Goal: Contribute content: Contribute content

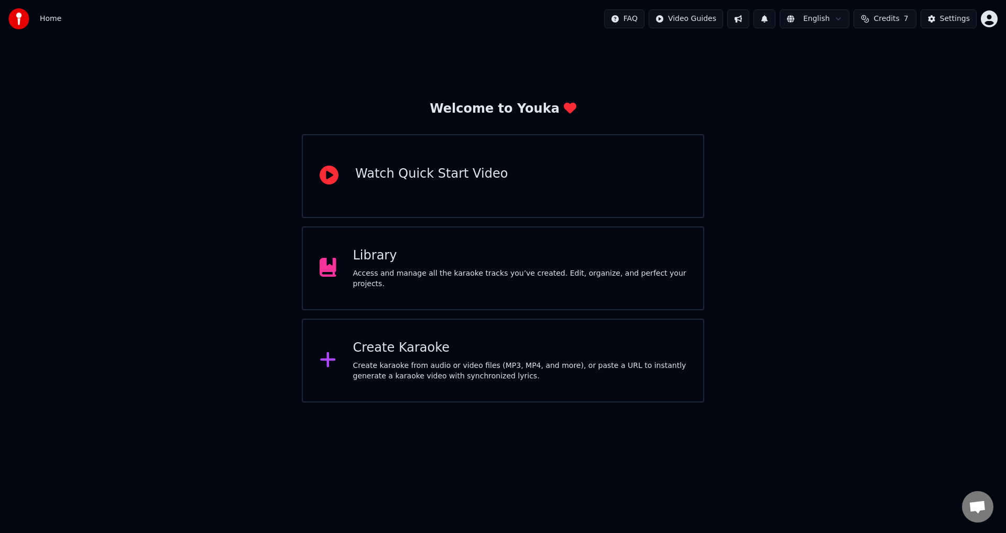
click at [486, 252] on div "Library Access and manage all the karaoke tracks you’ve created. Edit, organize…" at bounding box center [503, 268] width 403 height 84
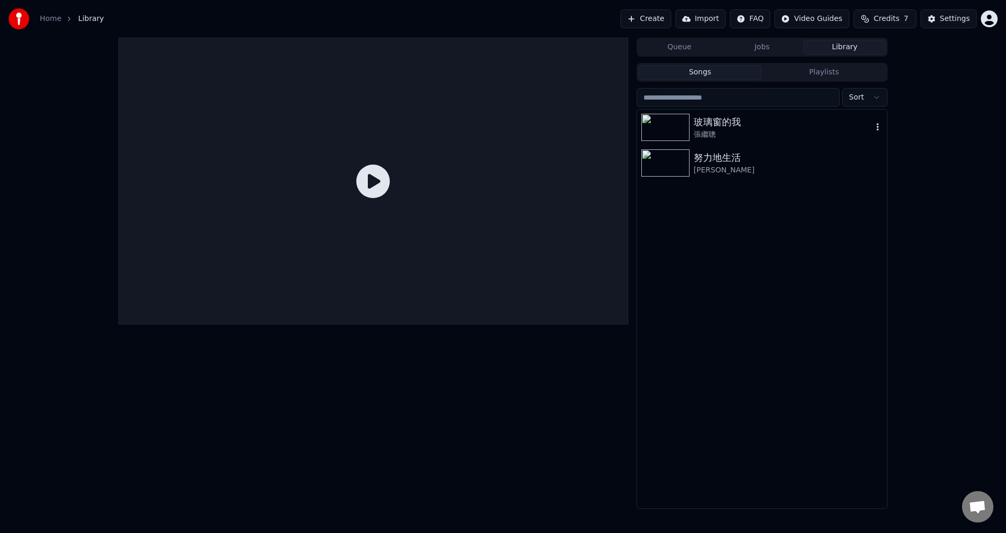
click at [784, 123] on div "玻璃窗的我" at bounding box center [783, 122] width 179 height 15
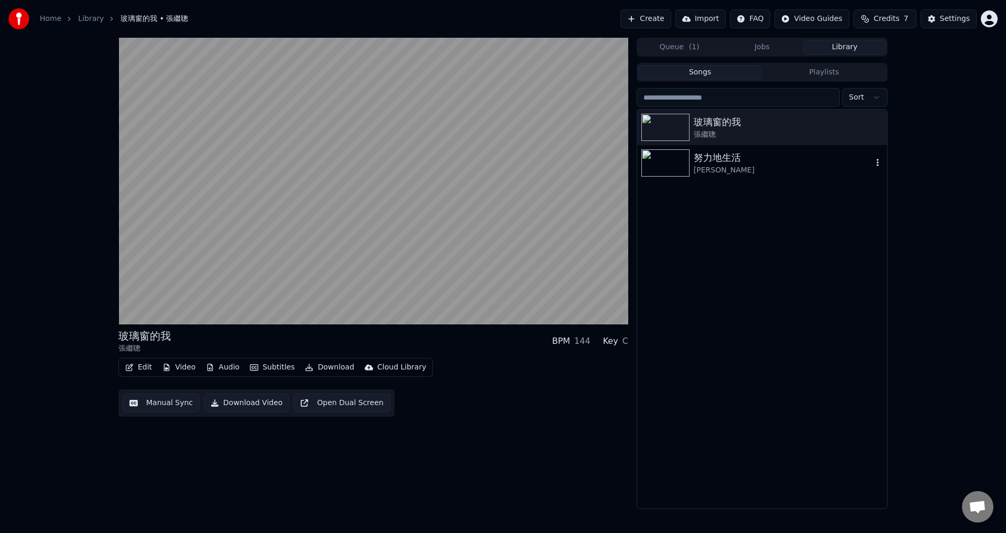
click at [878, 163] on icon "button" at bounding box center [878, 162] width 2 height 7
click at [932, 277] on div "玻璃窗的我 [PERSON_NAME] BPM 144 Key C Edit Video Audio Subtitles Download Cloud Lib…" at bounding box center [503, 273] width 1006 height 471
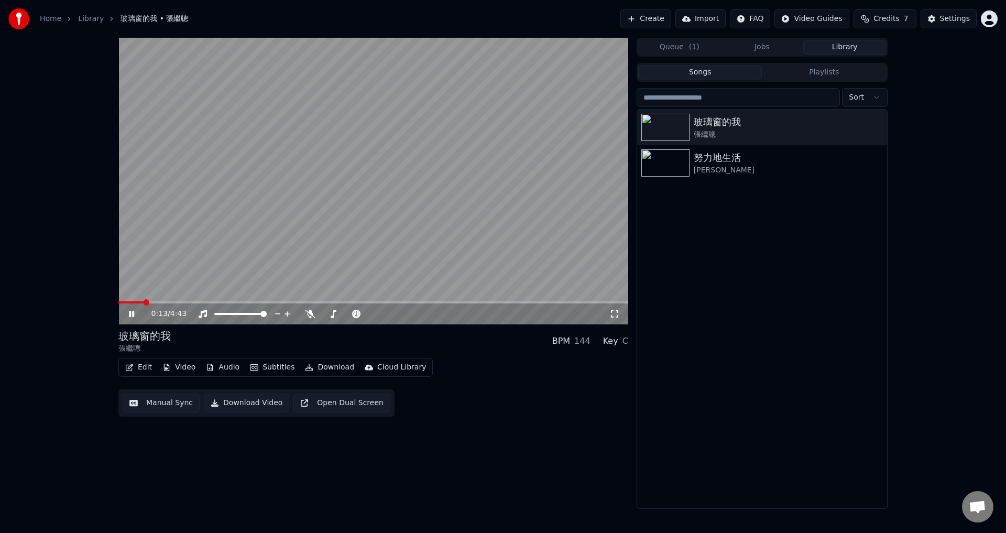
click at [132, 316] on icon at bounding box center [139, 314] width 25 height 8
click at [140, 367] on button "Edit" at bounding box center [138, 367] width 35 height 15
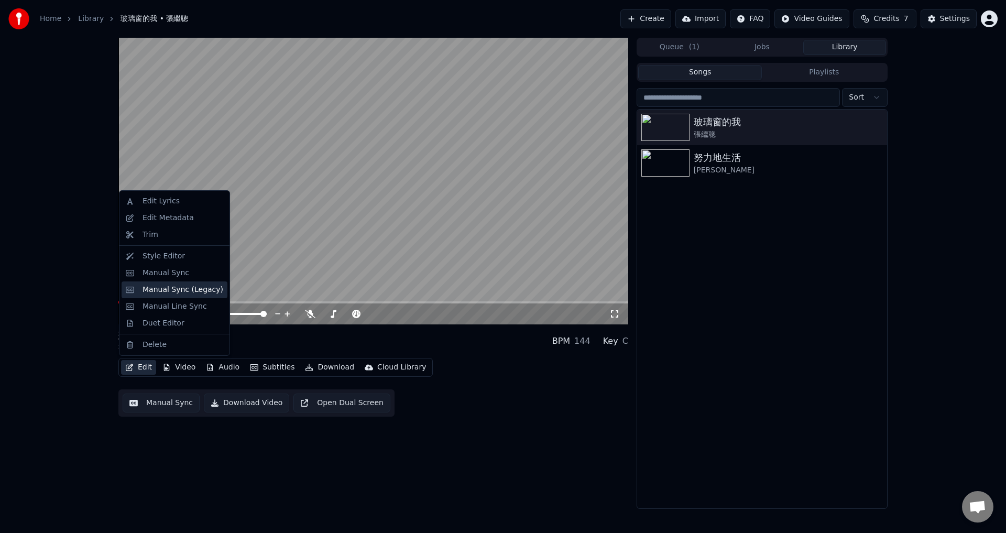
click at [174, 292] on div "Manual Sync (Legacy)" at bounding box center [183, 290] width 81 height 10
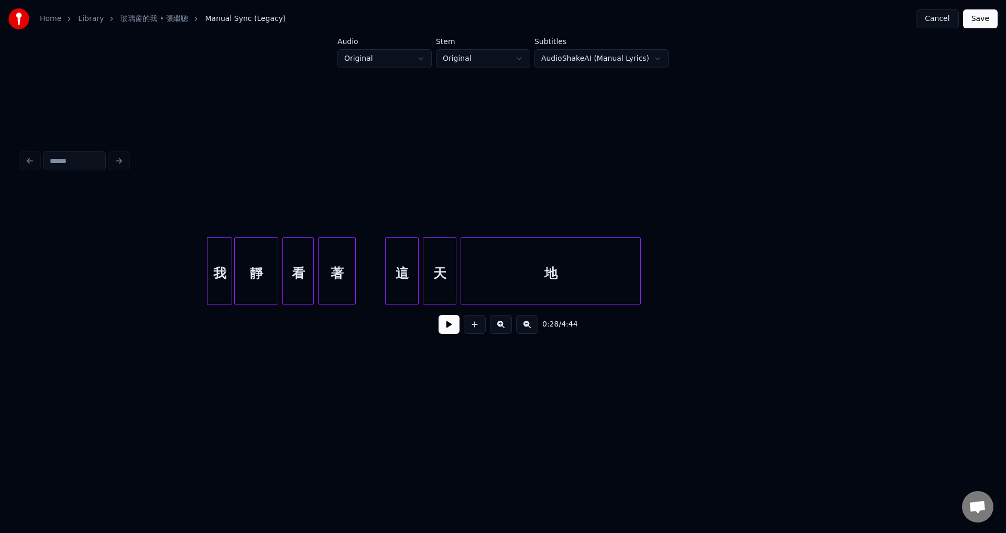
scroll to position [0, 2572]
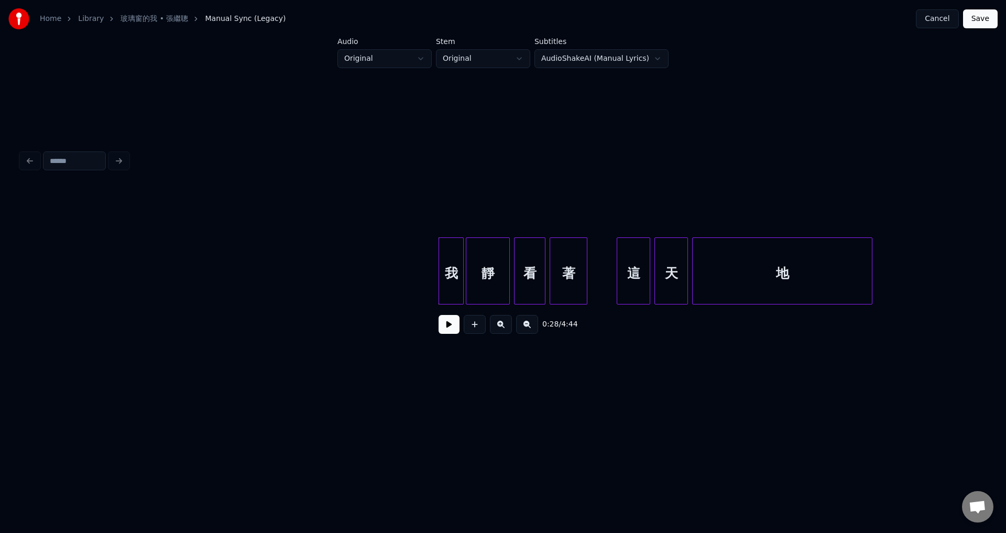
click at [451, 334] on button at bounding box center [449, 324] width 21 height 19
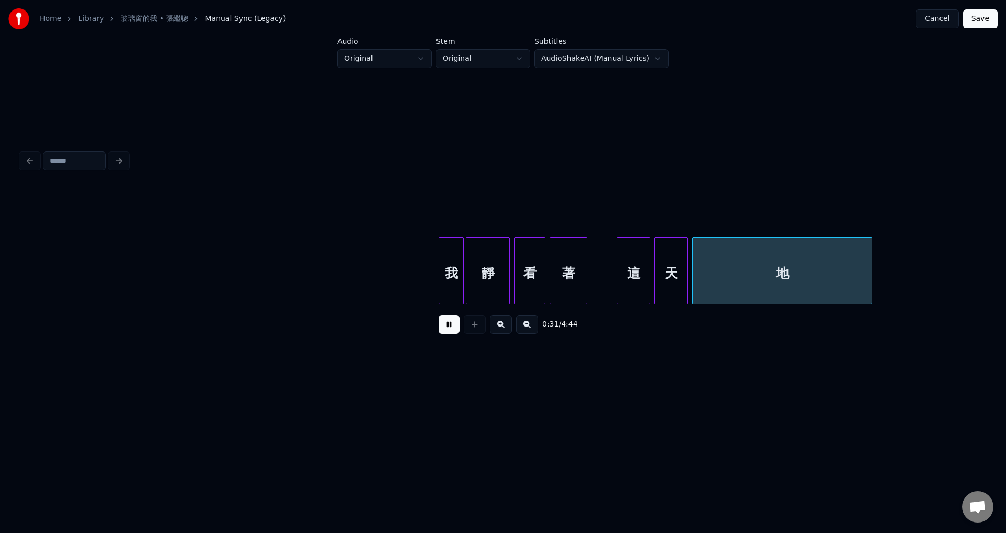
click at [453, 332] on button at bounding box center [449, 324] width 21 height 19
click at [614, 289] on div at bounding box center [615, 271] width 3 height 66
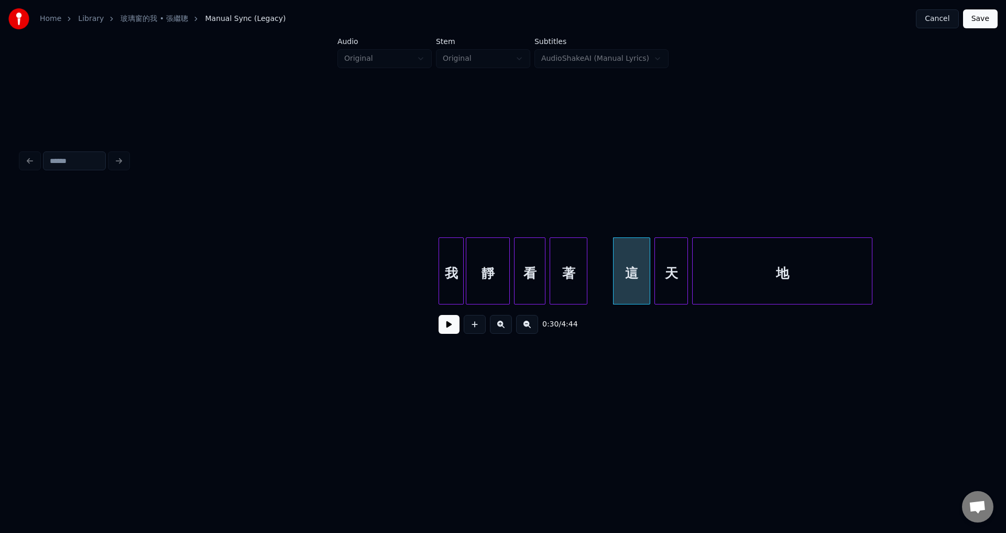
click at [450, 334] on button at bounding box center [449, 324] width 21 height 19
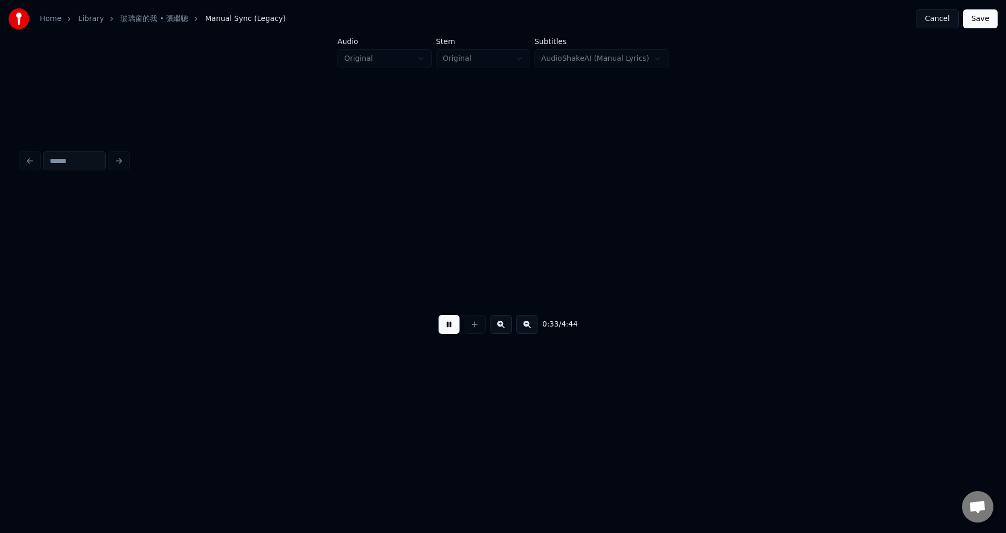
scroll to position [0, 3536]
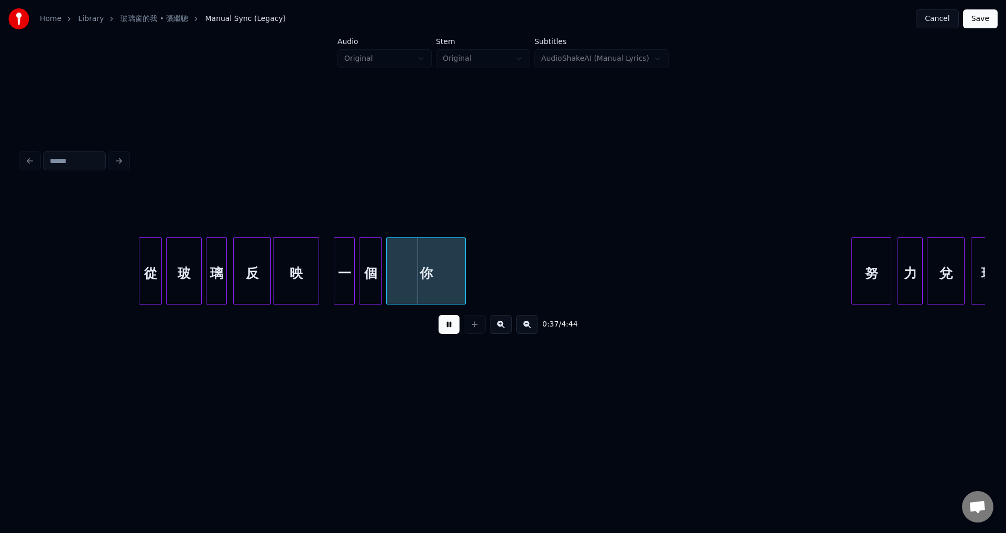
click at [453, 330] on button at bounding box center [449, 324] width 21 height 19
click at [330, 287] on div at bounding box center [330, 271] width 3 height 66
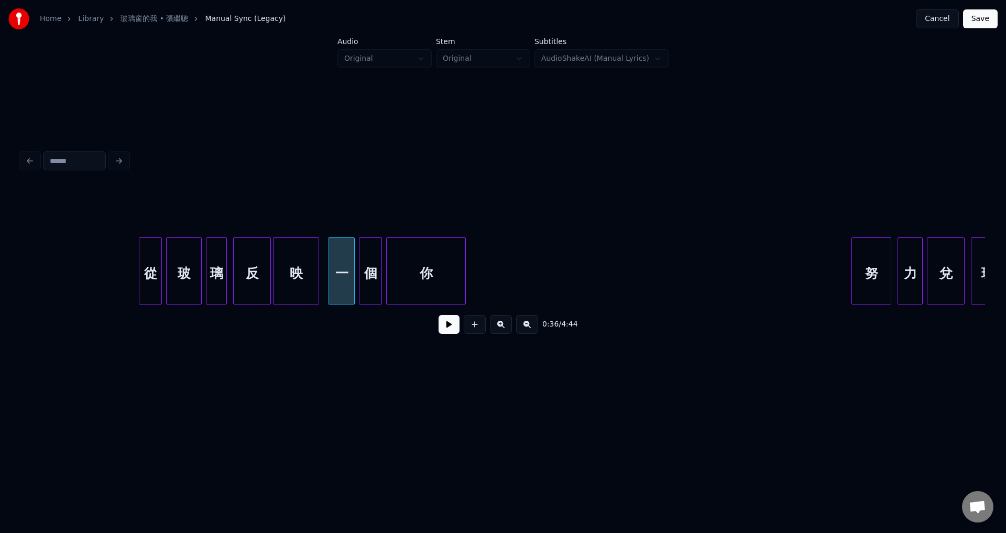
click at [444, 332] on button at bounding box center [449, 324] width 21 height 19
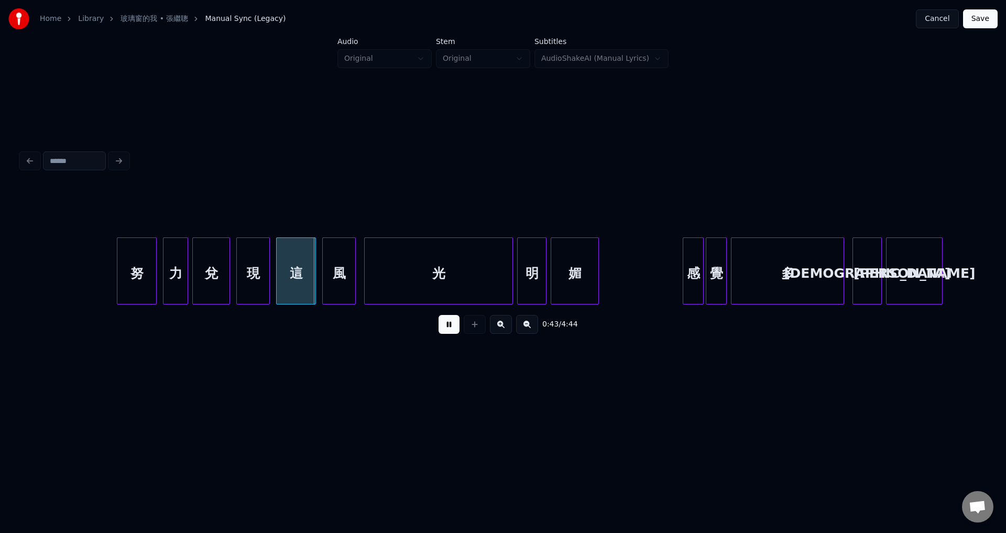
scroll to position [0, 4337]
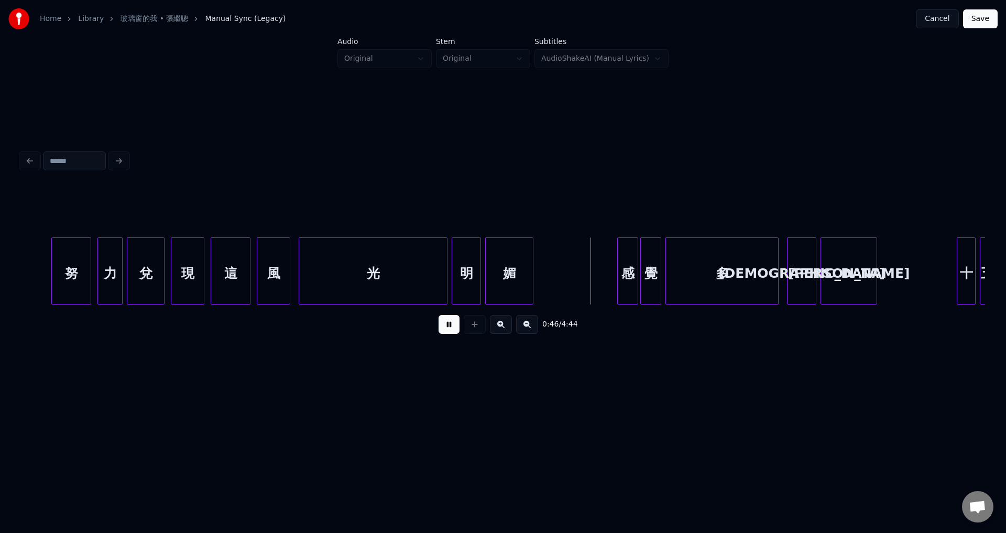
click at [452, 332] on button at bounding box center [449, 324] width 21 height 19
click at [335, 284] on div "光" at bounding box center [373, 273] width 148 height 71
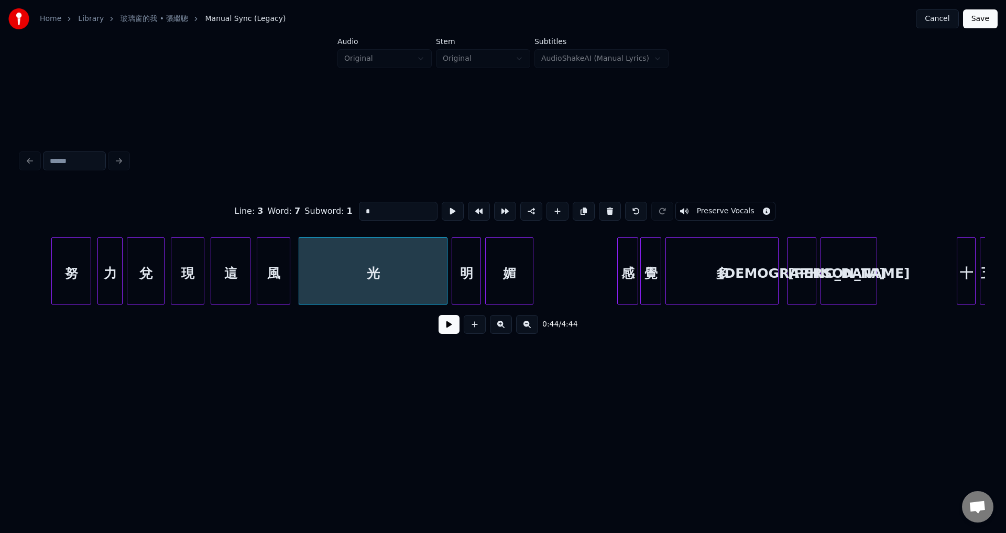
click at [444, 334] on button at bounding box center [449, 324] width 21 height 19
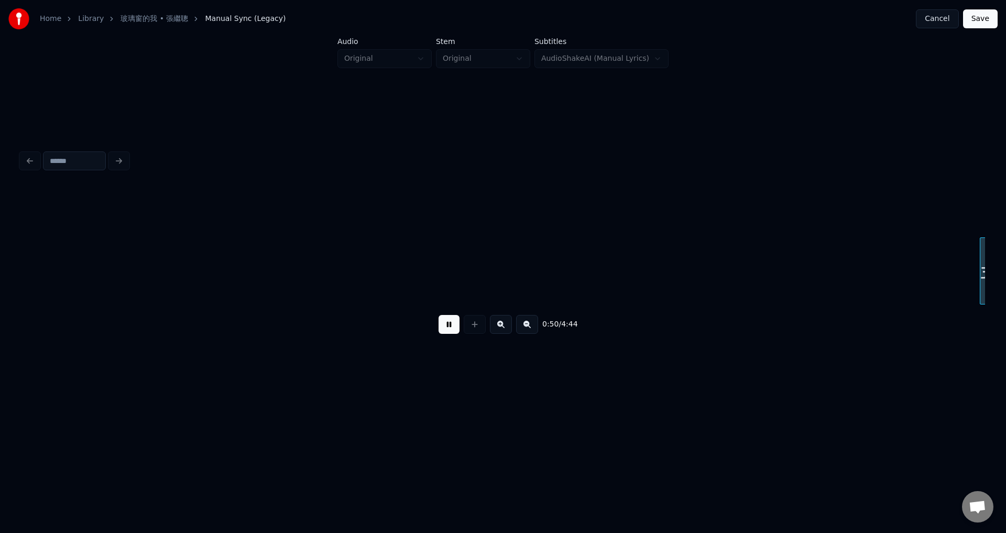
scroll to position [0, 5302]
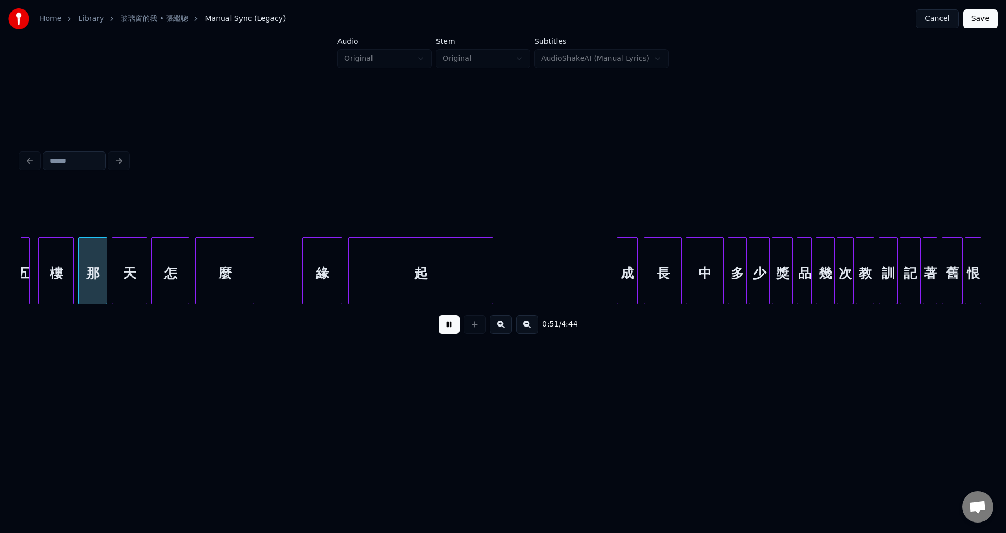
drag, startPoint x: 449, startPoint y: 328, endPoint x: 437, endPoint y: 327, distance: 12.1
click at [447, 328] on button at bounding box center [449, 324] width 21 height 19
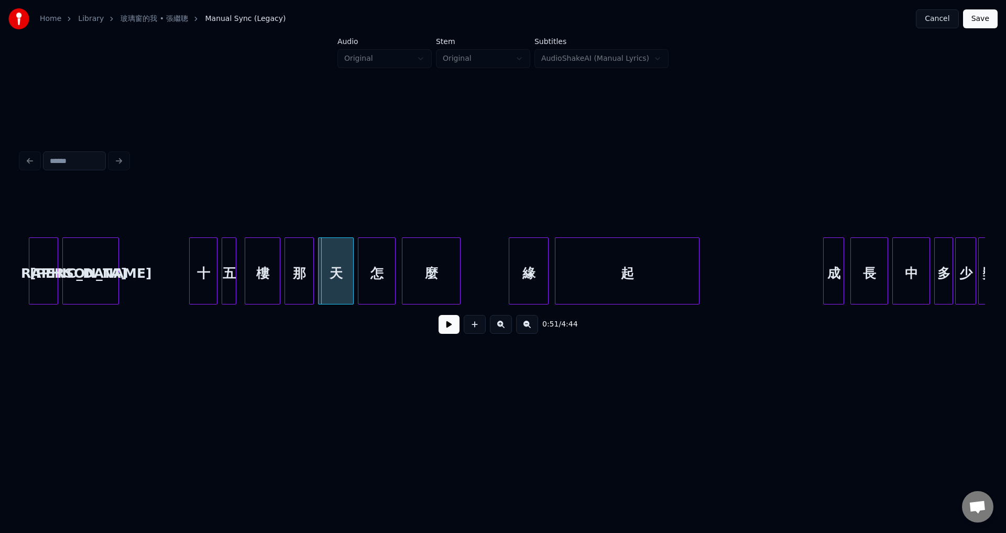
click at [190, 281] on div at bounding box center [191, 271] width 3 height 66
click at [447, 334] on button at bounding box center [449, 324] width 21 height 19
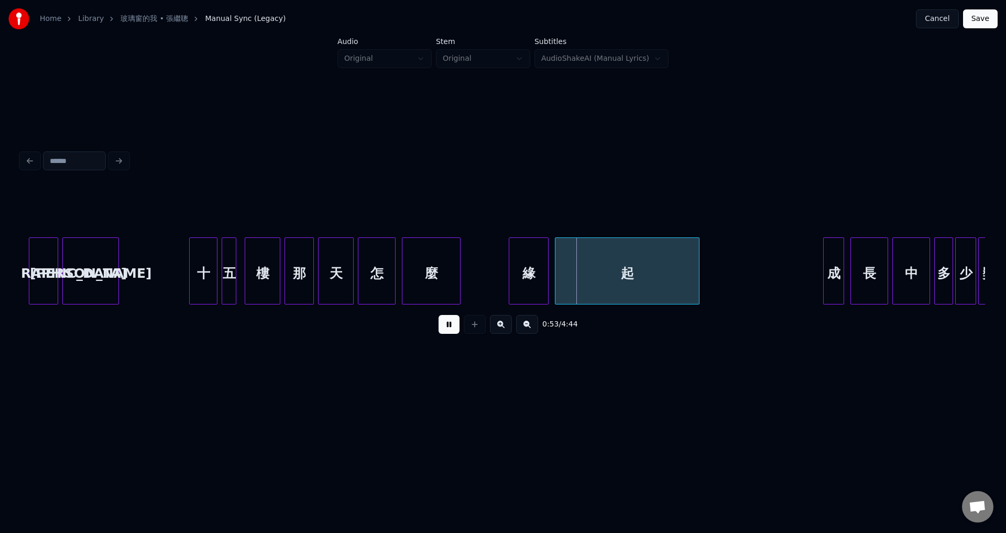
click at [447, 333] on button at bounding box center [449, 324] width 21 height 19
click at [504, 289] on div at bounding box center [504, 271] width 3 height 66
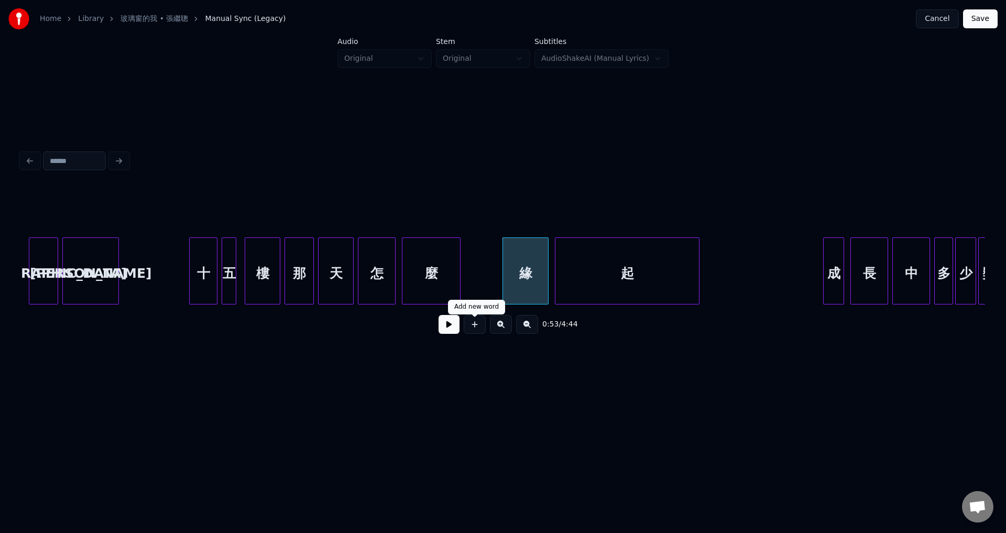
click at [445, 328] on button at bounding box center [449, 324] width 21 height 19
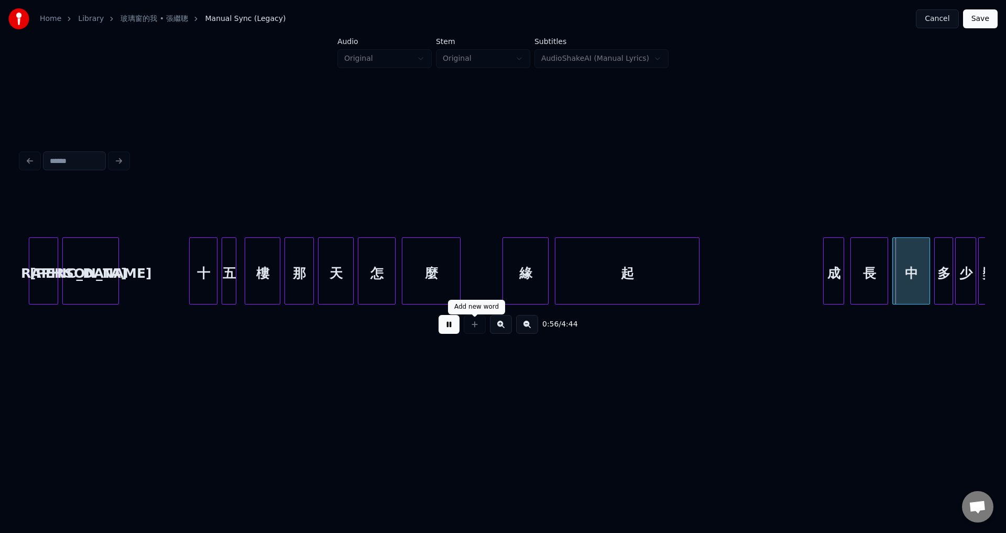
click at [449, 330] on button at bounding box center [449, 324] width 21 height 19
click at [816, 270] on div at bounding box center [817, 271] width 3 height 66
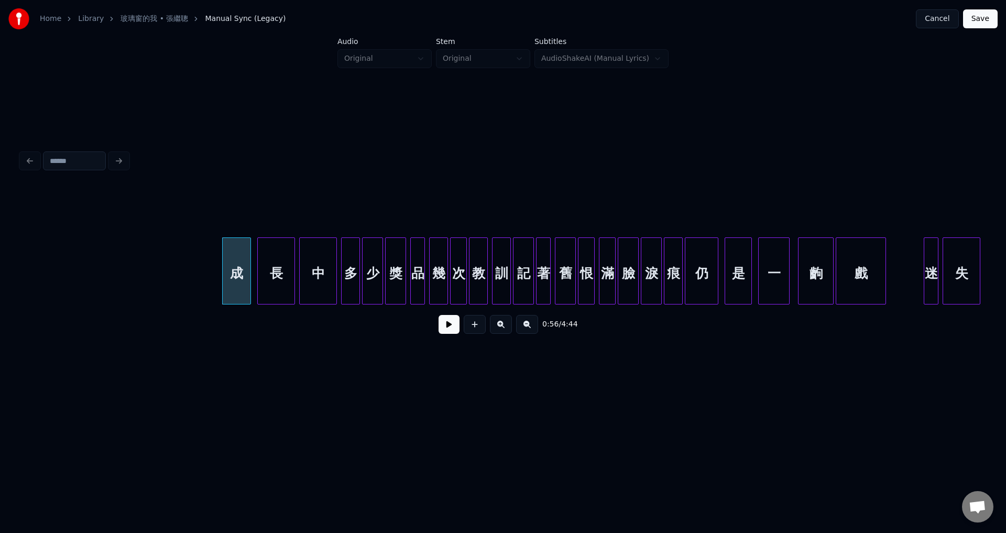
scroll to position [0, 5821]
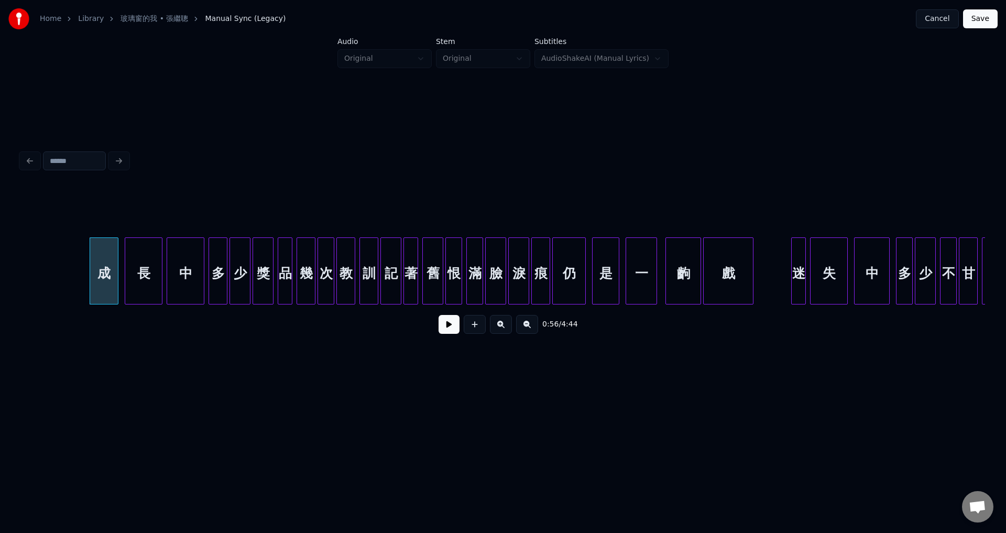
click at [443, 332] on button at bounding box center [449, 324] width 21 height 19
click at [186, 263] on div "中" at bounding box center [185, 273] width 37 height 71
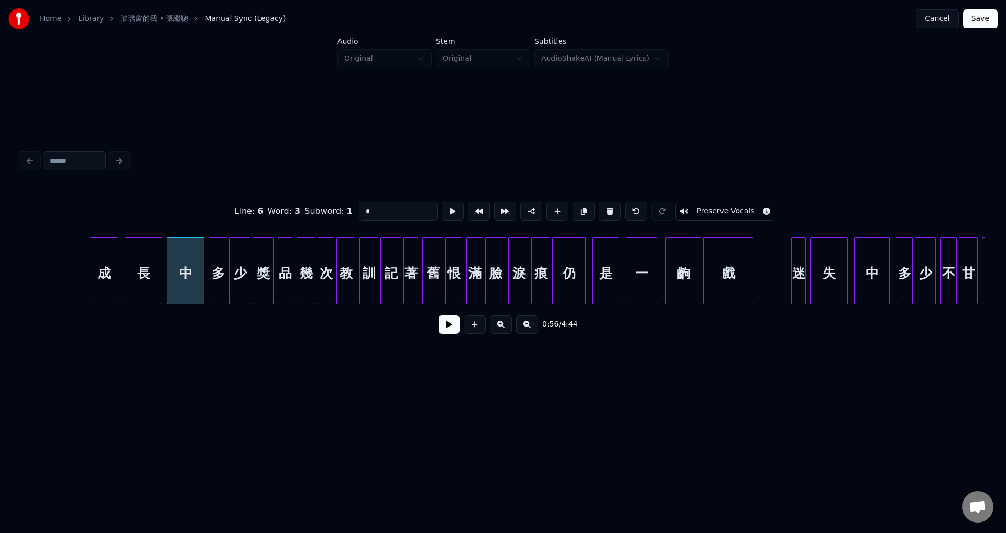
click at [370, 208] on input "*" at bounding box center [398, 211] width 79 height 19
type input "*"
click at [446, 333] on button at bounding box center [449, 324] width 21 height 19
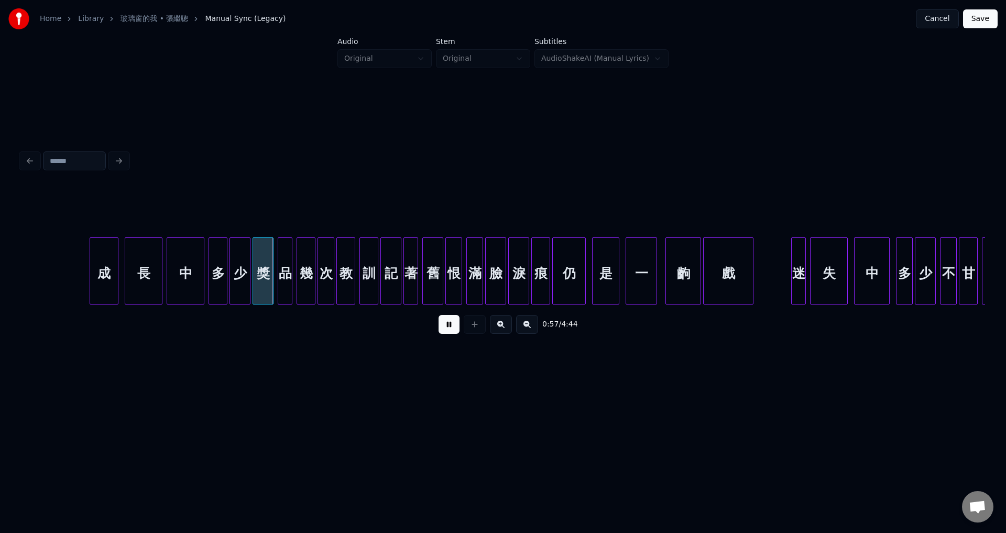
click at [447, 333] on button at bounding box center [449, 324] width 21 height 19
click at [218, 273] on div "多" at bounding box center [218, 273] width 18 height 71
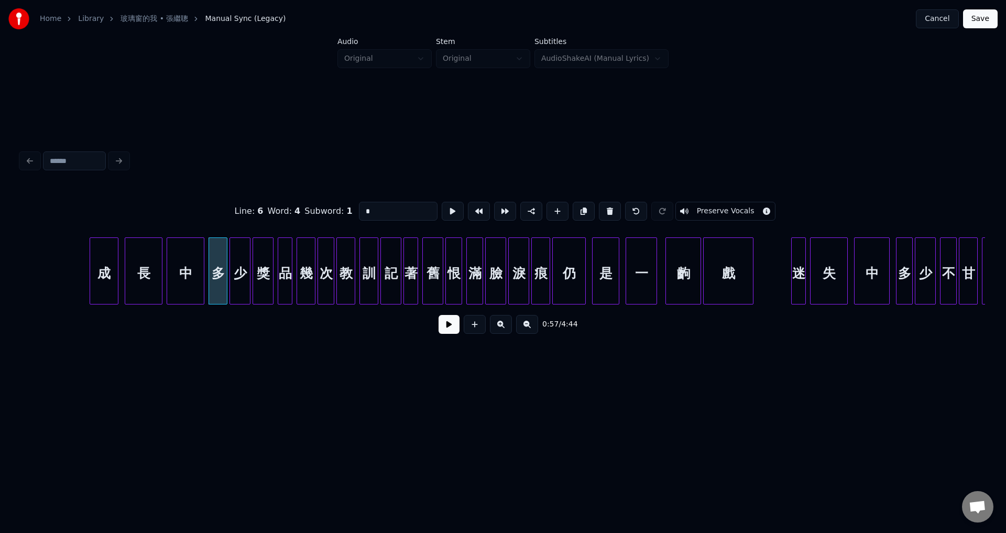
click at [286, 272] on div "品" at bounding box center [285, 273] width 14 height 71
click at [393, 209] on input "*" at bounding box center [398, 211] width 79 height 19
click at [366, 278] on div "訓" at bounding box center [369, 273] width 18 height 71
click at [455, 278] on div "恨" at bounding box center [454, 273] width 16 height 71
click at [539, 275] on div "痕" at bounding box center [541, 273] width 18 height 71
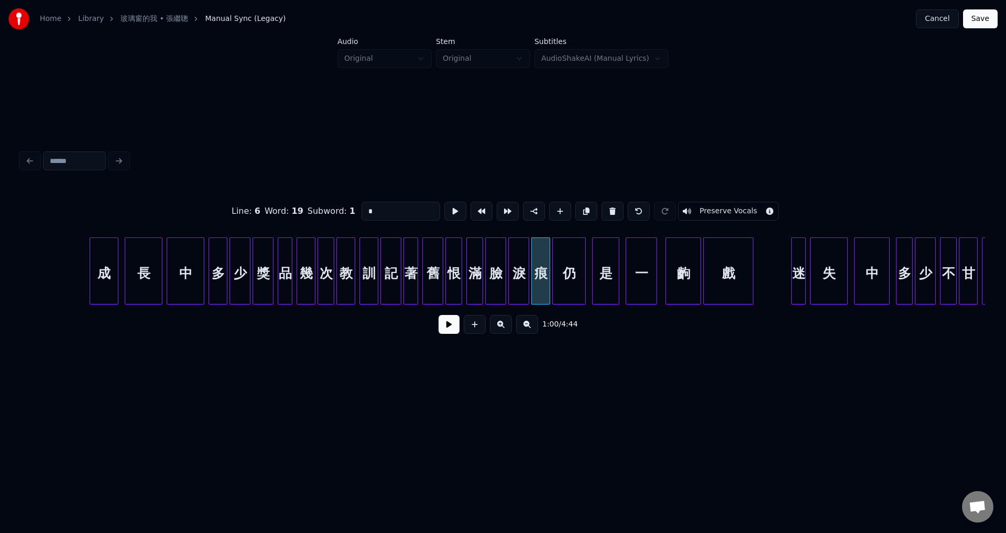
click at [379, 205] on input "*" at bounding box center [401, 211] width 79 height 19
type input "*"
click at [443, 329] on button at bounding box center [449, 324] width 21 height 19
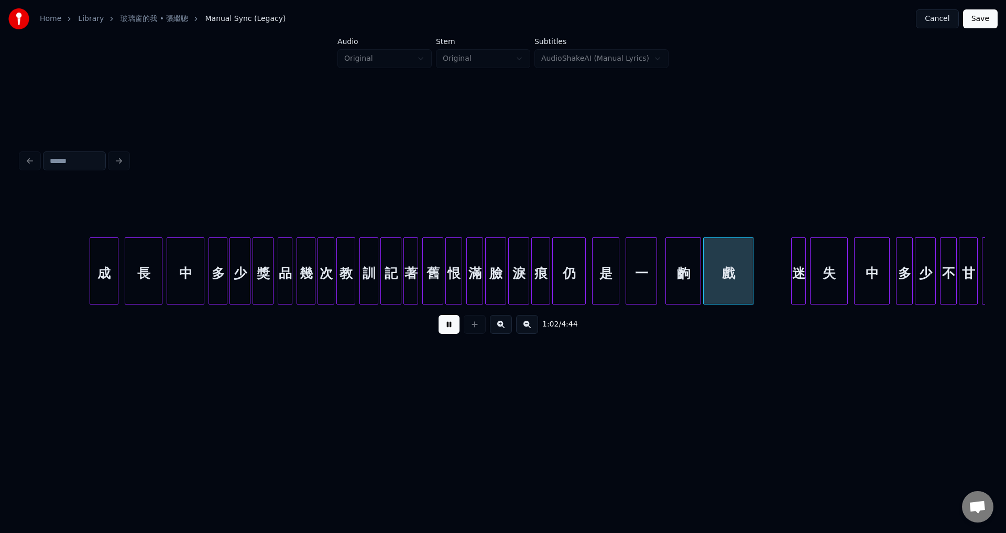
click at [448, 323] on button at bounding box center [449, 324] width 21 height 19
click at [980, 21] on button "Save" at bounding box center [980, 18] width 35 height 19
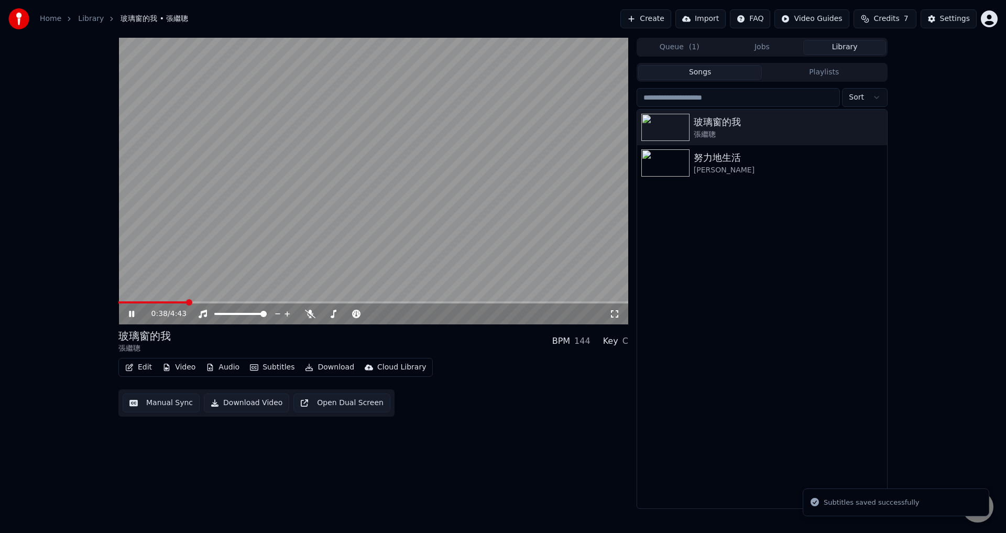
click at [186, 302] on span at bounding box center [373, 302] width 510 height 2
click at [310, 318] on icon at bounding box center [310, 314] width 10 height 8
click at [216, 302] on span at bounding box center [373, 302] width 510 height 2
click at [208, 301] on span at bounding box center [163, 302] width 90 height 2
click at [126, 317] on div "1:07 / 4:43" at bounding box center [374, 314] width 502 height 10
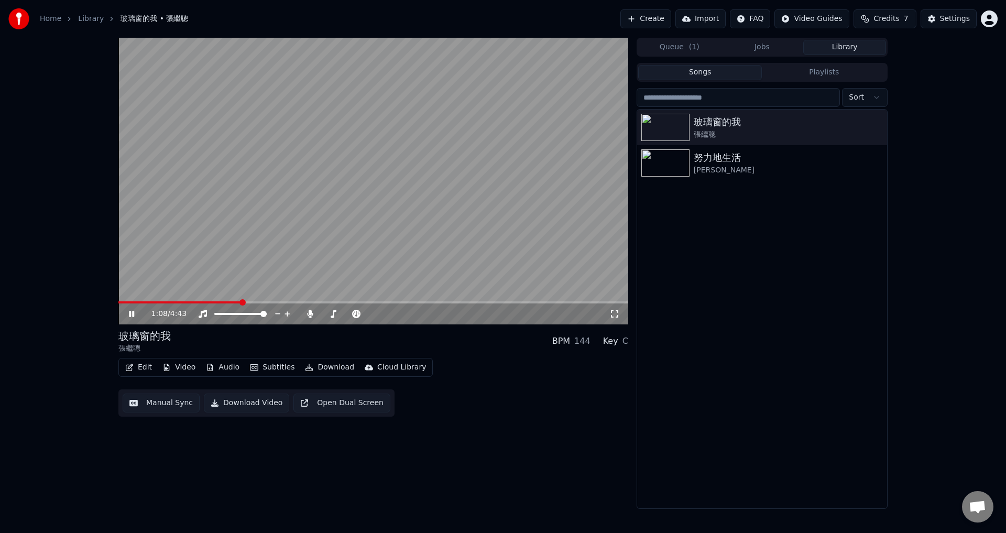
click at [132, 315] on icon at bounding box center [139, 314] width 25 height 8
click at [235, 303] on span at bounding box center [176, 302] width 117 height 2
click at [229, 303] on span at bounding box center [176, 302] width 117 height 2
click at [220, 303] on span at bounding box center [173, 302] width 111 height 2
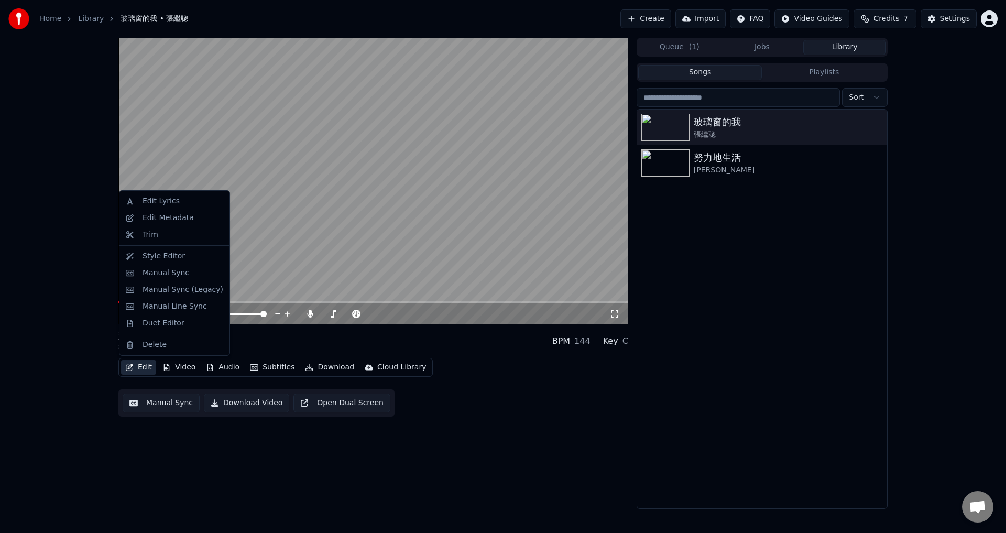
click at [136, 370] on button "Edit" at bounding box center [138, 367] width 35 height 15
click at [189, 294] on div "Manual Sync (Legacy)" at bounding box center [183, 290] width 81 height 10
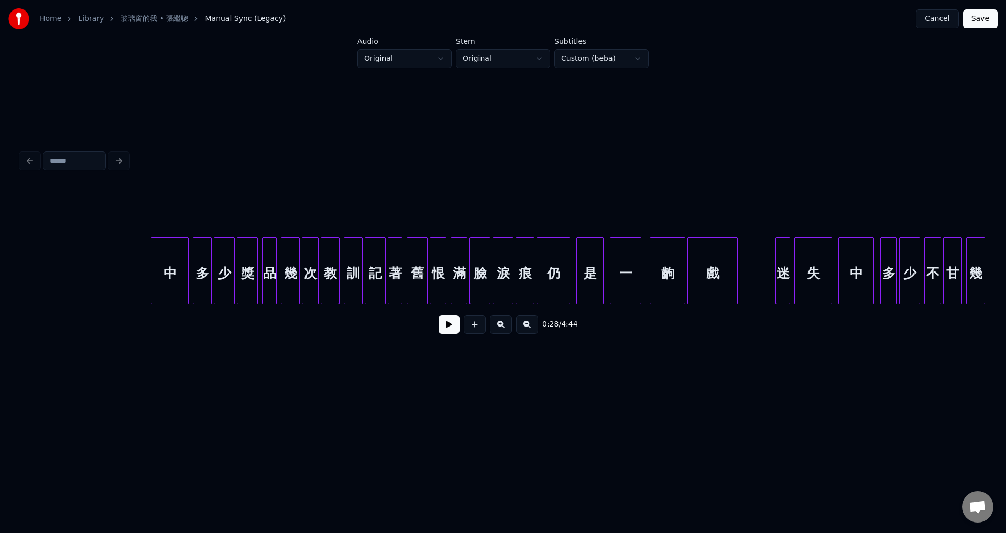
scroll to position [0, 6085]
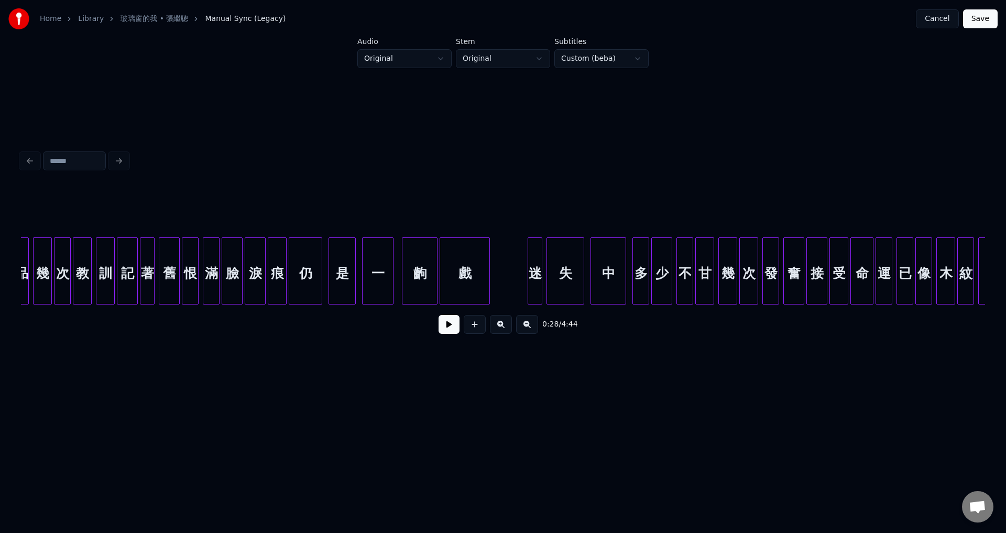
click at [276, 281] on div "痕" at bounding box center [277, 273] width 18 height 71
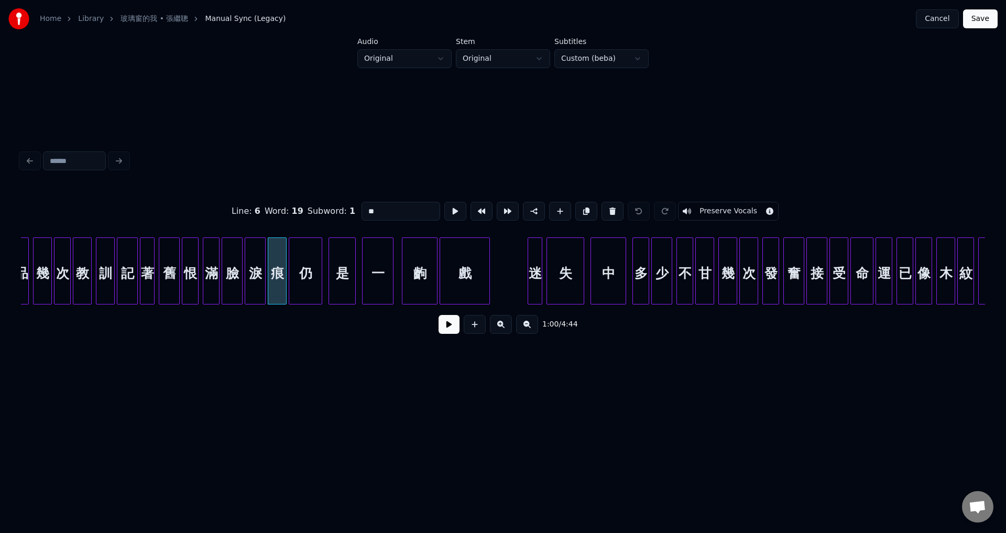
click at [410, 210] on input "*" at bounding box center [401, 211] width 79 height 19
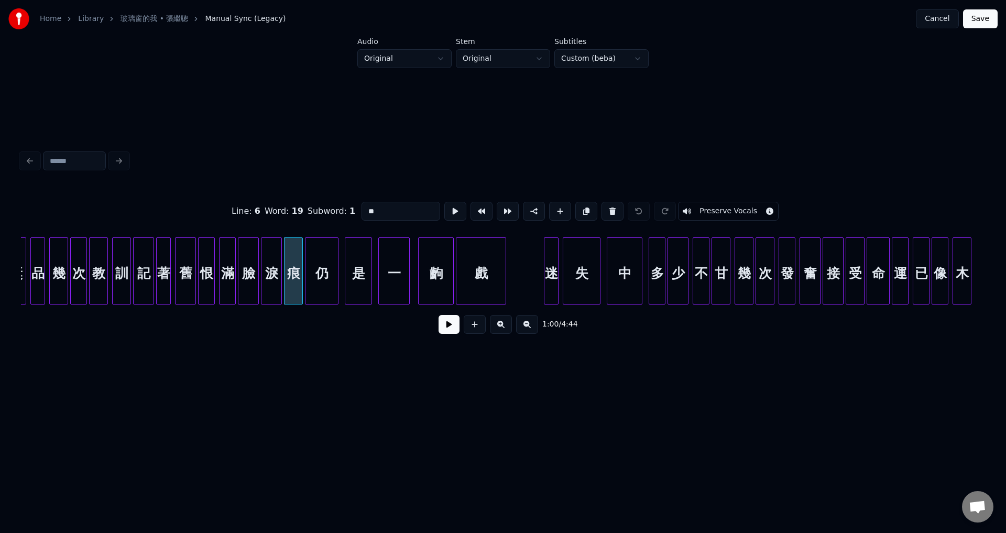
scroll to position [0, 6036]
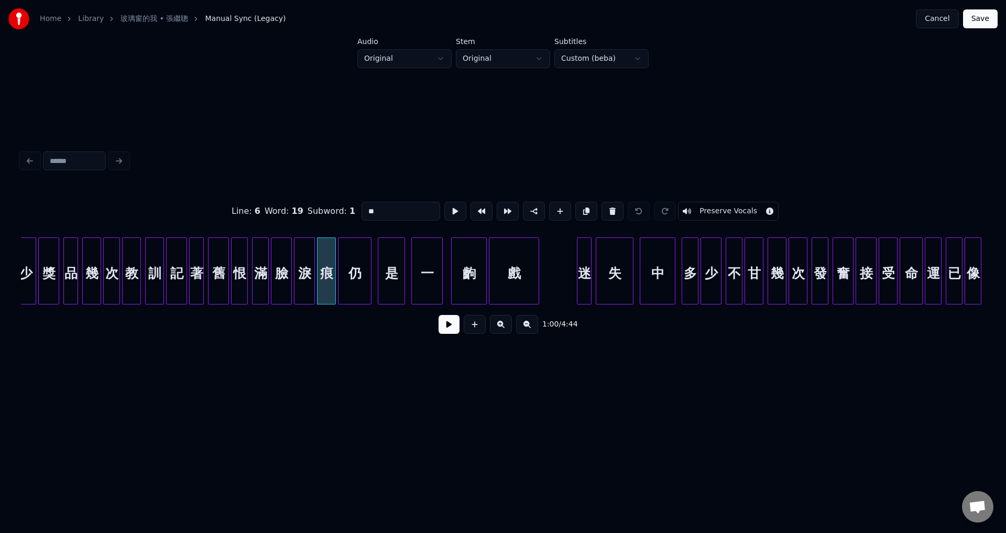
click at [240, 281] on div "恨" at bounding box center [240, 273] width 16 height 71
click at [386, 204] on input "*" at bounding box center [401, 211] width 79 height 19
click at [394, 209] on input "*" at bounding box center [401, 211] width 79 height 19
click at [531, 209] on button at bounding box center [534, 211] width 22 height 19
click at [259, 272] on div "滿" at bounding box center [261, 273] width 16 height 71
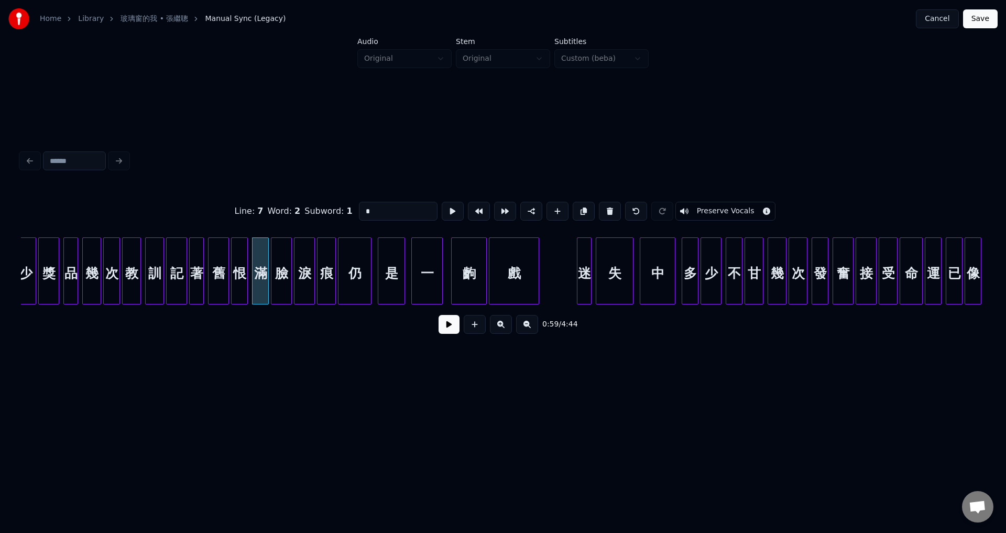
click at [191, 276] on div at bounding box center [191, 271] width 3 height 66
click at [214, 276] on div "舊" at bounding box center [219, 273] width 20 height 71
click at [285, 276] on div "臉" at bounding box center [282, 273] width 20 height 71
click at [301, 280] on div "淚" at bounding box center [305, 273] width 20 height 71
click at [260, 280] on div "滿" at bounding box center [261, 273] width 16 height 71
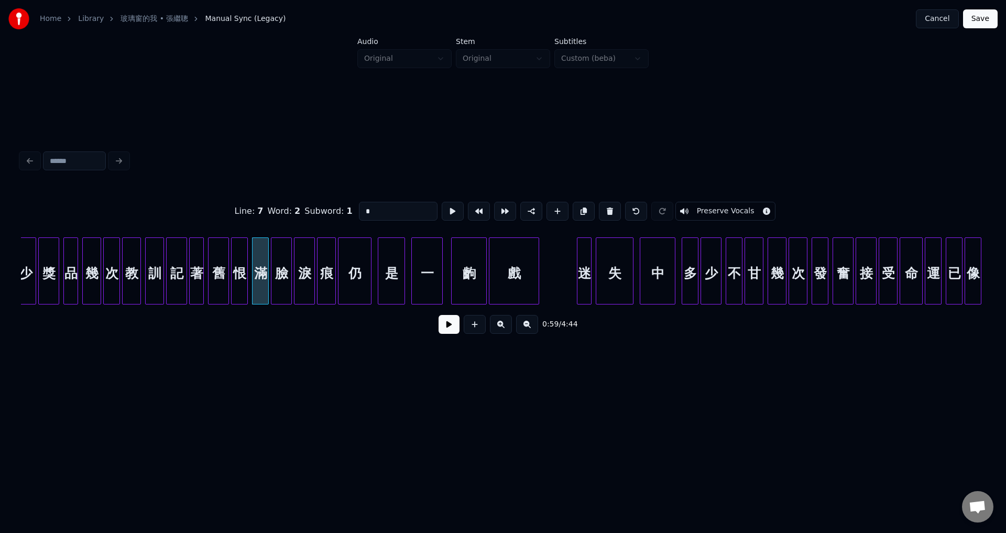
click at [238, 281] on div "恨" at bounding box center [240, 273] width 16 height 71
type input "*"
click at [930, 14] on button "Cancel" at bounding box center [937, 18] width 42 height 19
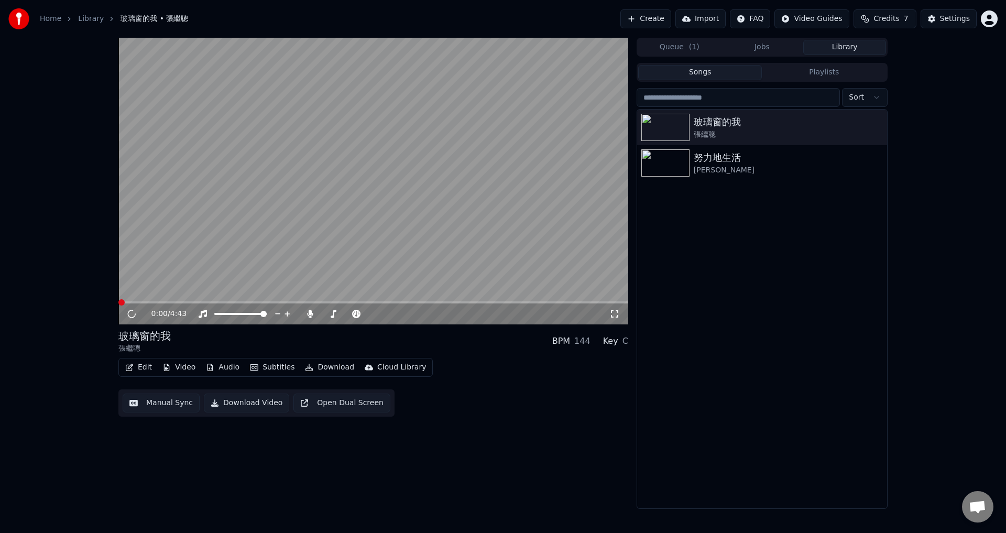
click at [136, 363] on button "Edit" at bounding box center [138, 367] width 35 height 15
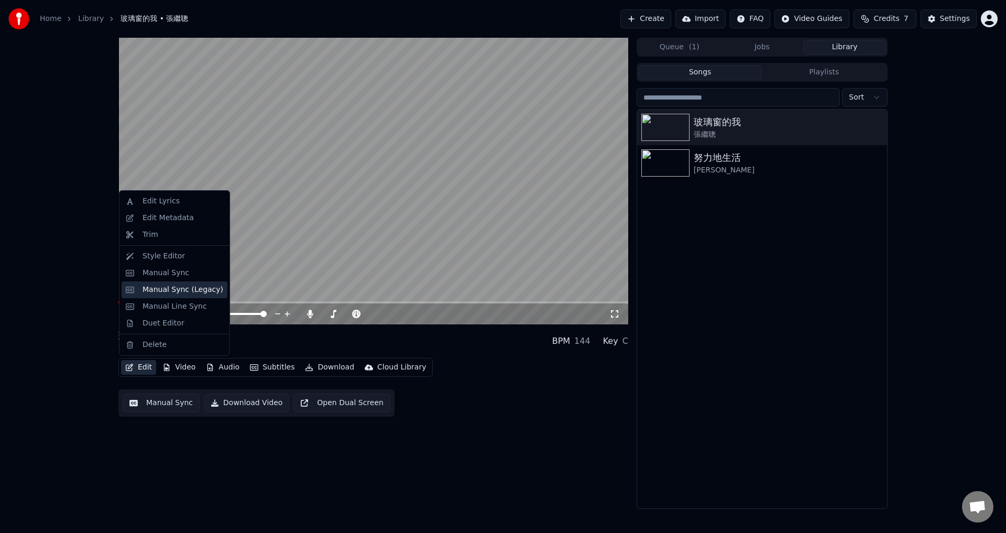
click at [177, 290] on div "Manual Sync (Legacy)" at bounding box center [183, 290] width 81 height 10
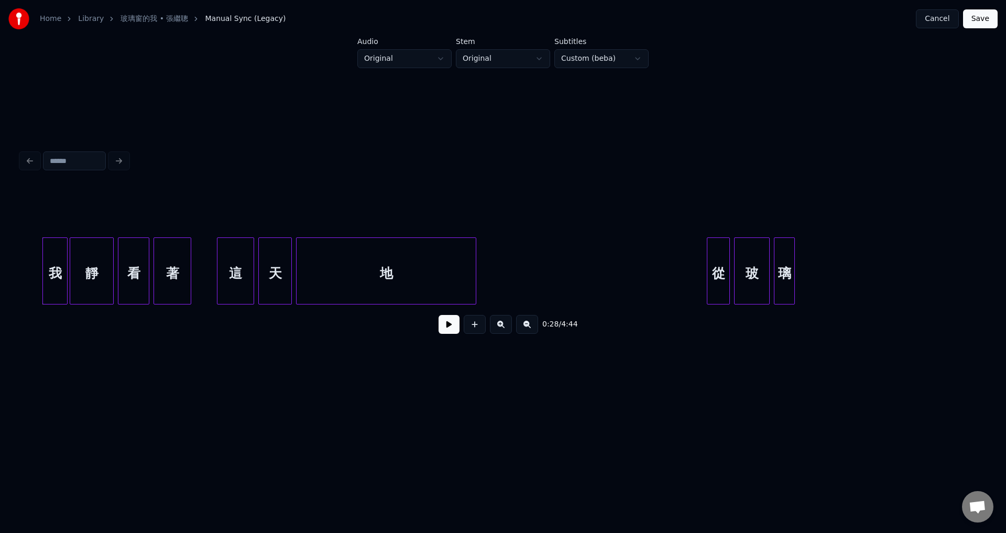
scroll to position [0, 3001]
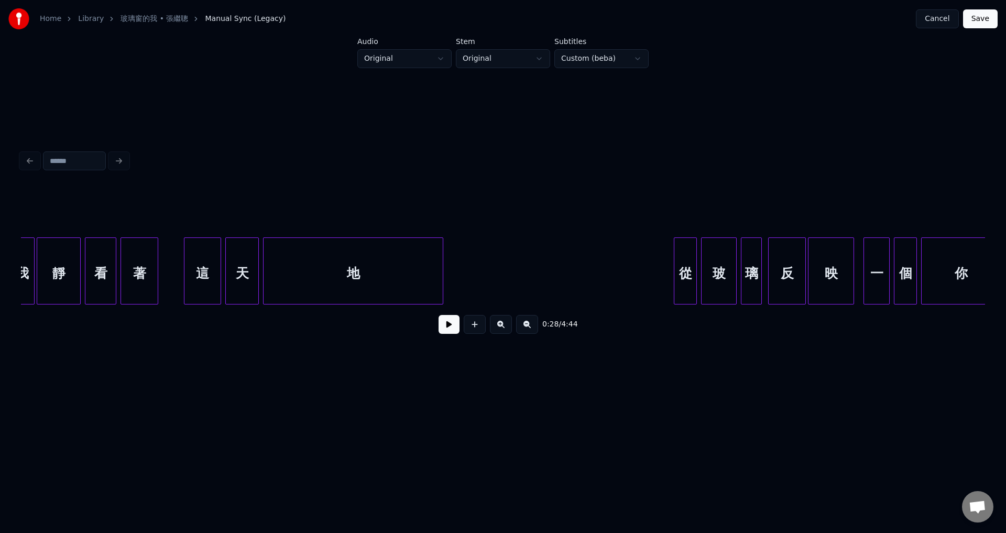
click at [327, 280] on div "地" at bounding box center [353, 273] width 179 height 71
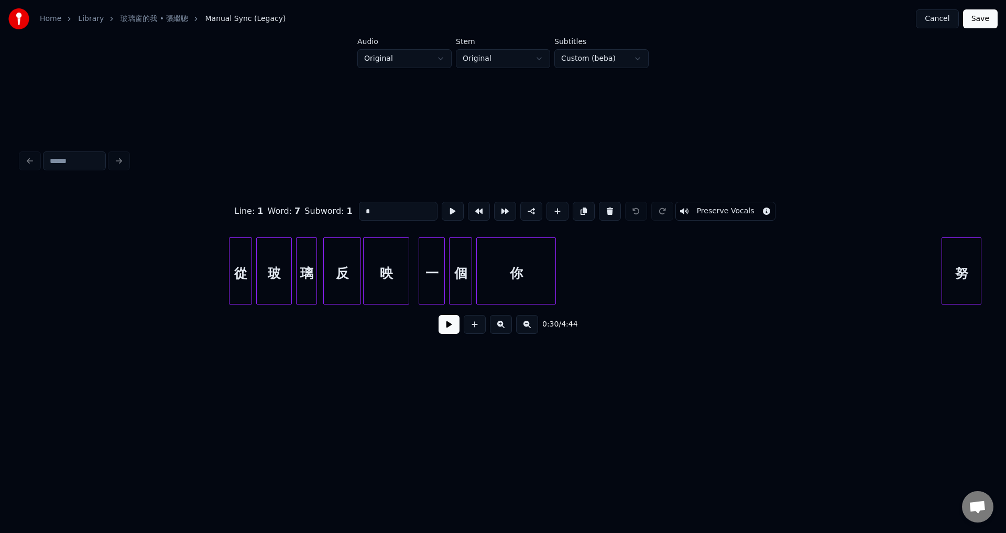
scroll to position [0, 3595]
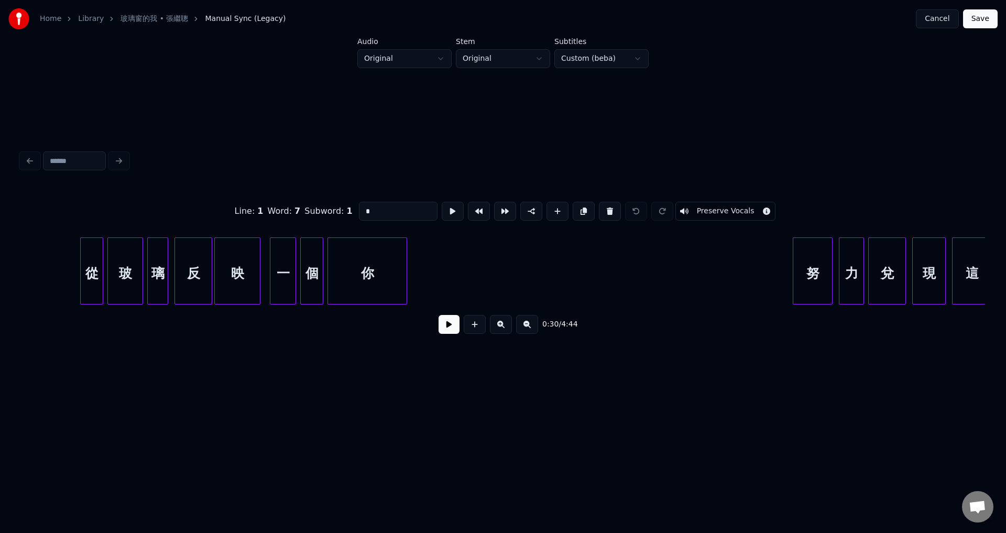
click at [223, 278] on div "映" at bounding box center [237, 273] width 45 height 71
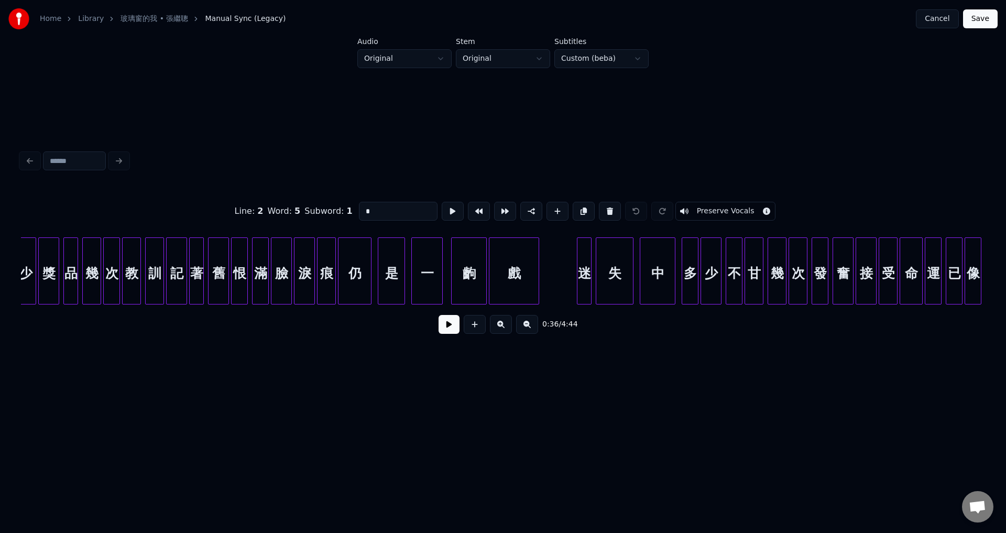
scroll to position [0, 5771]
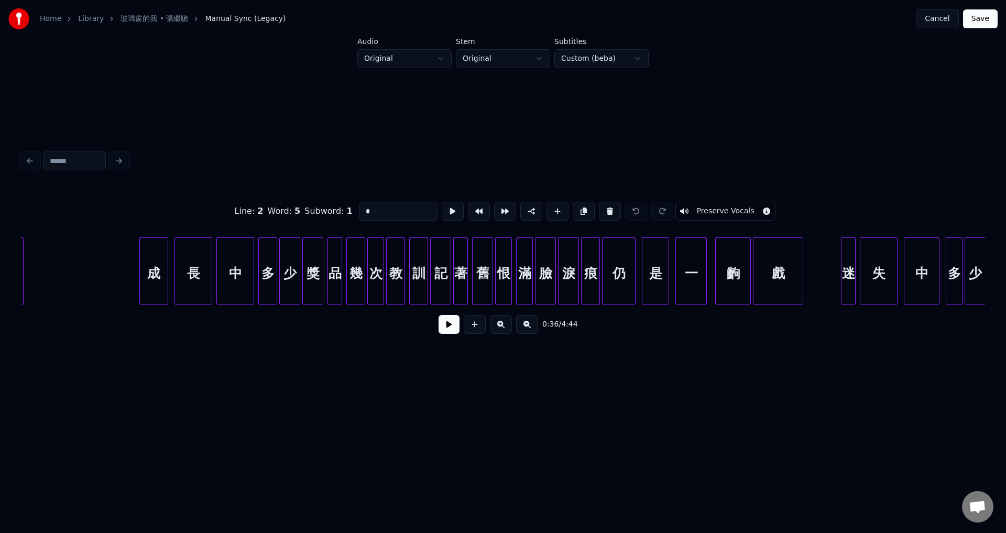
click at [160, 283] on div "成" at bounding box center [154, 273] width 28 height 71
click at [195, 270] on div "長" at bounding box center [193, 273] width 37 height 71
click at [231, 272] on div "中" at bounding box center [235, 273] width 37 height 71
type input "*"
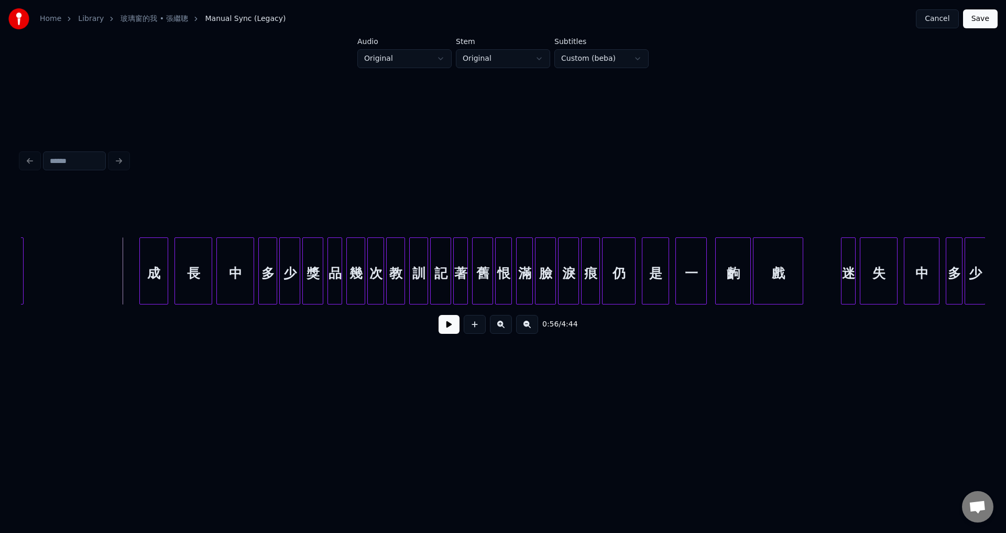
click at [446, 328] on button at bounding box center [449, 324] width 21 height 19
click at [450, 331] on button at bounding box center [449, 324] width 21 height 19
click at [571, 282] on div "淚" at bounding box center [569, 273] width 20 height 71
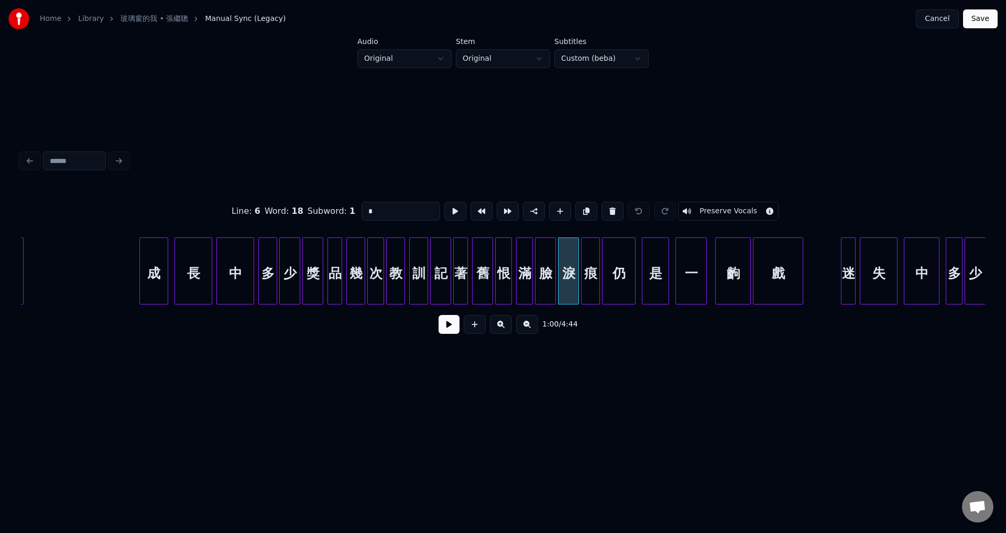
click at [591, 281] on div "痕" at bounding box center [591, 273] width 18 height 71
click at [614, 277] on div "仍" at bounding box center [619, 273] width 32 height 71
click at [650, 277] on div "是" at bounding box center [656, 273] width 26 height 71
click at [688, 278] on div "一" at bounding box center [691, 273] width 30 height 71
click at [737, 279] on div "齣" at bounding box center [733, 273] width 35 height 71
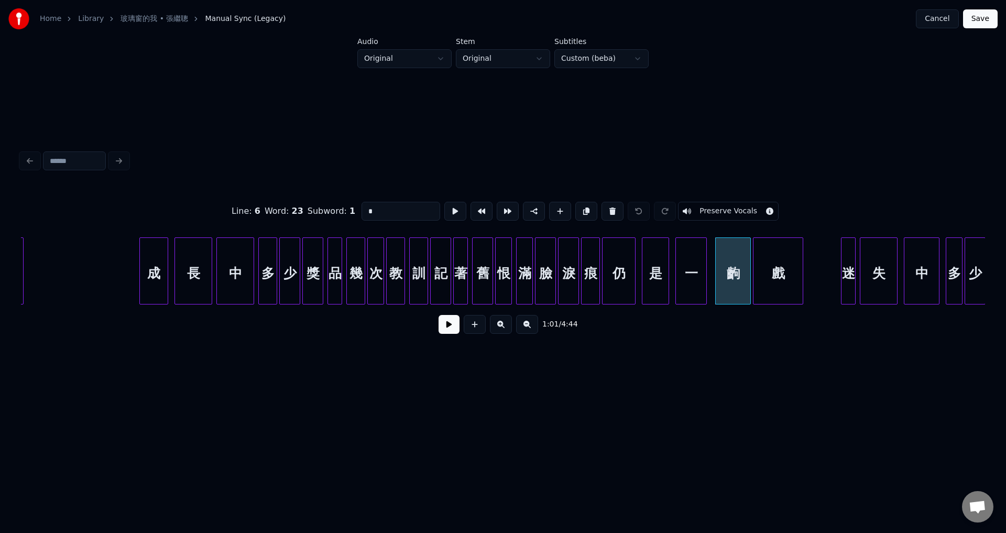
click at [785, 279] on div "戲" at bounding box center [778, 273] width 49 height 71
click at [527, 277] on div "滿" at bounding box center [525, 273] width 16 height 71
click at [336, 279] on div "品" at bounding box center [335, 273] width 14 height 71
click at [422, 280] on div "訓" at bounding box center [419, 273] width 18 height 71
click at [503, 284] on div "恨" at bounding box center [504, 273] width 16 height 71
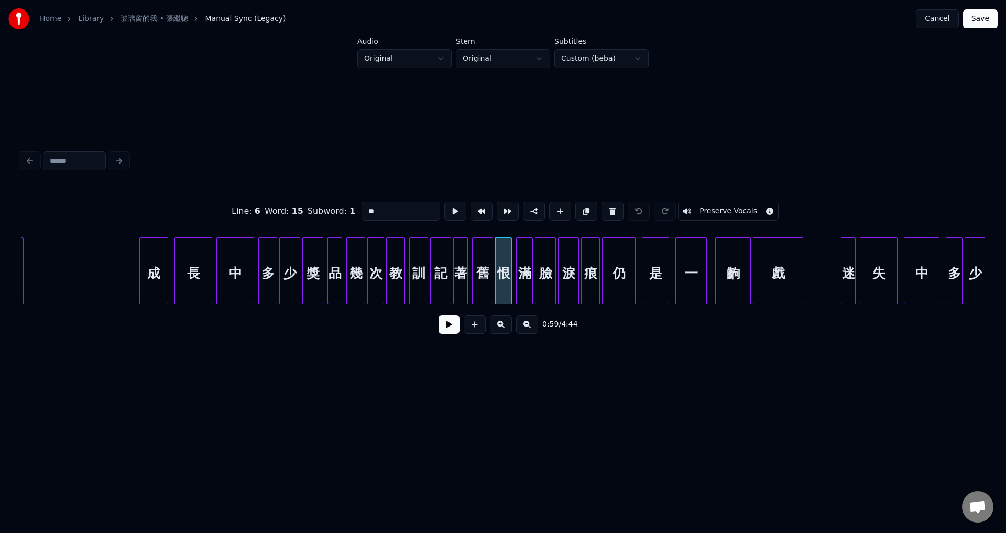
click at [525, 280] on div "滿" at bounding box center [525, 273] width 16 height 71
click at [527, 209] on button at bounding box center [534, 211] width 22 height 19
click at [593, 280] on div "痕" at bounding box center [591, 273] width 18 height 71
click at [408, 208] on input "*" at bounding box center [398, 211] width 79 height 19
click at [619, 276] on div "仍" at bounding box center [619, 273] width 32 height 71
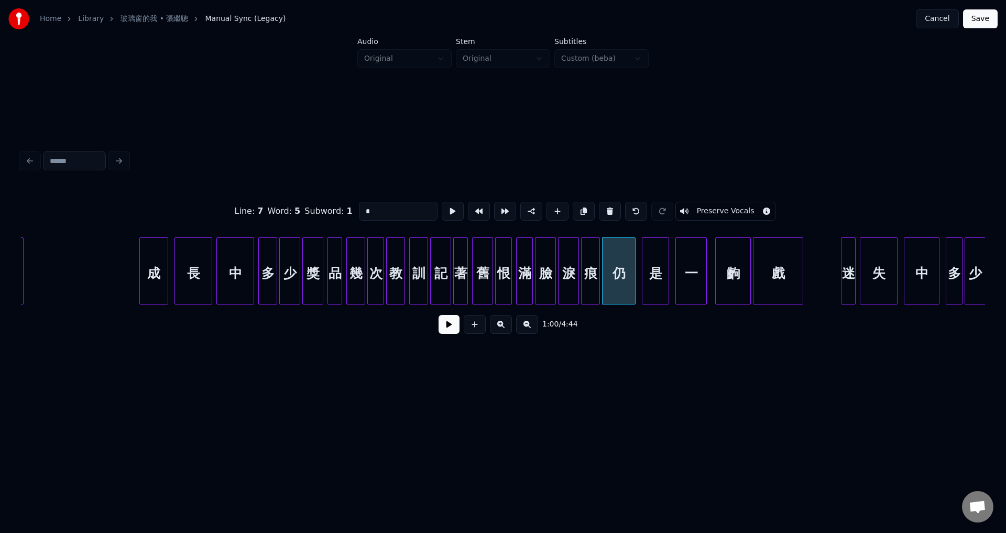
click at [845, 276] on div "迷" at bounding box center [849, 273] width 14 height 71
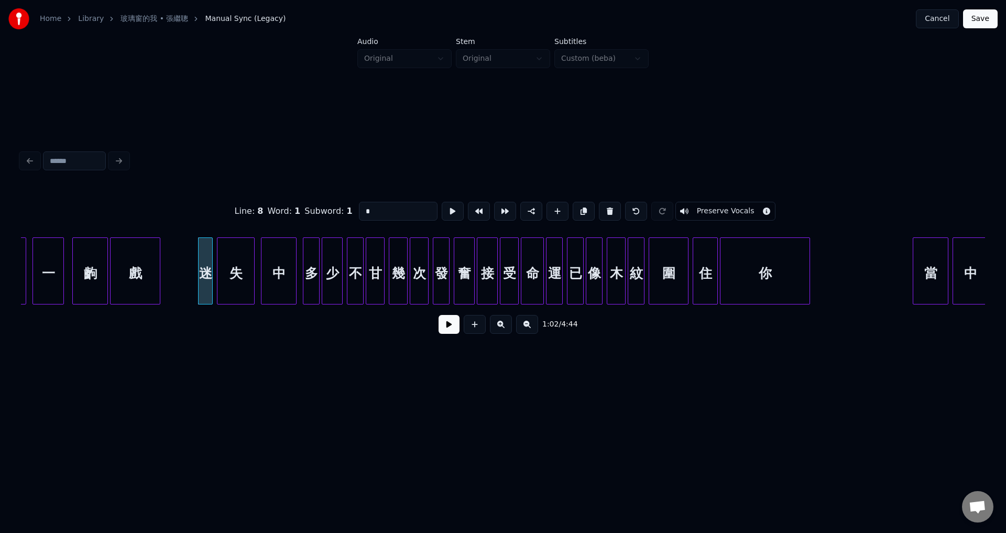
scroll to position [0, 6431]
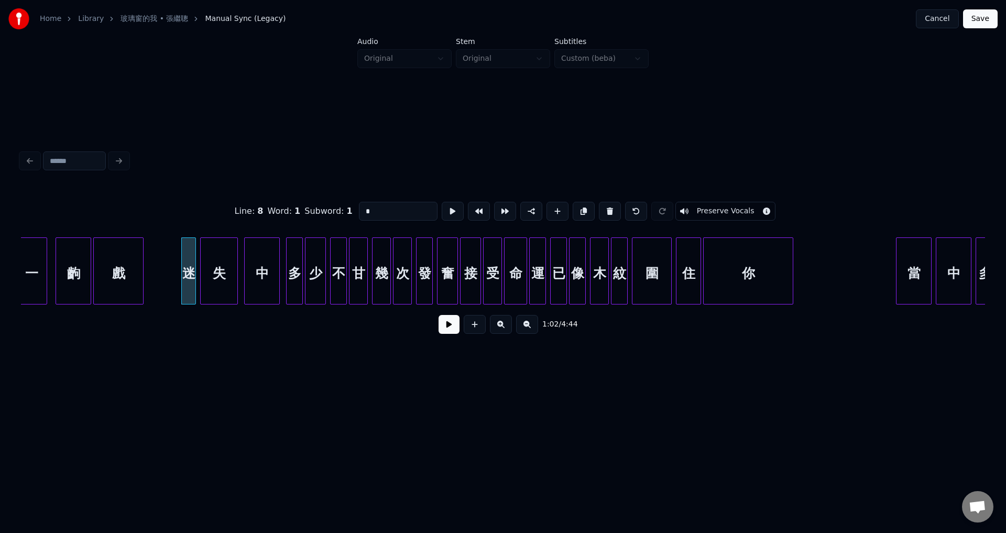
click at [362, 276] on div "甘" at bounding box center [359, 273] width 18 height 71
click at [388, 209] on input "*" at bounding box center [398, 211] width 79 height 19
click at [447, 275] on div "奮" at bounding box center [448, 273] width 20 height 71
click at [394, 206] on input "*" at bounding box center [401, 211] width 79 height 19
click at [537, 277] on div "運" at bounding box center [538, 273] width 16 height 71
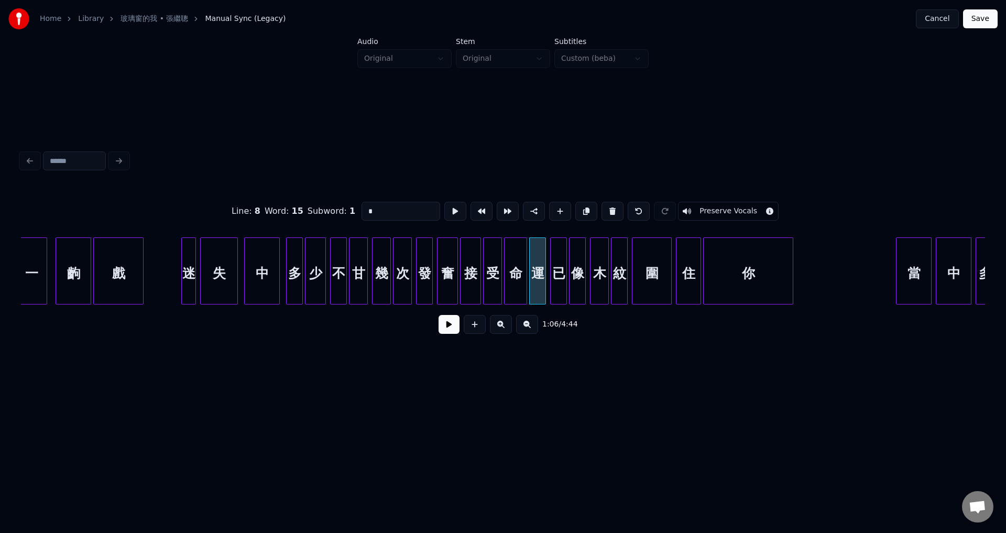
click at [405, 213] on input "*" at bounding box center [401, 211] width 79 height 19
click at [555, 278] on div "已" at bounding box center [559, 273] width 16 height 71
click at [532, 209] on button at bounding box center [534, 211] width 22 height 19
click at [621, 287] on div "紋" at bounding box center [620, 273] width 16 height 71
click at [385, 209] on input "*" at bounding box center [398, 211] width 79 height 19
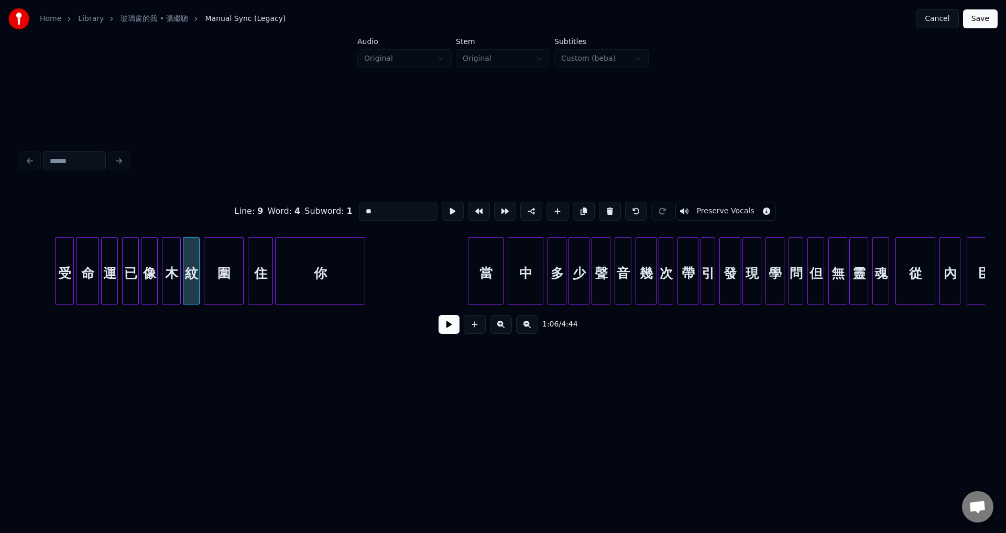
scroll to position [0, 7042]
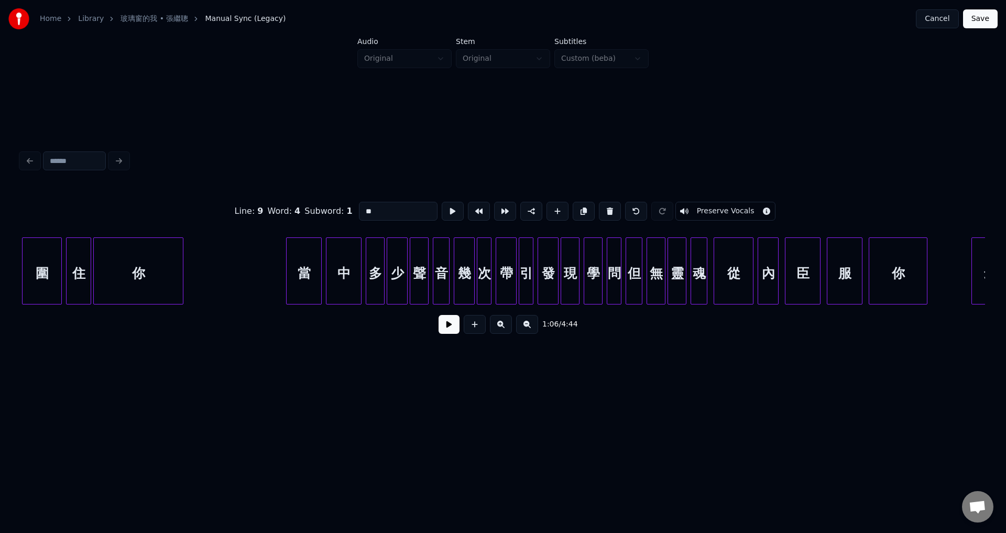
click at [304, 270] on div "當" at bounding box center [304, 273] width 35 height 71
click at [439, 283] on div "音" at bounding box center [441, 273] width 16 height 71
click at [412, 211] on input "*" at bounding box center [401, 211] width 79 height 19
click at [527, 286] on div "引" at bounding box center [526, 273] width 14 height 71
click at [413, 209] on input "*" at bounding box center [404, 211] width 79 height 19
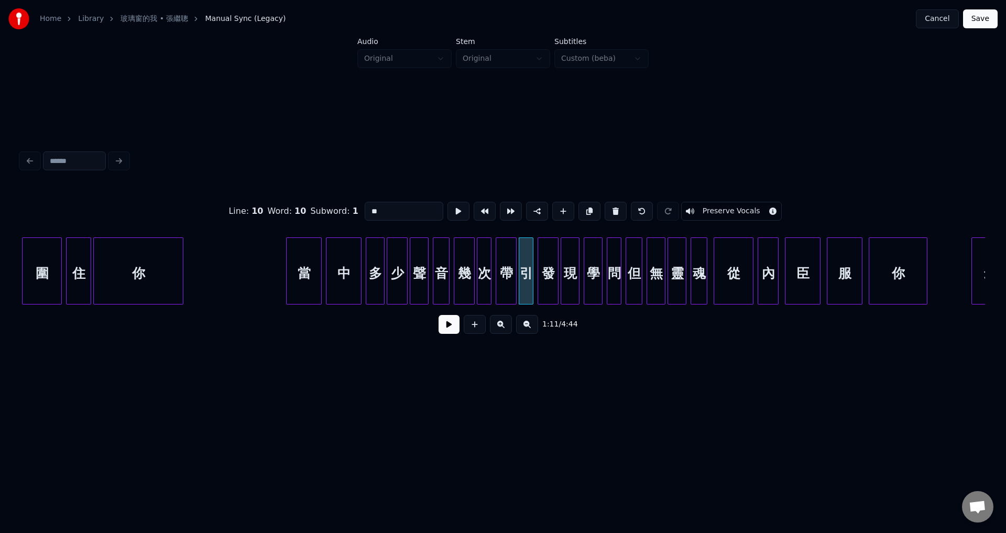
click at [614, 284] on div "問" at bounding box center [614, 273] width 14 height 71
click at [384, 209] on input "*" at bounding box center [404, 211] width 79 height 19
click at [637, 288] on div "但" at bounding box center [634, 273] width 16 height 71
click at [537, 208] on button at bounding box center [537, 211] width 22 height 19
click at [704, 288] on div at bounding box center [705, 271] width 3 height 66
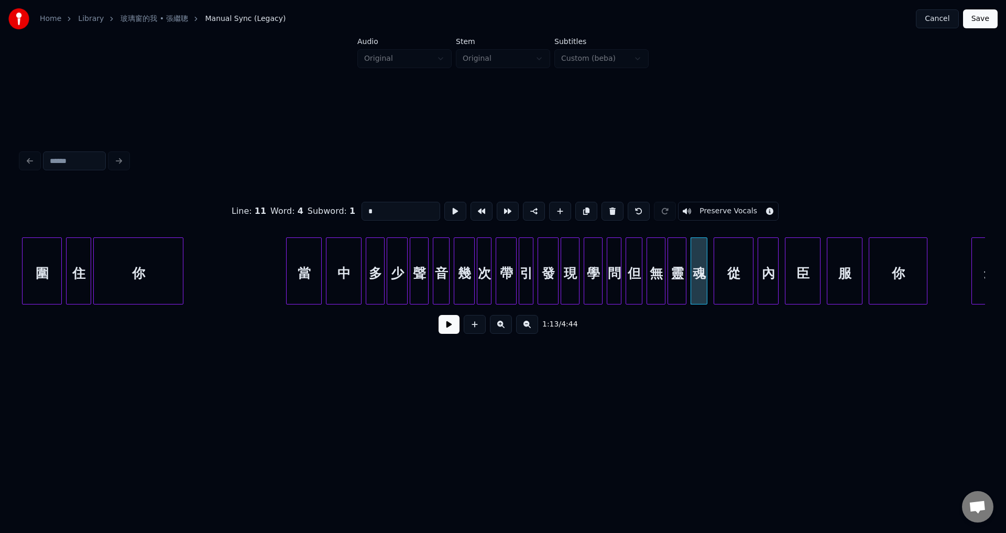
click at [407, 207] on input "*" at bounding box center [401, 211] width 79 height 19
type input "*"
click at [981, 14] on button "Save" at bounding box center [980, 18] width 35 height 19
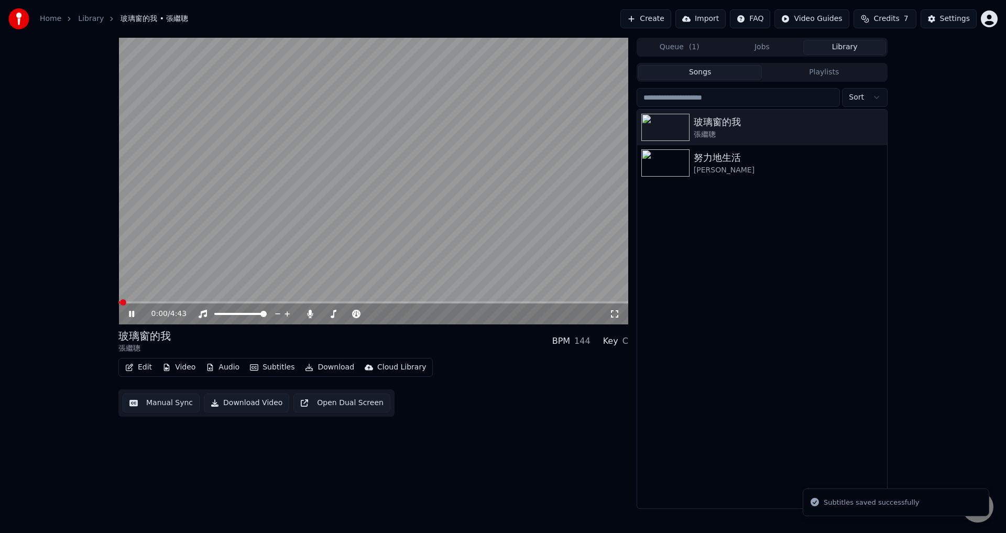
click at [216, 302] on span at bounding box center [373, 302] width 510 height 2
click at [401, 207] on video at bounding box center [373, 181] width 510 height 287
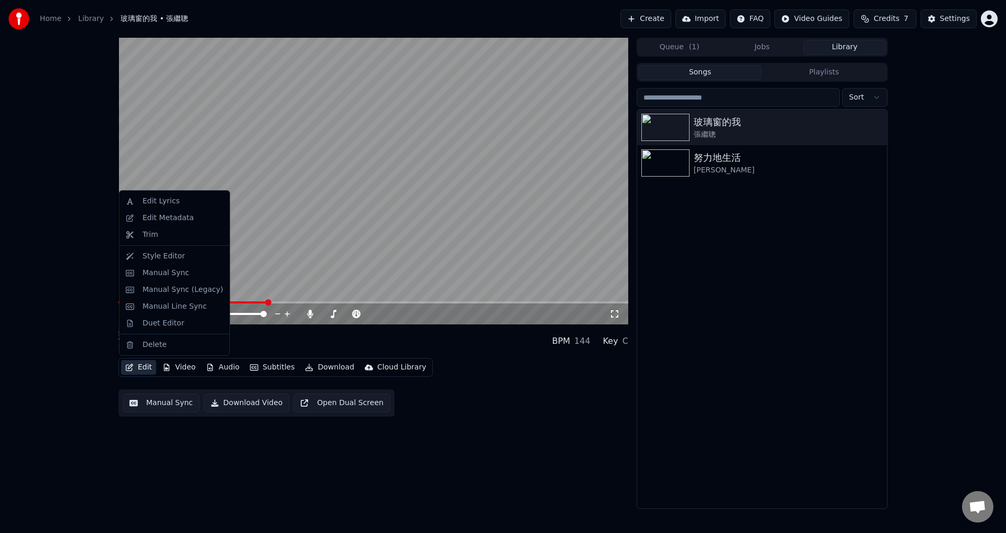
click at [138, 369] on button "Edit" at bounding box center [138, 367] width 35 height 15
click at [163, 290] on div "Manual Sync (Legacy)" at bounding box center [183, 290] width 81 height 10
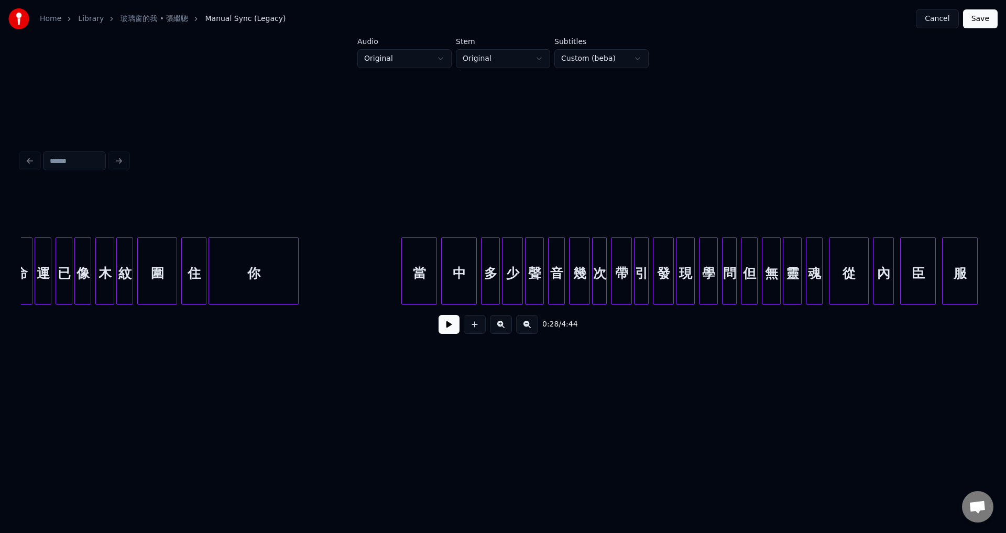
scroll to position [0, 6975]
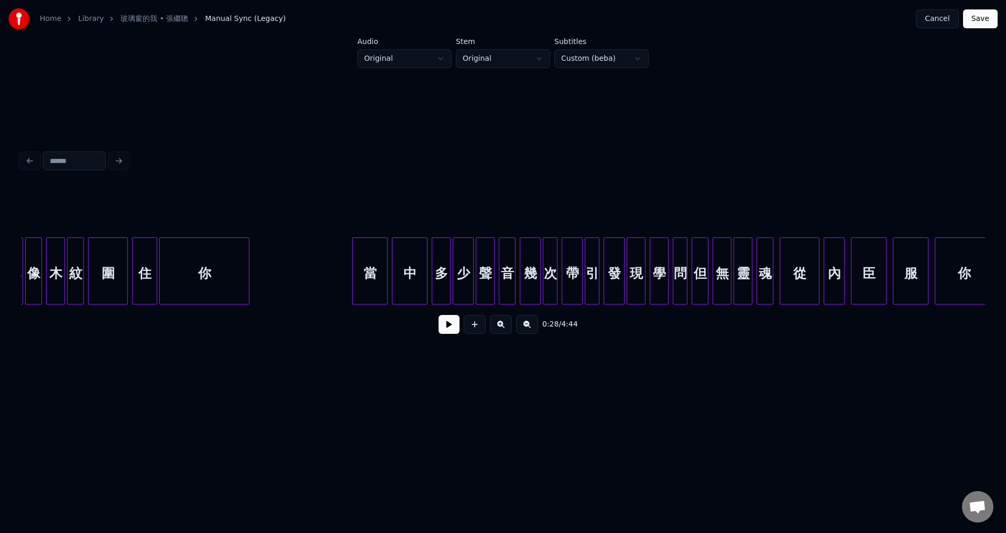
click at [404, 269] on div "中" at bounding box center [410, 273] width 35 height 71
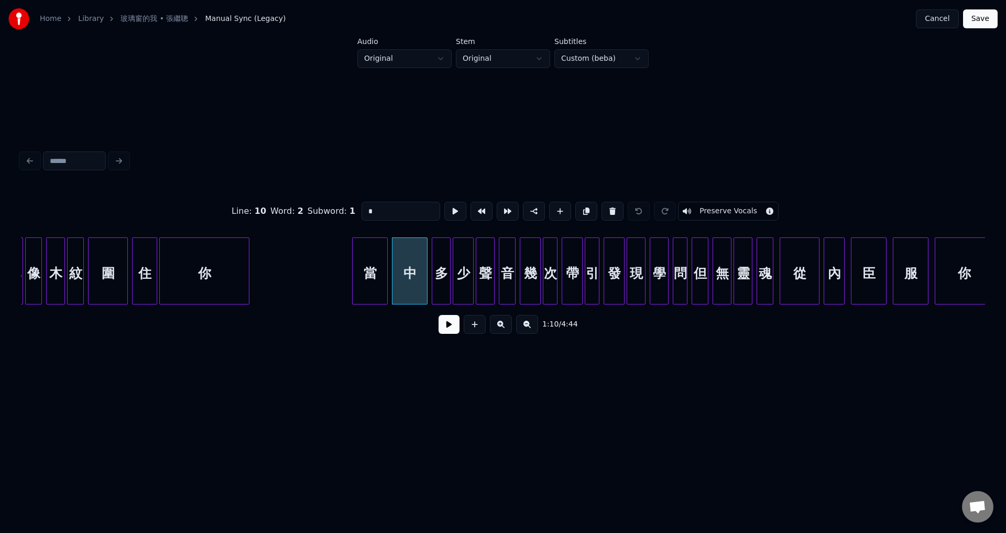
click at [383, 206] on input "*" at bounding box center [401, 211] width 79 height 19
click at [512, 282] on div "音" at bounding box center [508, 273] width 16 height 71
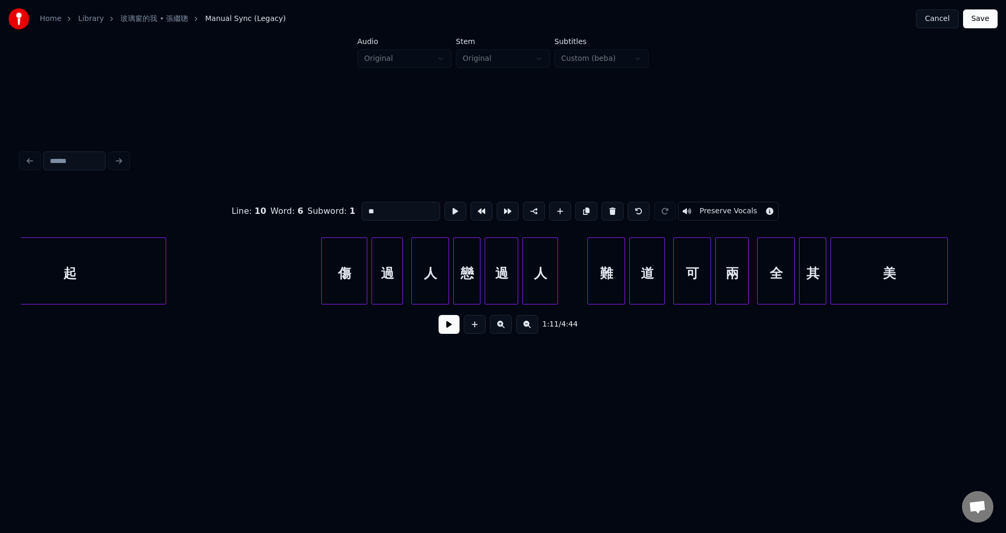
scroll to position [0, 8196]
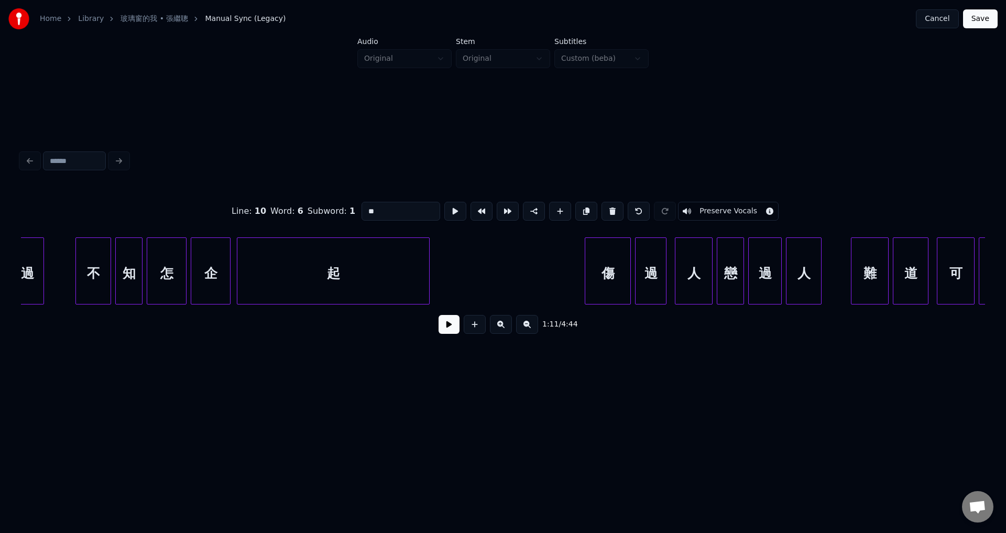
click at [342, 264] on div "起" at bounding box center [333, 273] width 192 height 71
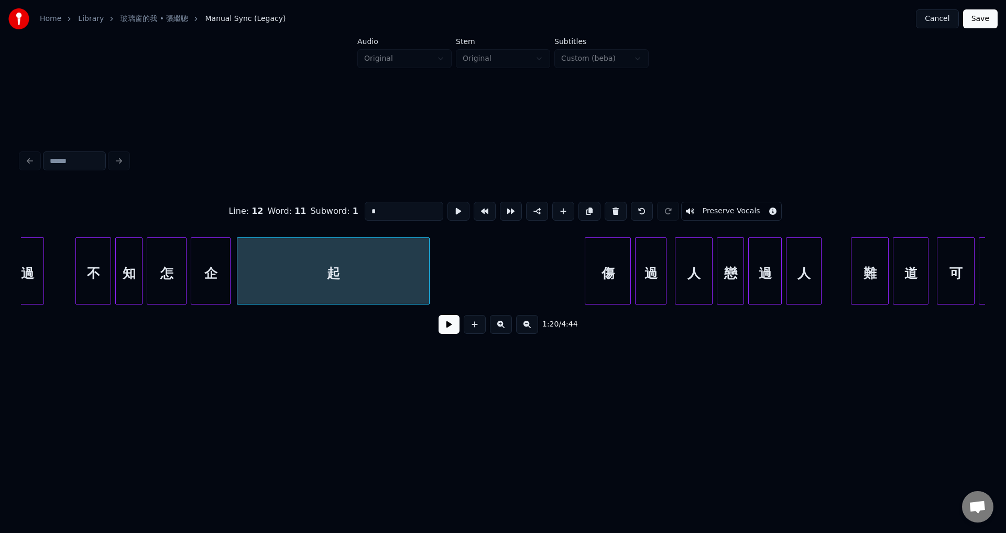
type input "*"
click at [448, 327] on button at bounding box center [449, 324] width 21 height 19
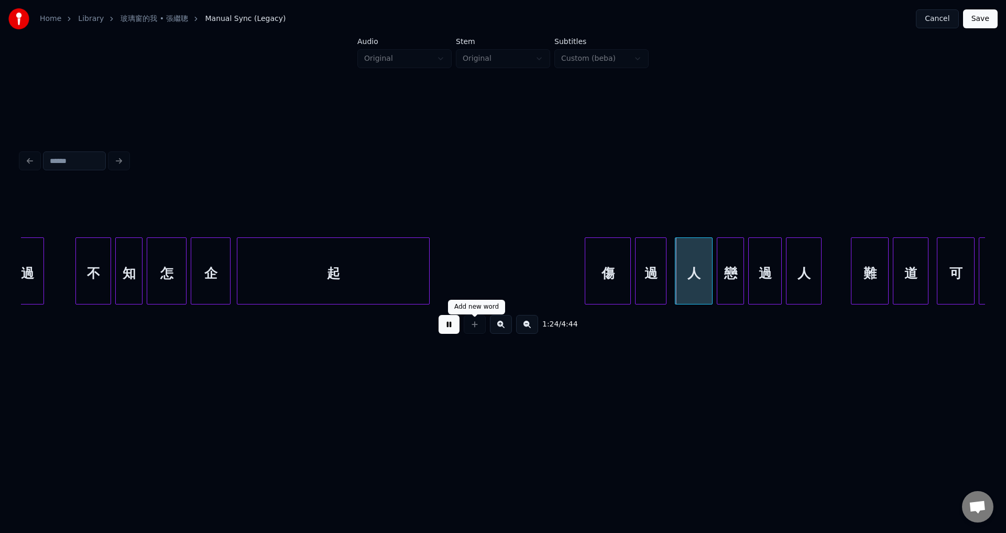
click at [451, 329] on button at bounding box center [449, 324] width 21 height 19
click at [449, 332] on button at bounding box center [449, 324] width 21 height 19
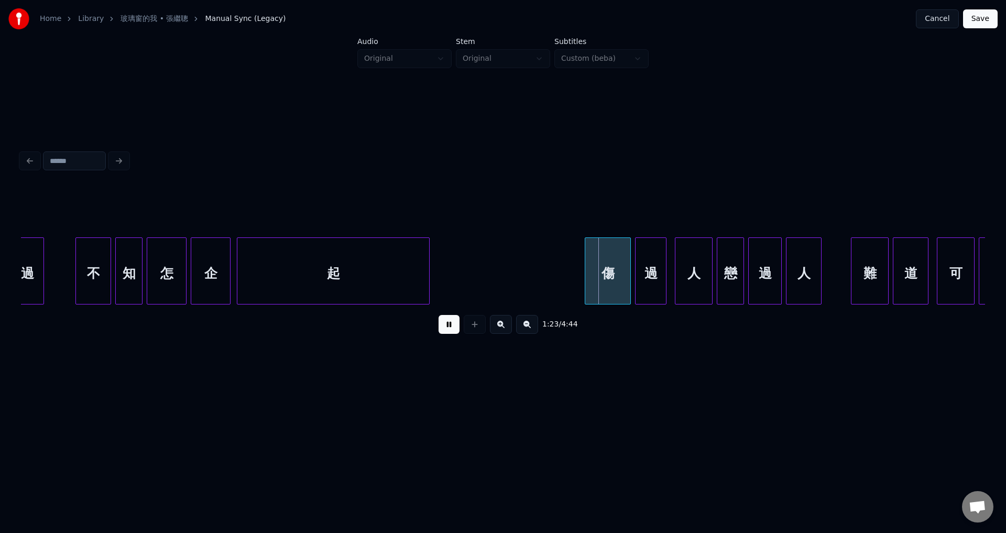
click at [449, 332] on button at bounding box center [449, 324] width 21 height 19
click at [450, 331] on button at bounding box center [449, 324] width 21 height 19
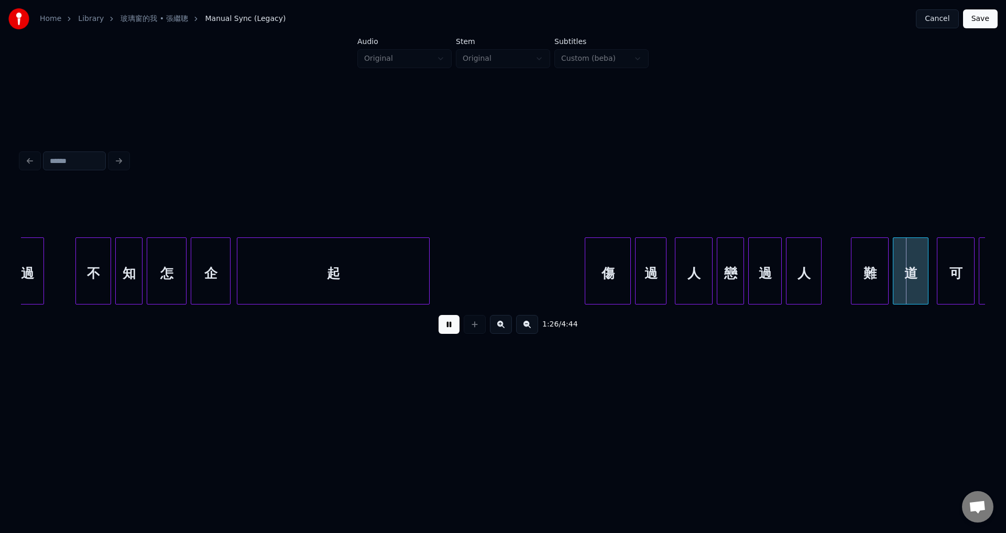
click at [452, 327] on button at bounding box center [449, 324] width 21 height 19
click at [846, 270] on div at bounding box center [845, 271] width 3 height 66
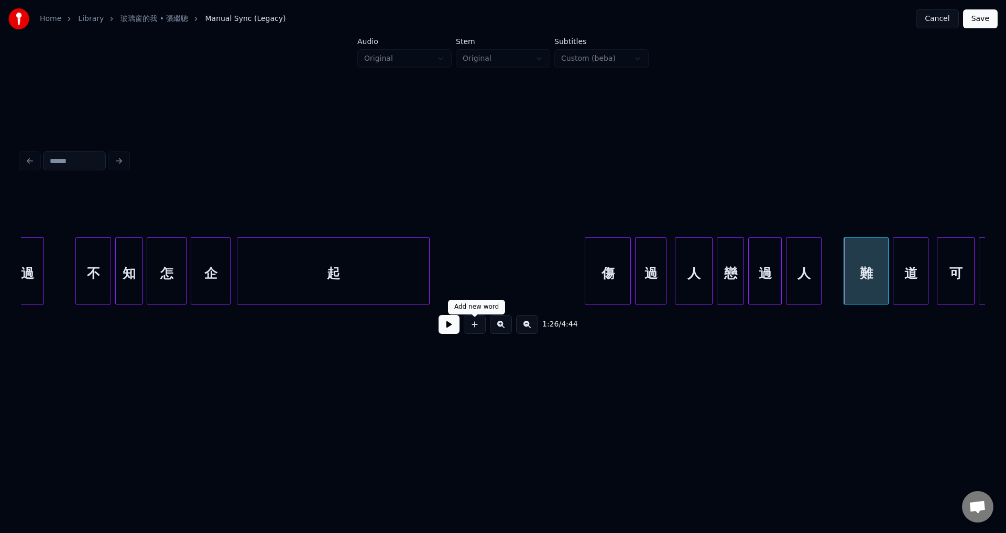
click at [448, 331] on button at bounding box center [449, 324] width 21 height 19
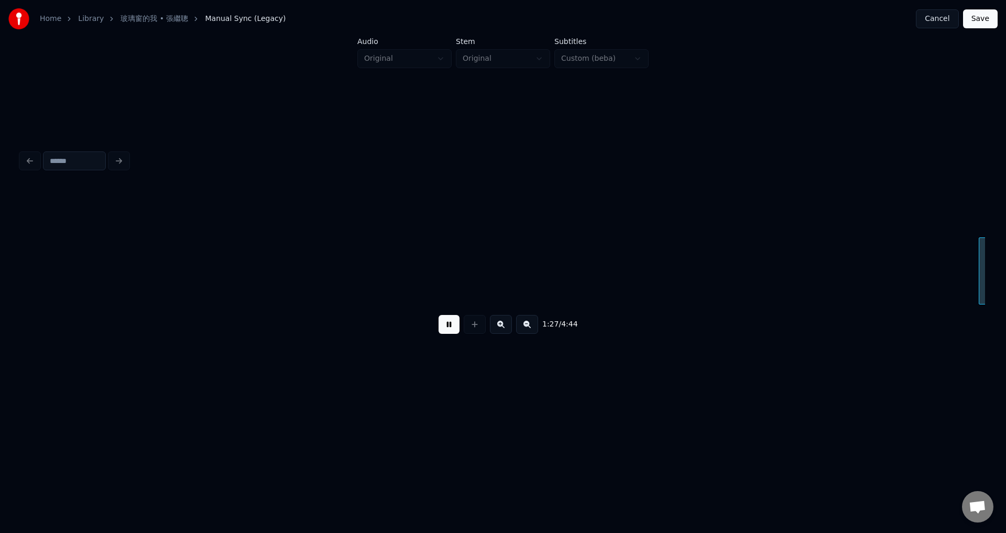
scroll to position [0, 9162]
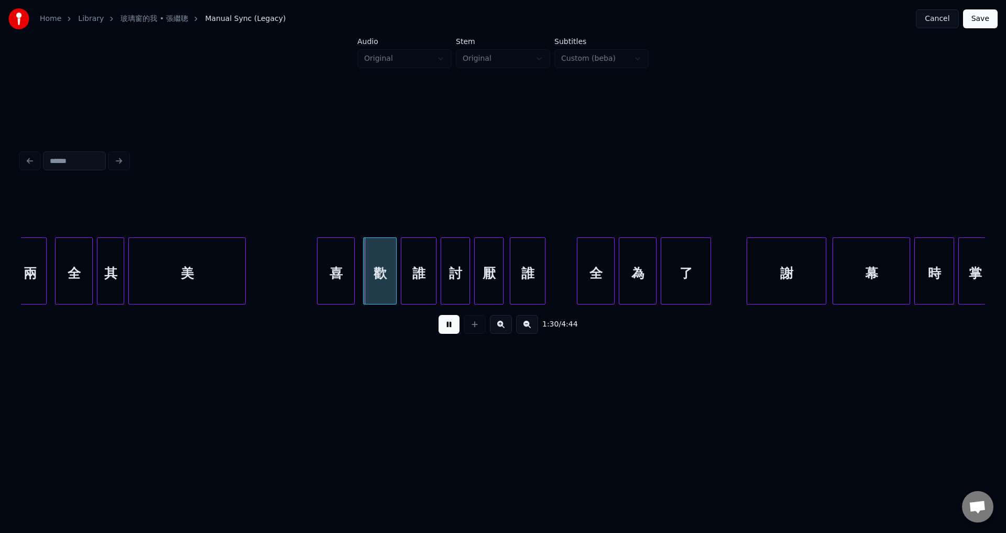
click at [448, 331] on button at bounding box center [449, 324] width 21 height 19
click at [311, 294] on div at bounding box center [311, 271] width 3 height 66
click at [446, 324] on button at bounding box center [449, 324] width 21 height 19
click at [577, 295] on div "全" at bounding box center [596, 270] width 38 height 67
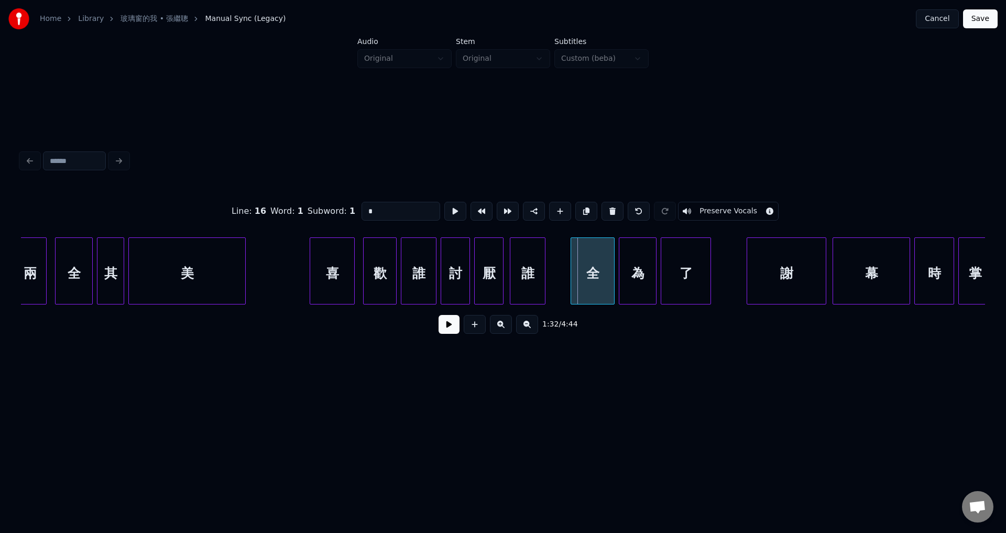
click at [572, 297] on div at bounding box center [572, 271] width 3 height 66
click at [454, 328] on button at bounding box center [449, 324] width 21 height 19
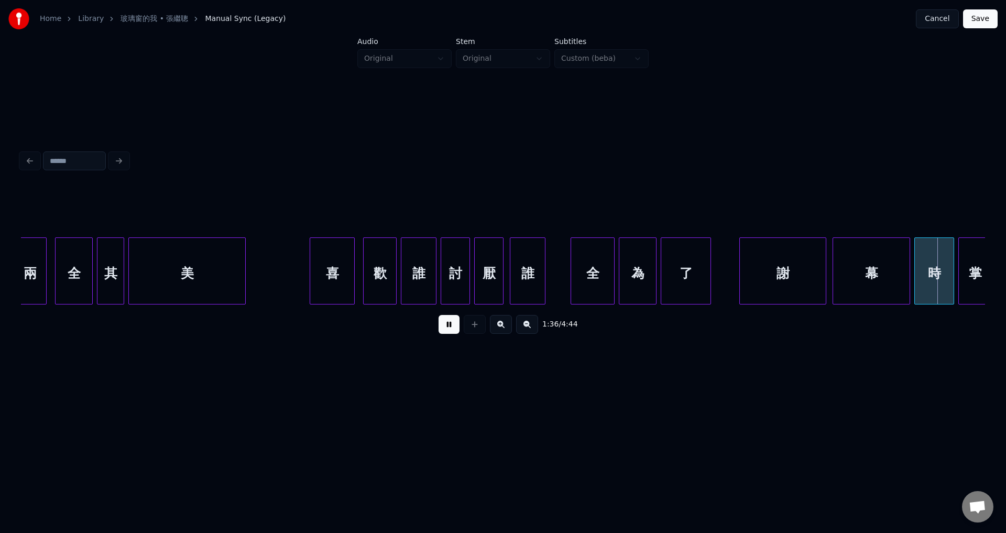
click at [741, 291] on div at bounding box center [741, 271] width 3 height 66
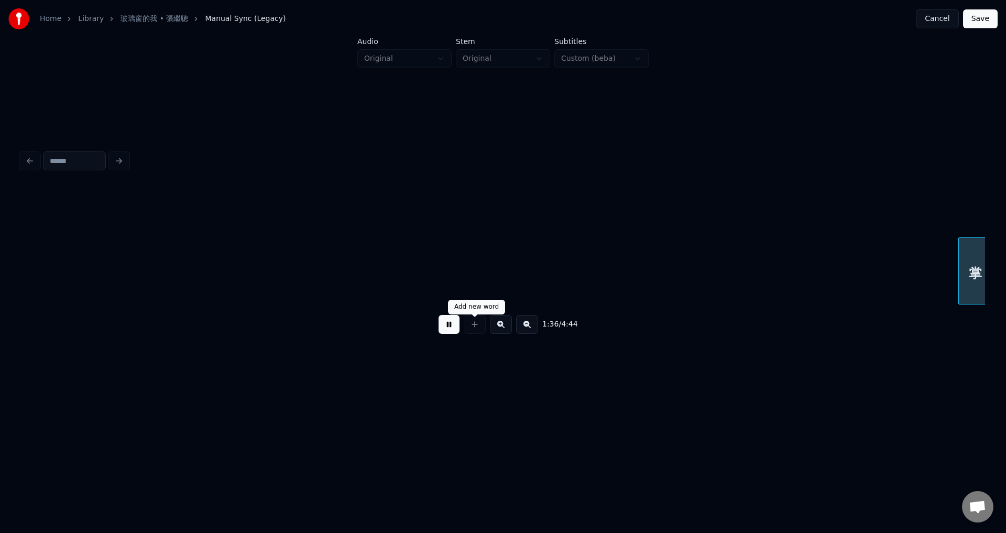
scroll to position [0, 10127]
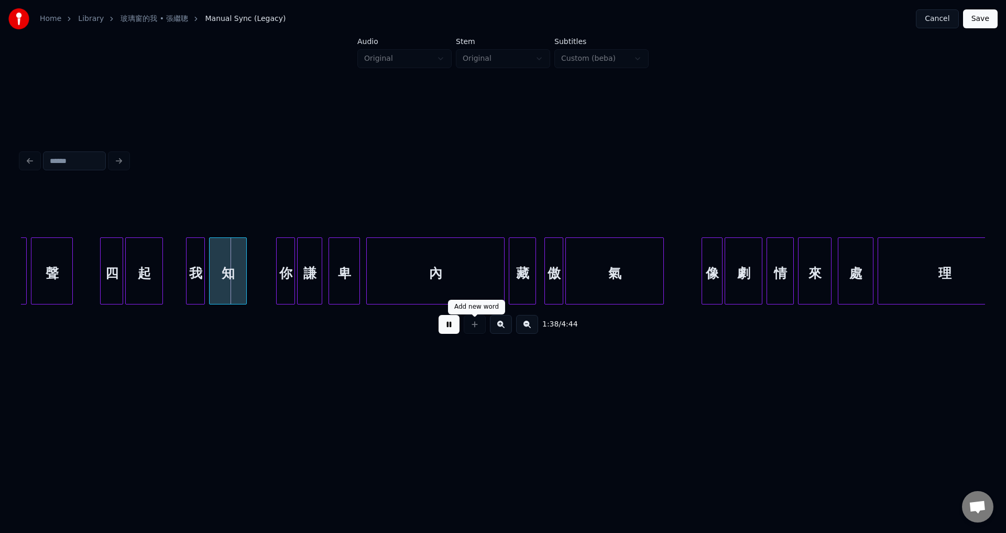
click at [450, 332] on button at bounding box center [449, 324] width 21 height 19
click at [449, 329] on button at bounding box center [449, 324] width 21 height 19
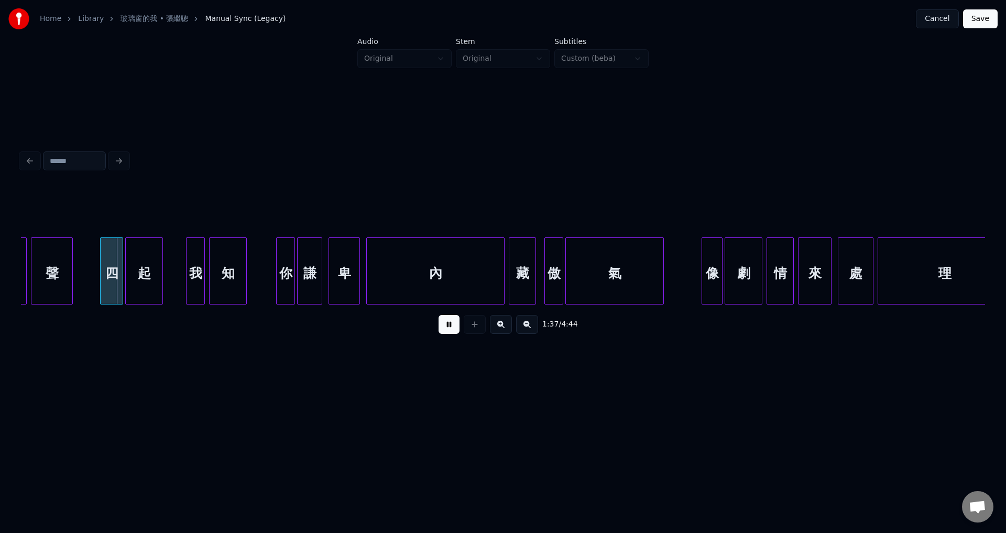
click at [449, 330] on button at bounding box center [449, 324] width 21 height 19
click at [444, 331] on button at bounding box center [449, 324] width 21 height 19
click at [448, 330] on button at bounding box center [449, 324] width 21 height 19
click at [183, 298] on div at bounding box center [184, 271] width 3 height 66
click at [275, 292] on div at bounding box center [275, 271] width 3 height 66
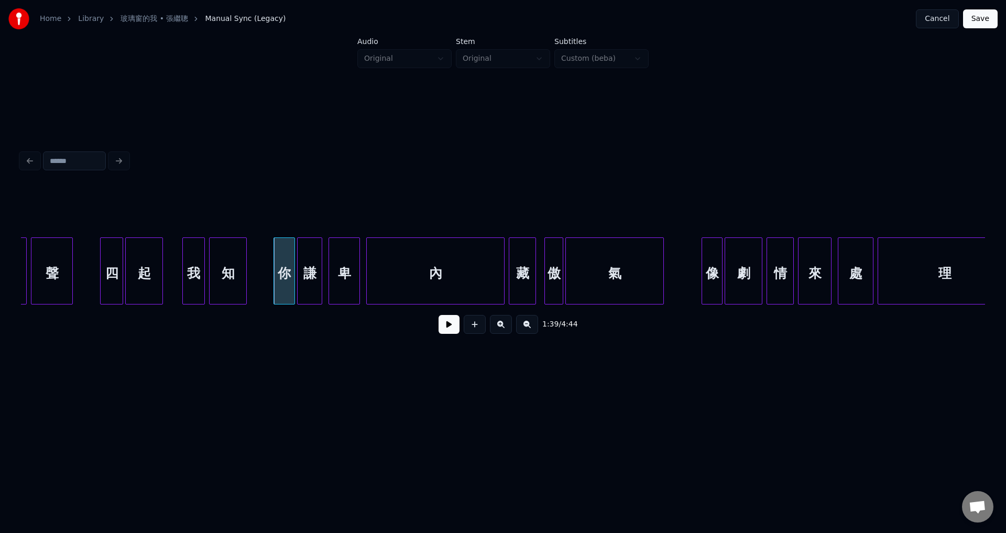
click at [449, 328] on button at bounding box center [449, 324] width 21 height 19
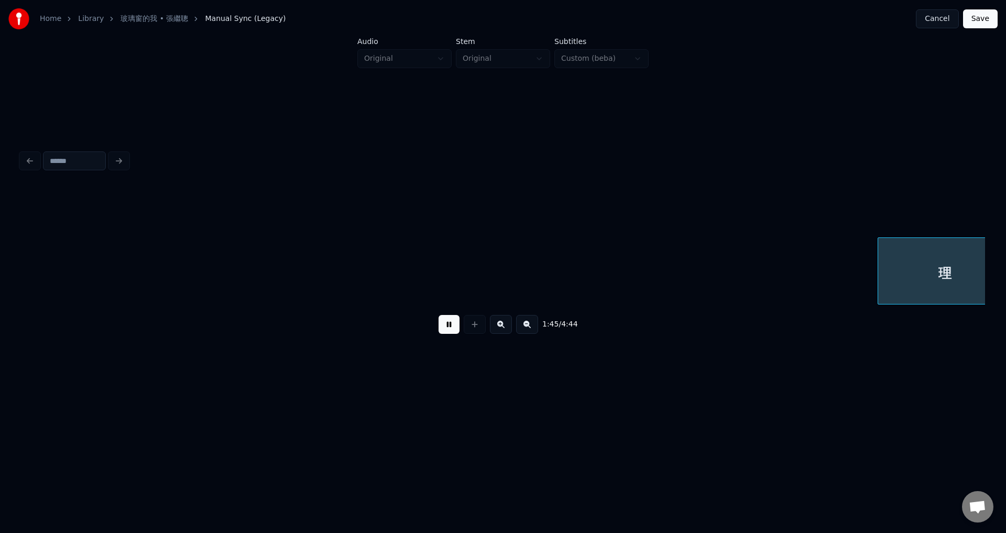
scroll to position [0, 11092]
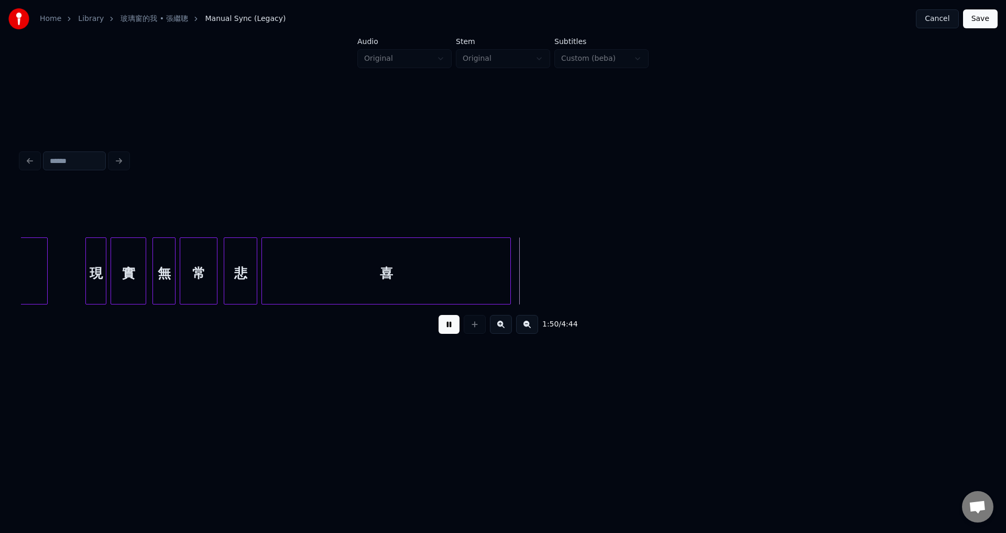
click at [449, 329] on button at bounding box center [449, 324] width 21 height 19
click at [85, 287] on div at bounding box center [84, 271] width 3 height 66
click at [455, 330] on button at bounding box center [449, 324] width 21 height 19
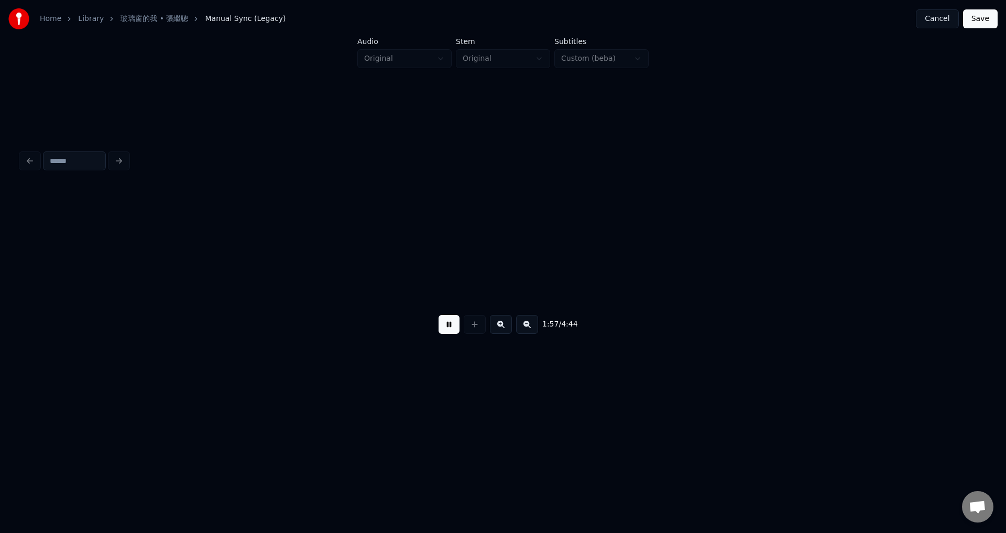
scroll to position [0, 12283]
click at [455, 330] on button at bounding box center [449, 324] width 21 height 19
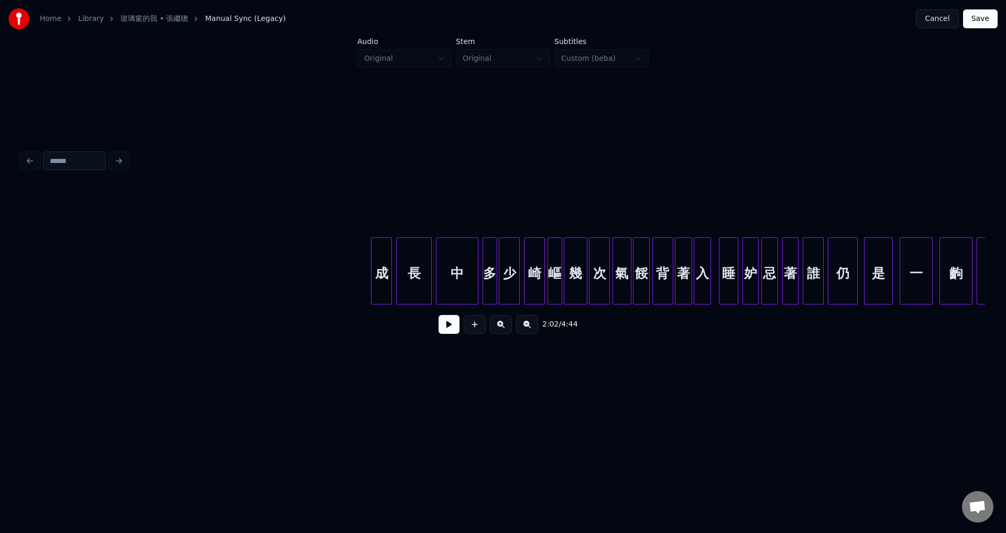
scroll to position [0, 14248]
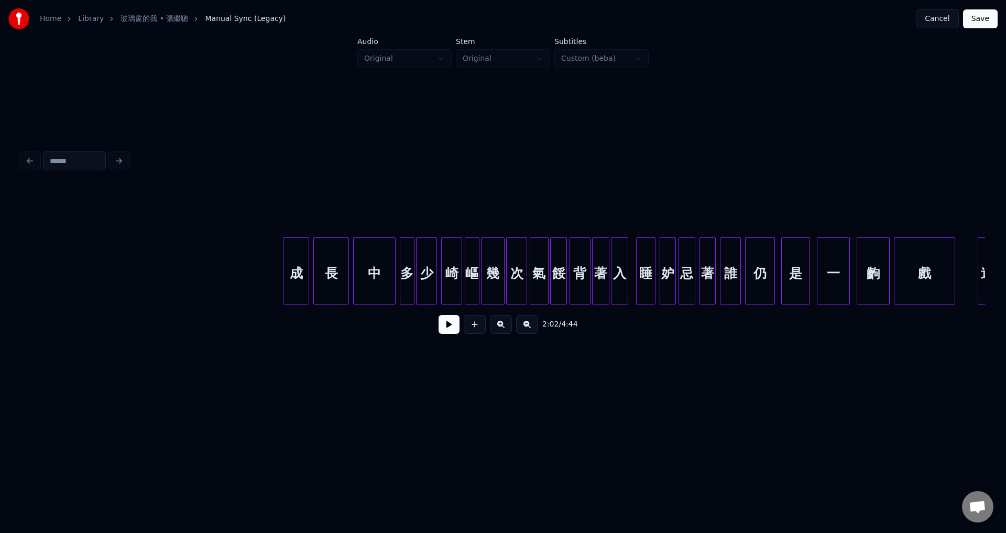
click at [287, 288] on div at bounding box center [285, 271] width 3 height 66
click at [377, 274] on div "中" at bounding box center [374, 273] width 41 height 71
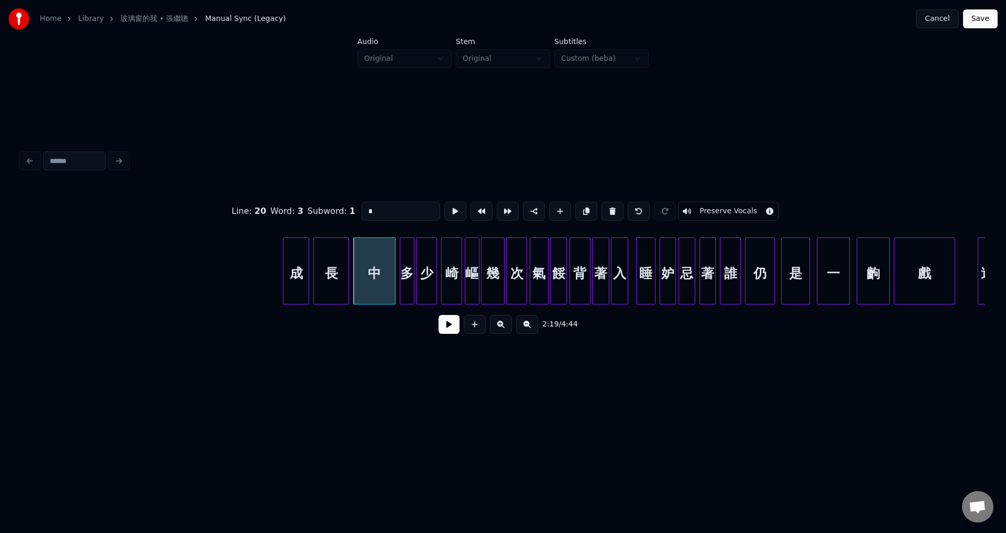
click at [389, 209] on input "*" at bounding box center [401, 211] width 79 height 19
click at [476, 280] on div at bounding box center [477, 271] width 3 height 66
click at [406, 209] on input "*" at bounding box center [401, 211] width 79 height 19
click at [560, 283] on div "餒" at bounding box center [559, 273] width 16 height 71
click at [401, 210] on input "*" at bounding box center [404, 211] width 79 height 19
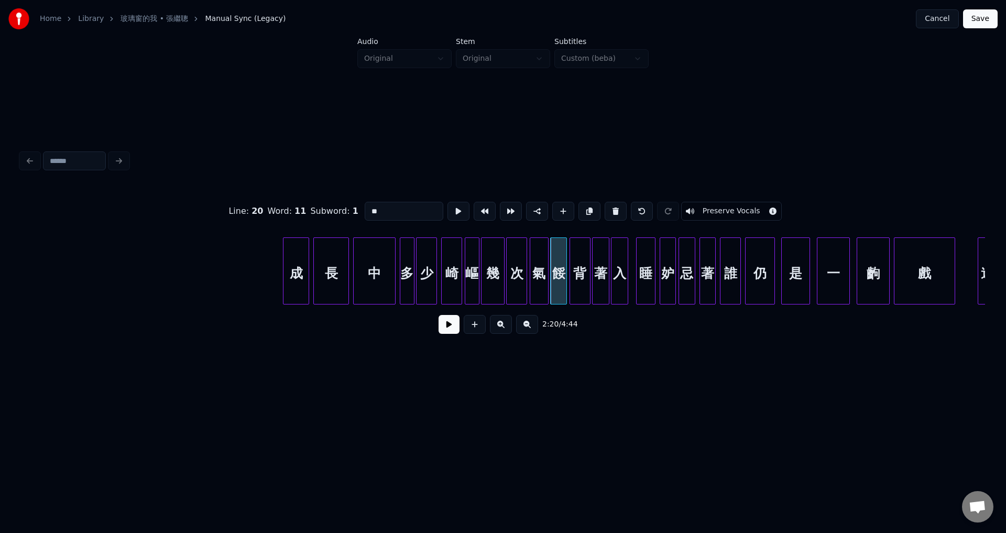
click at [620, 284] on div "入" at bounding box center [620, 273] width 16 height 71
type input "*"
click at [450, 330] on button at bounding box center [449, 324] width 21 height 19
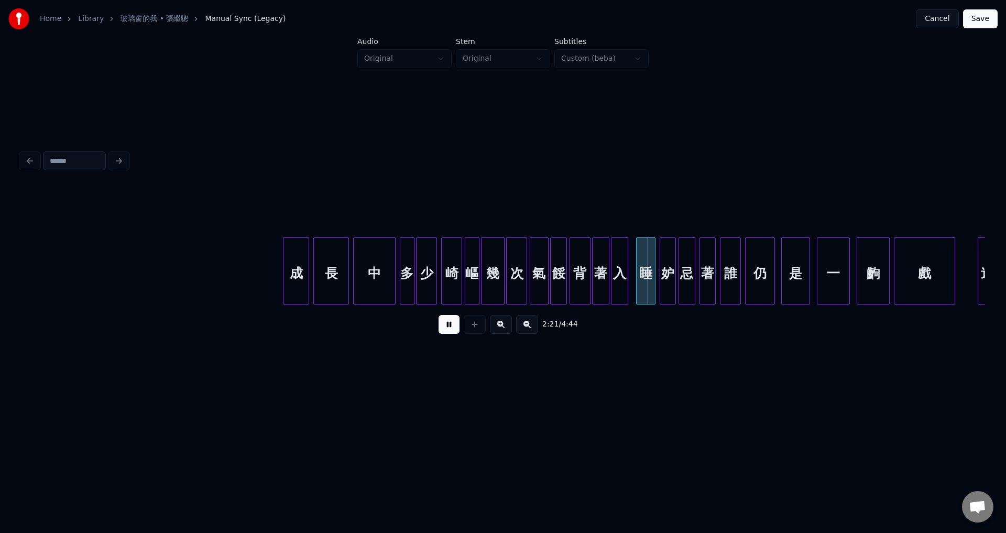
click at [450, 330] on button at bounding box center [449, 324] width 21 height 19
click at [635, 292] on div at bounding box center [634, 271] width 3 height 66
click at [475, 287] on div "嶇" at bounding box center [472, 273] width 14 height 71
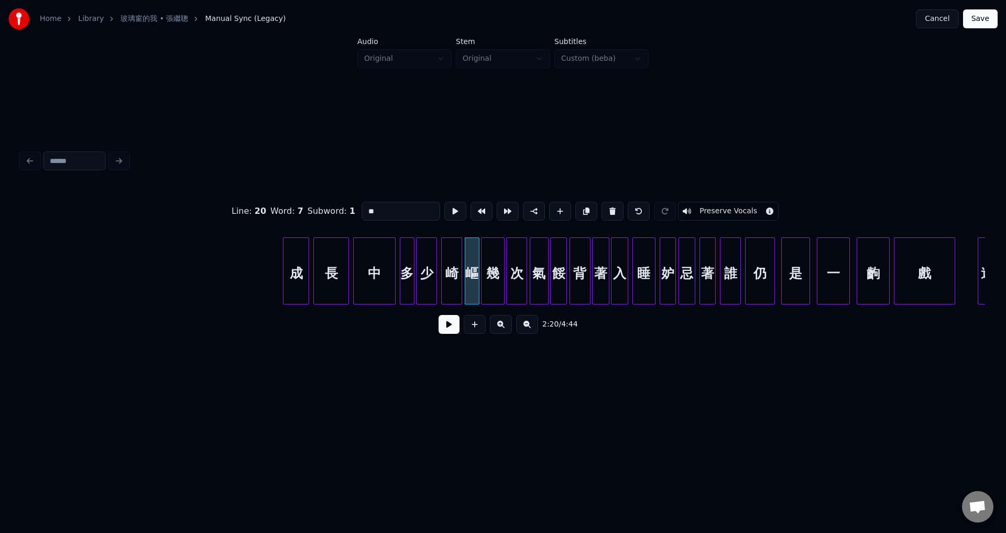
click at [414, 207] on input "*" at bounding box center [401, 211] width 79 height 19
click at [558, 278] on div "餒" at bounding box center [559, 273] width 16 height 71
click at [642, 281] on div "睡" at bounding box center [644, 273] width 22 height 71
click at [413, 209] on input "*" at bounding box center [404, 211] width 79 height 19
click at [668, 282] on div "妒" at bounding box center [668, 273] width 16 height 71
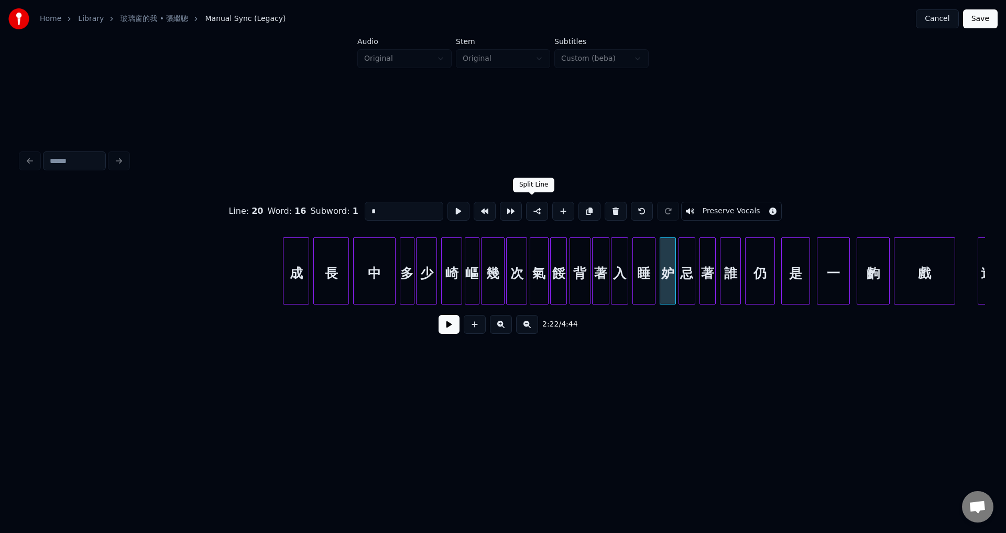
click at [534, 212] on button at bounding box center [537, 211] width 22 height 19
click at [726, 288] on div "誰" at bounding box center [731, 273] width 20 height 71
click at [389, 210] on input "*" at bounding box center [401, 211] width 79 height 19
click at [379, 273] on div "中" at bounding box center [374, 273] width 41 height 71
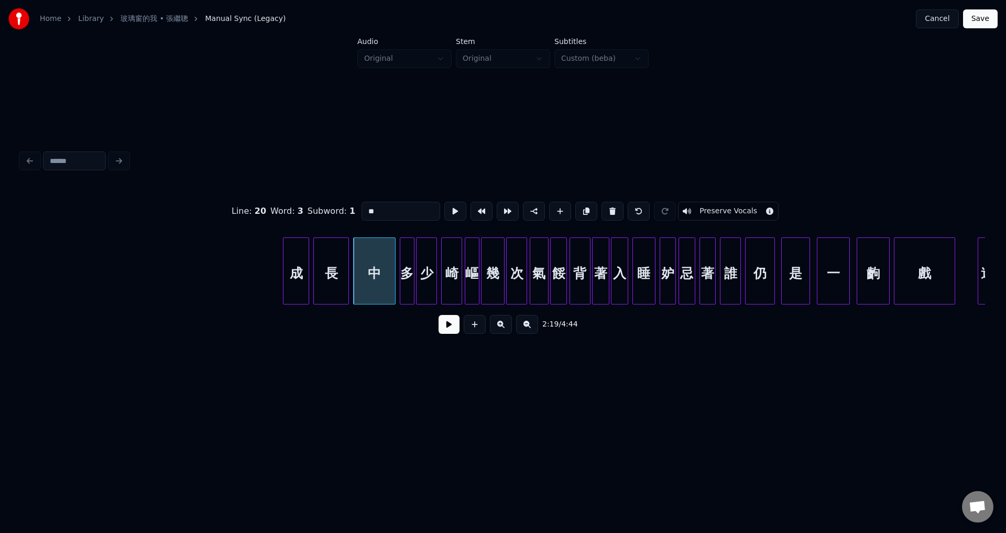
click at [760, 283] on div "仍" at bounding box center [760, 273] width 28 height 71
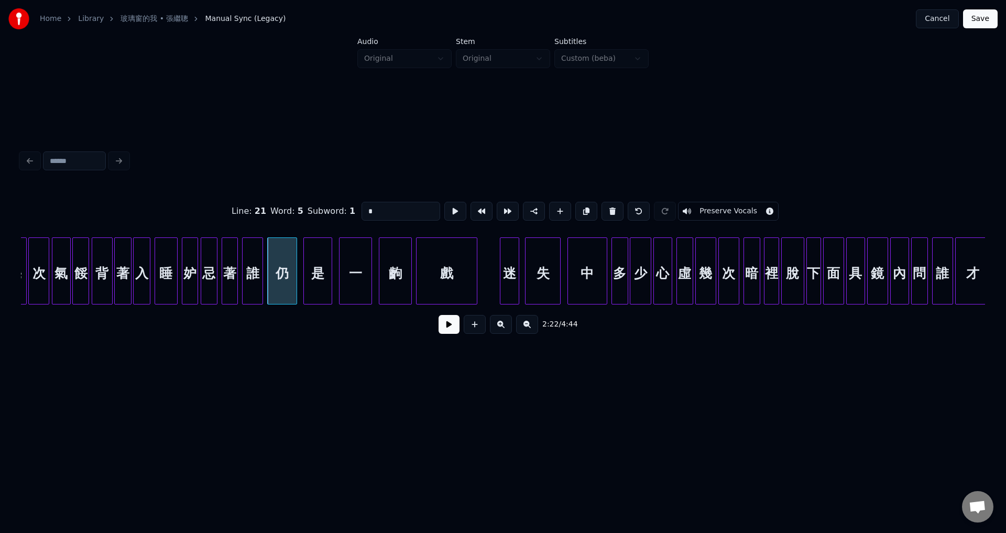
scroll to position [0, 14742]
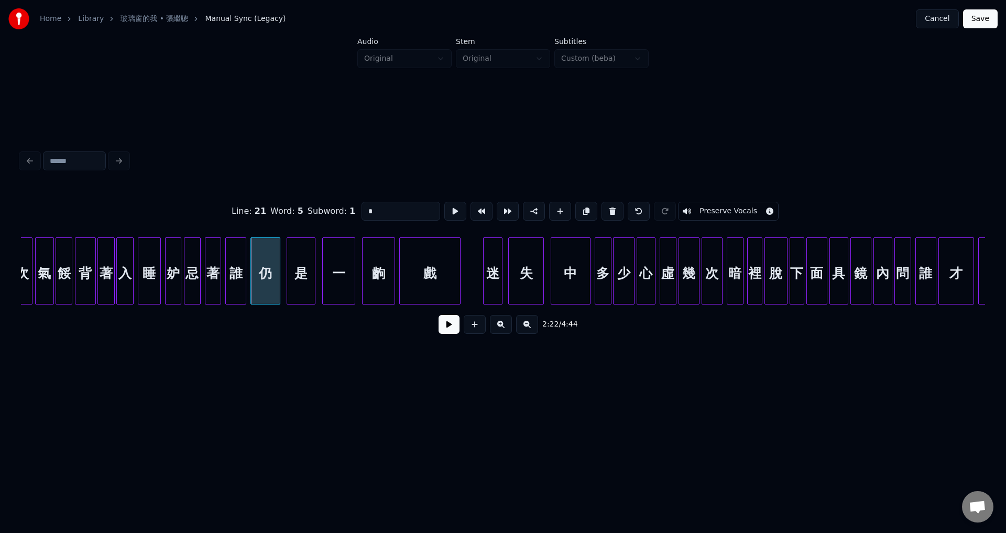
type input "*"
click at [442, 331] on button at bounding box center [449, 324] width 21 height 19
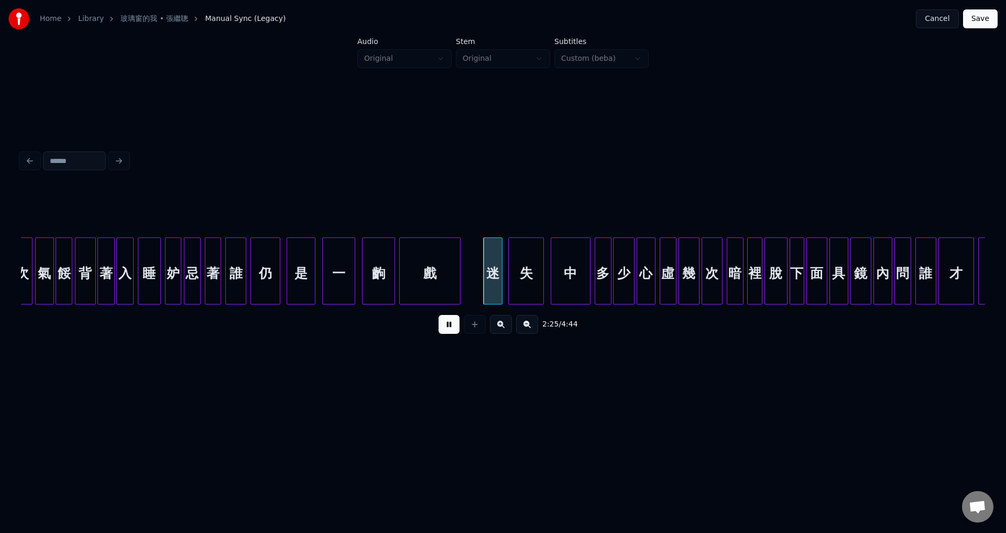
click at [443, 331] on button at bounding box center [449, 324] width 21 height 19
click at [479, 297] on div at bounding box center [479, 271] width 3 height 66
click at [490, 288] on div "迷" at bounding box center [490, 273] width 24 height 71
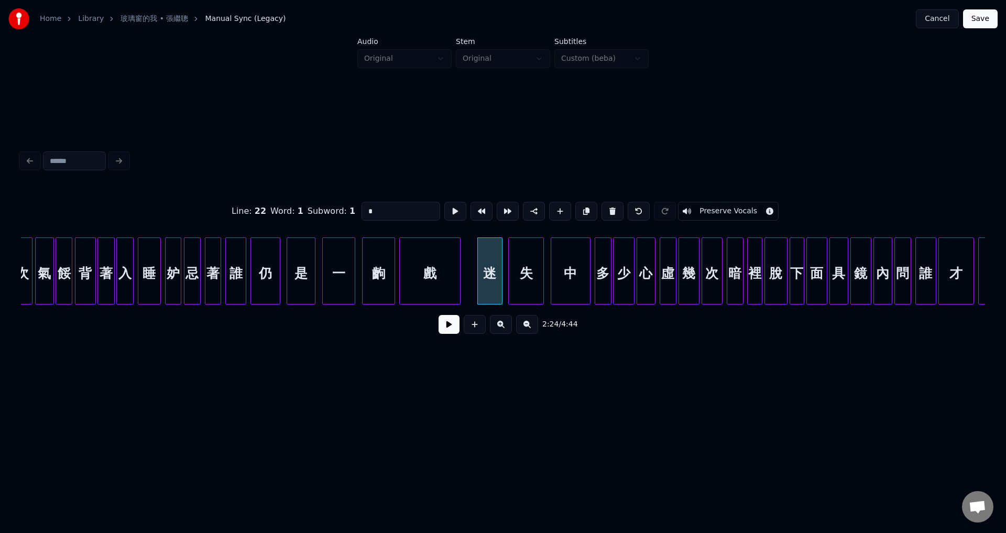
click at [574, 282] on div "中" at bounding box center [570, 273] width 39 height 71
click at [399, 211] on input "*" at bounding box center [401, 211] width 79 height 19
click at [669, 286] on div "虛" at bounding box center [668, 273] width 16 height 71
click at [414, 212] on input "*" at bounding box center [401, 211] width 79 height 19
click at [756, 288] on div "裡" at bounding box center [755, 273] width 14 height 71
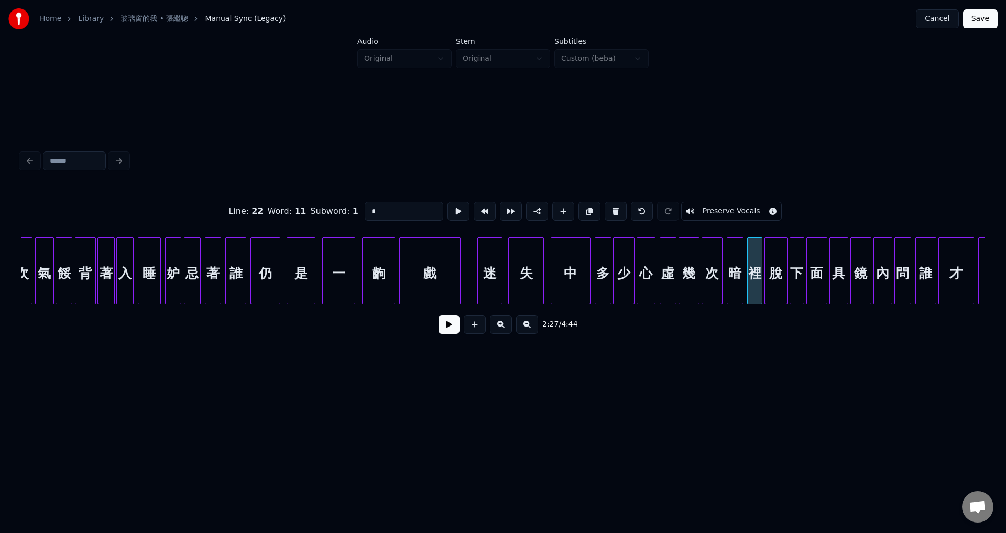
click at [402, 204] on input "*" at bounding box center [404, 211] width 79 height 19
click at [838, 283] on div "具" at bounding box center [839, 273] width 18 height 71
click at [409, 208] on input "*" at bounding box center [404, 211] width 79 height 19
click at [865, 271] on div "鏡" at bounding box center [861, 273] width 20 height 71
click at [527, 211] on button at bounding box center [537, 211] width 22 height 19
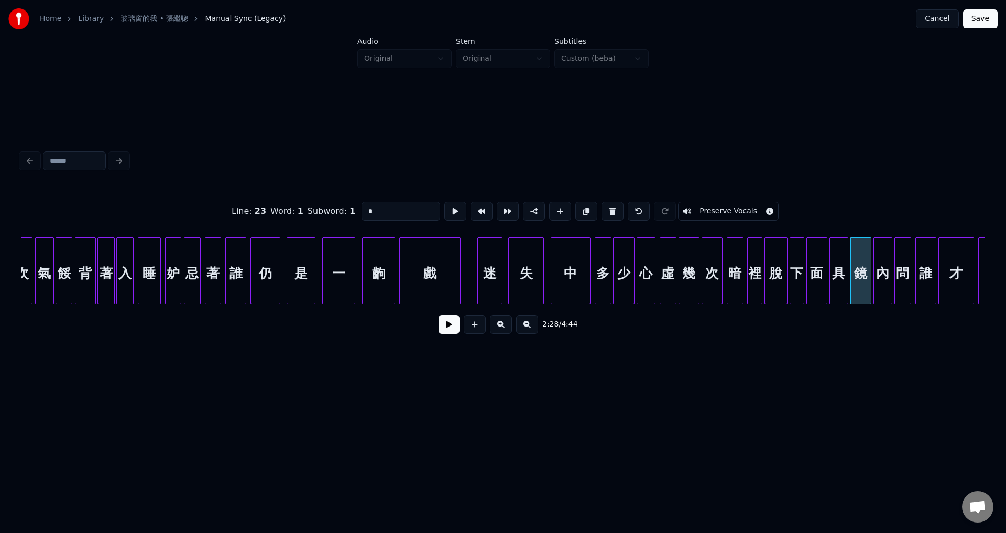
click at [928, 292] on div "誰" at bounding box center [926, 273] width 20 height 71
click at [400, 211] on input "*" at bounding box center [401, 211] width 79 height 19
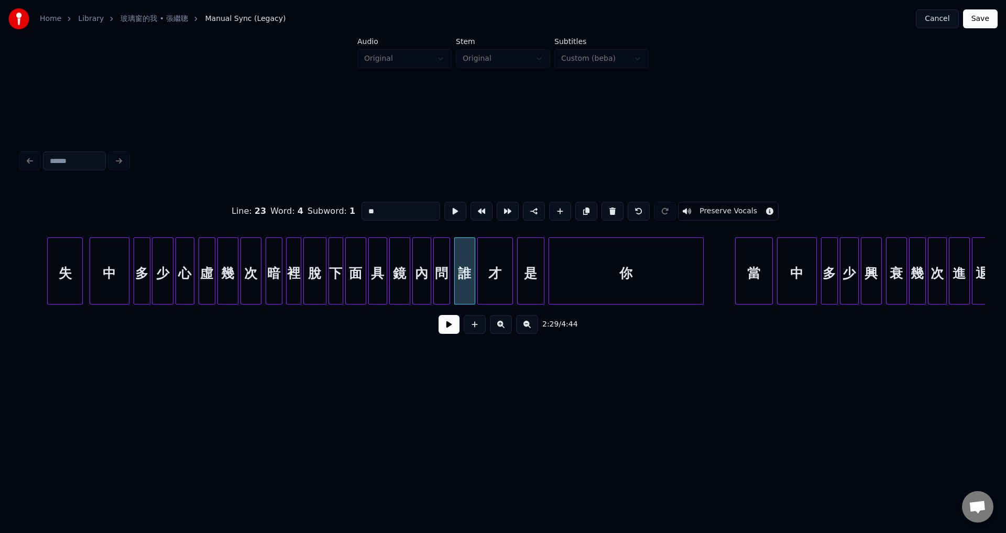
scroll to position [0, 15254]
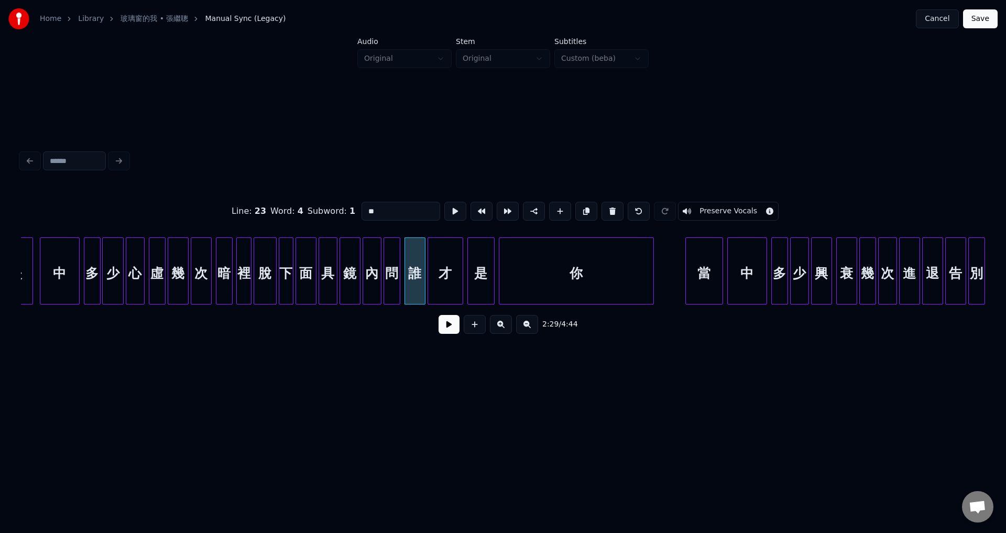
type input "*"
click at [449, 332] on button at bounding box center [449, 324] width 21 height 19
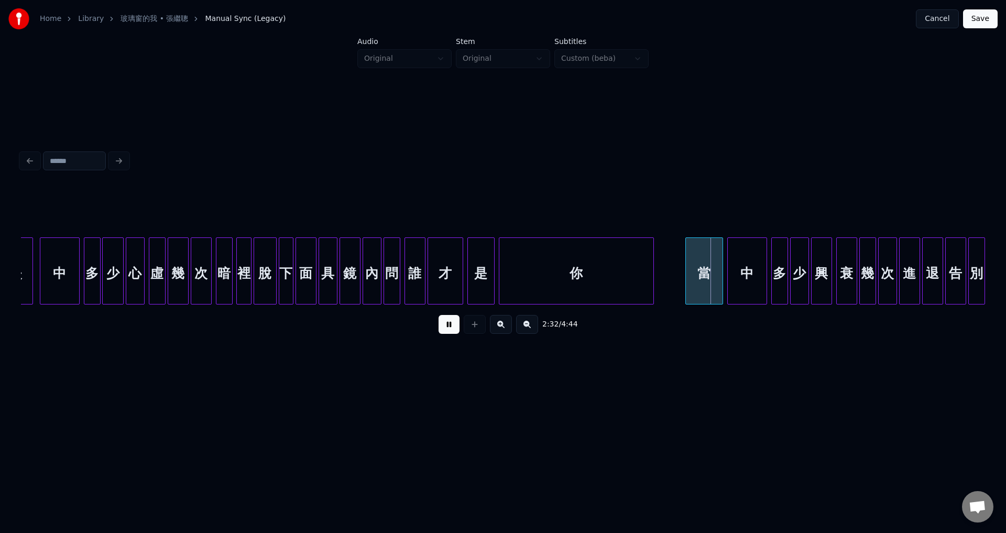
click at [449, 332] on button at bounding box center [449, 324] width 21 height 19
click at [746, 283] on div "中" at bounding box center [747, 273] width 39 height 71
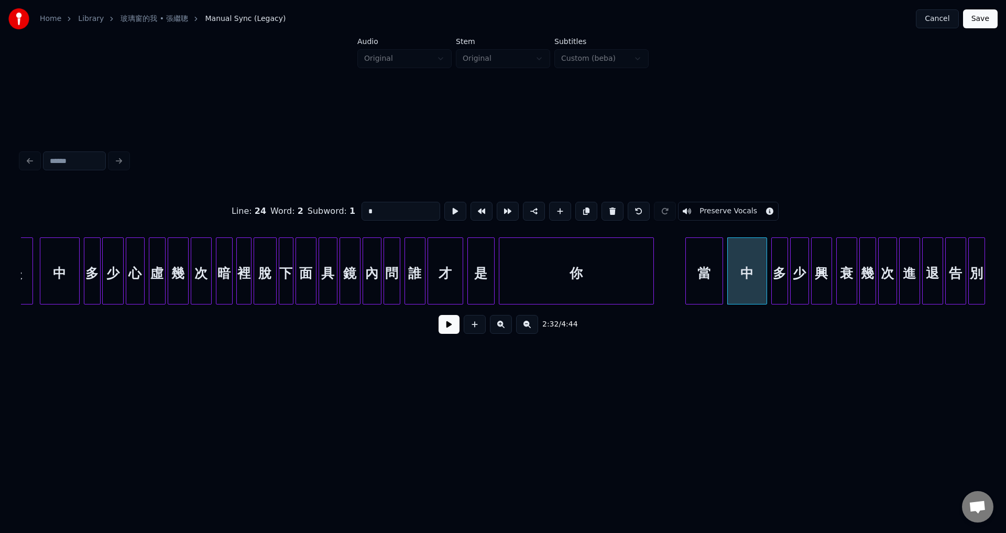
click at [409, 208] on input "*" at bounding box center [401, 211] width 79 height 19
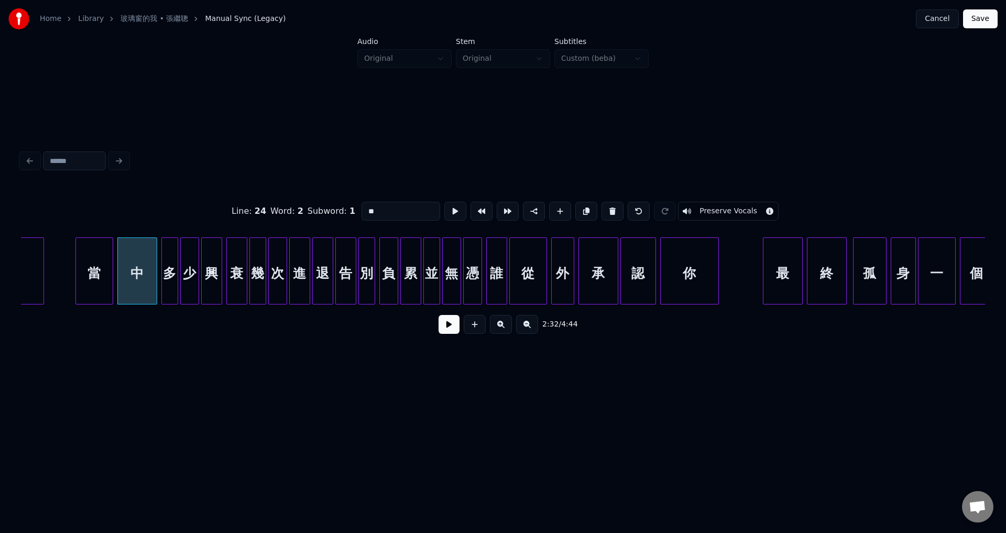
scroll to position [0, 15913]
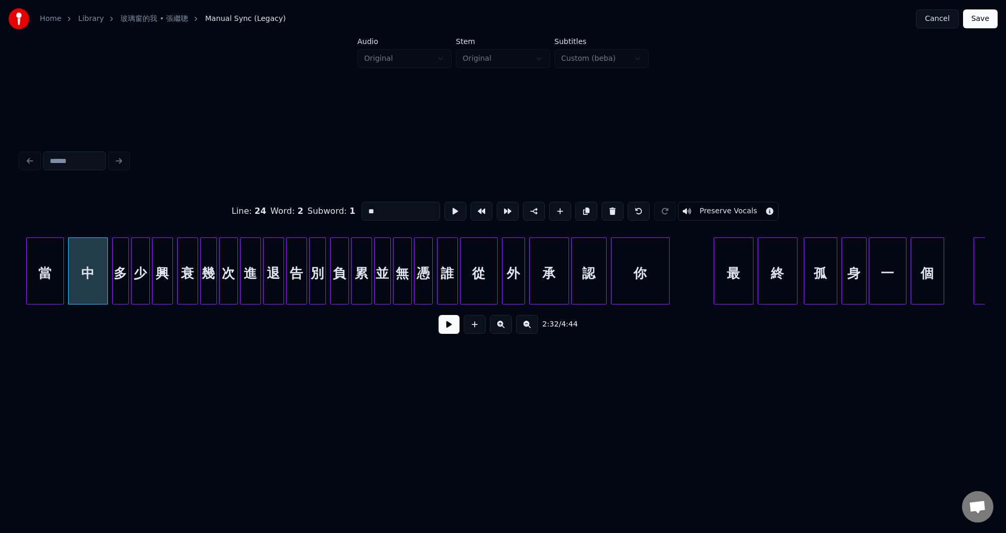
click at [186, 278] on div "衰" at bounding box center [188, 273] width 20 height 71
click at [388, 210] on input "*" at bounding box center [401, 211] width 79 height 19
click at [275, 282] on div "退" at bounding box center [274, 273] width 20 height 71
click at [390, 208] on input "*" at bounding box center [404, 211] width 79 height 19
click at [362, 279] on div "累" at bounding box center [362, 273] width 20 height 71
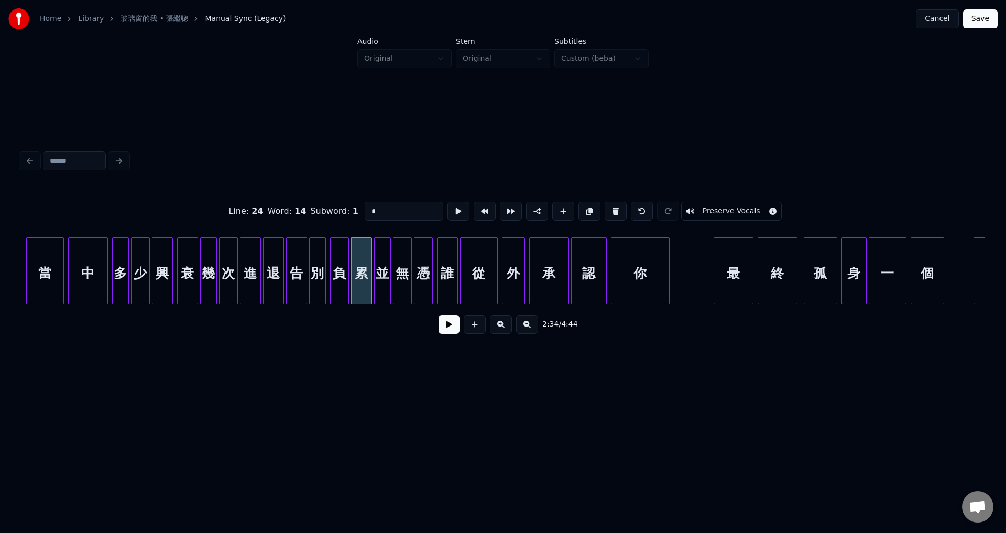
click at [405, 209] on input "*" at bounding box center [404, 211] width 79 height 19
click at [382, 276] on div "並" at bounding box center [383, 273] width 16 height 71
click at [532, 209] on button at bounding box center [537, 211] width 22 height 19
click at [447, 280] on div "誰" at bounding box center [448, 273] width 20 height 71
click at [392, 213] on input "*" at bounding box center [401, 211] width 79 height 19
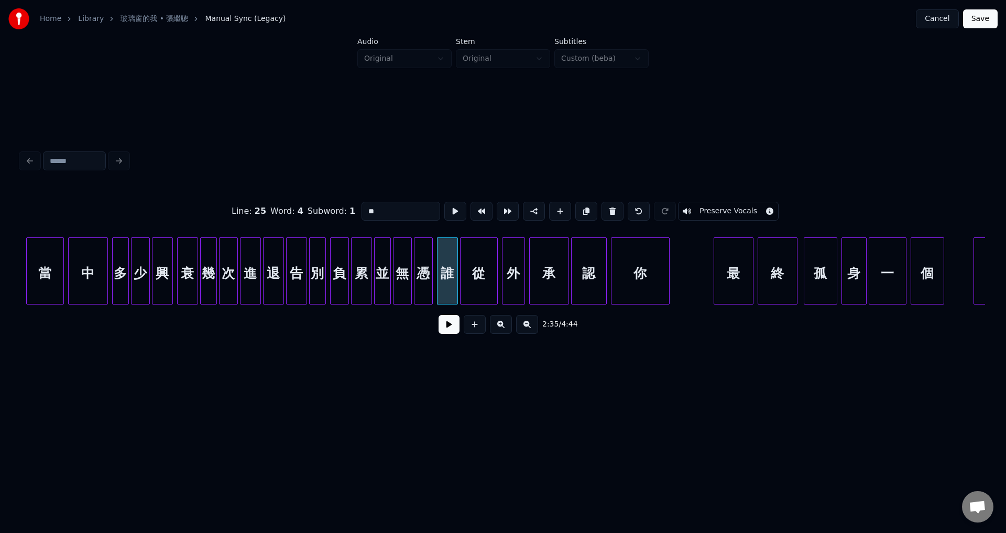
type input "*"
click at [454, 334] on button at bounding box center [449, 324] width 21 height 19
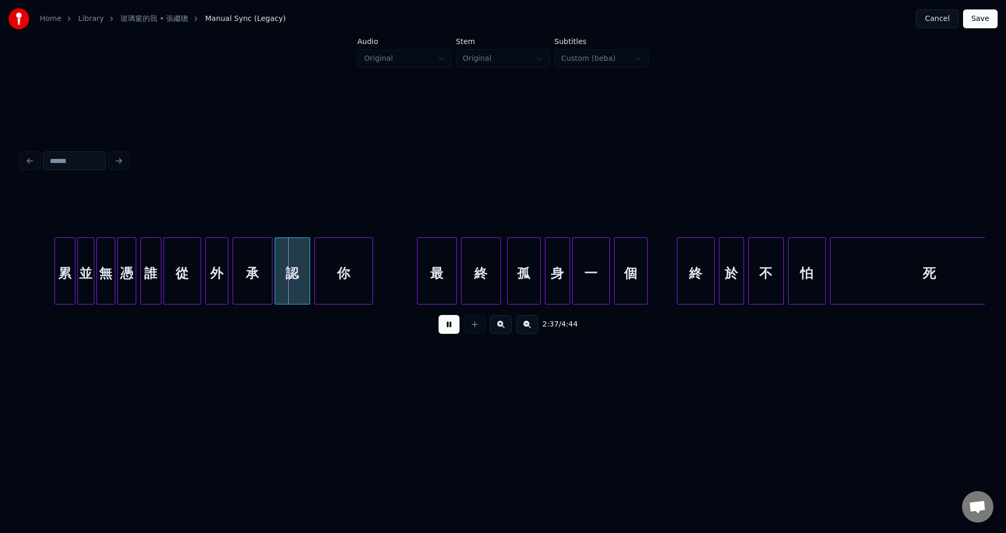
scroll to position [0, 16259]
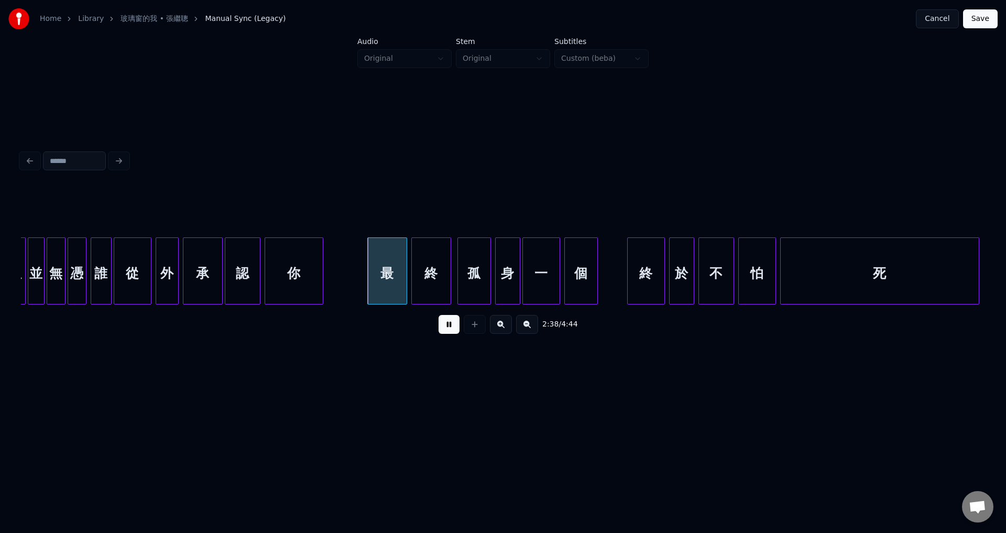
click at [449, 329] on button at bounding box center [449, 324] width 21 height 19
click at [363, 295] on div at bounding box center [363, 271] width 3 height 66
click at [453, 329] on button at bounding box center [449, 324] width 21 height 19
click at [624, 296] on div at bounding box center [624, 271] width 3 height 66
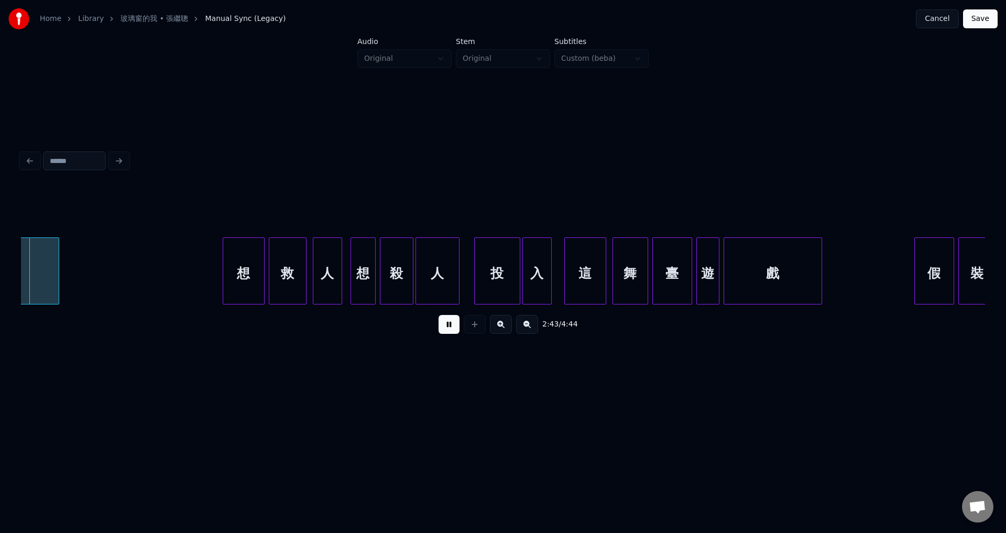
scroll to position [0, 17180]
click at [447, 333] on button at bounding box center [449, 324] width 21 height 19
click at [446, 333] on button at bounding box center [449, 324] width 21 height 19
click at [559, 295] on div at bounding box center [559, 271] width 3 height 66
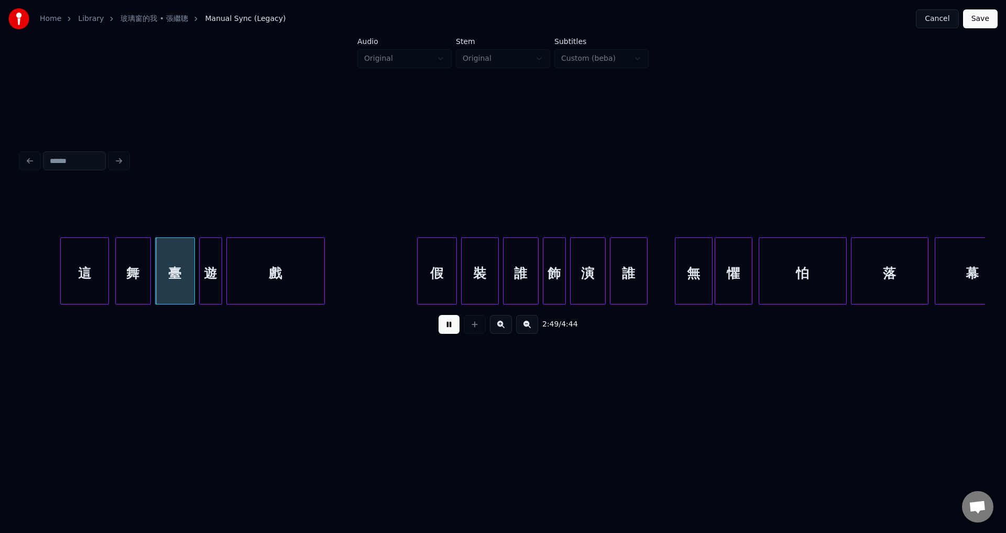
scroll to position [0, 17727]
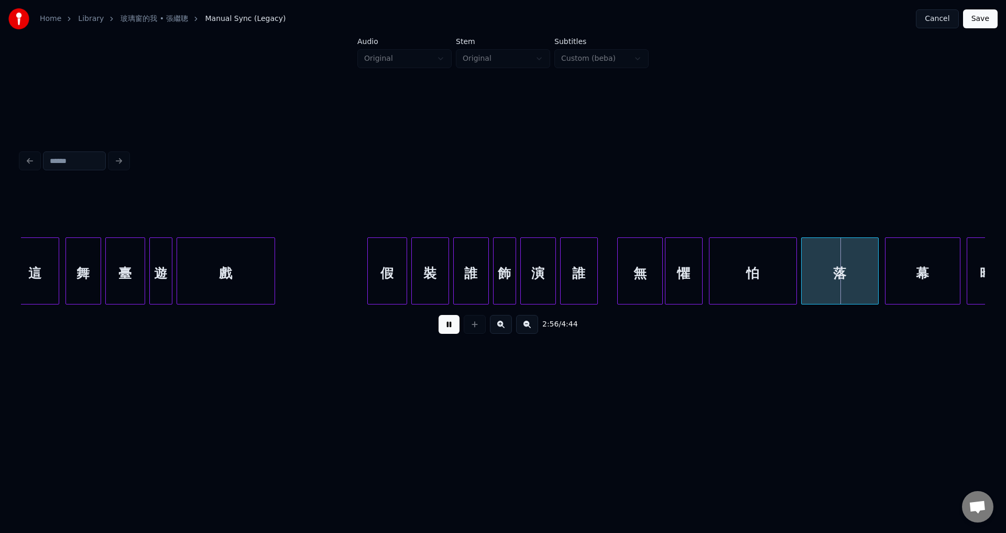
click at [618, 288] on div at bounding box center [619, 271] width 3 height 66
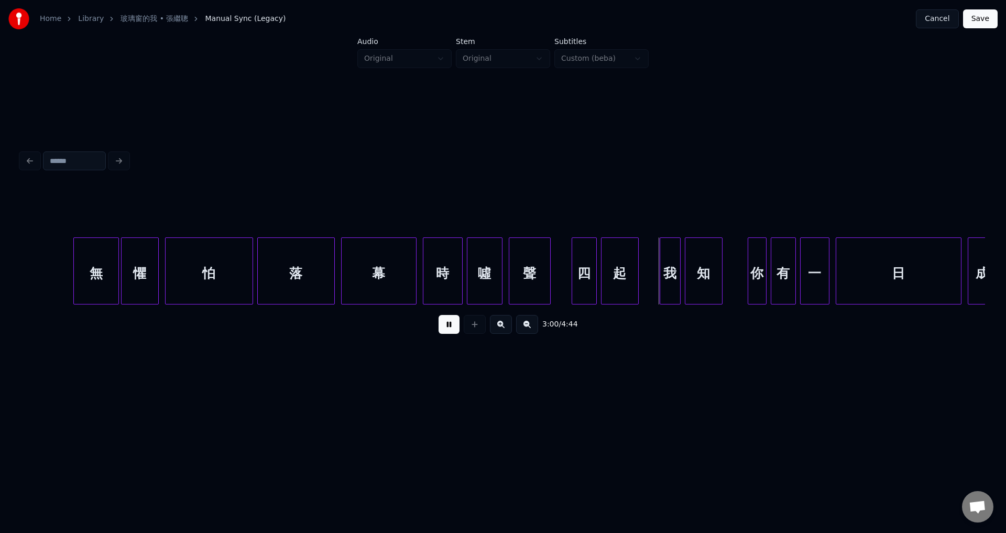
scroll to position [0, 18370]
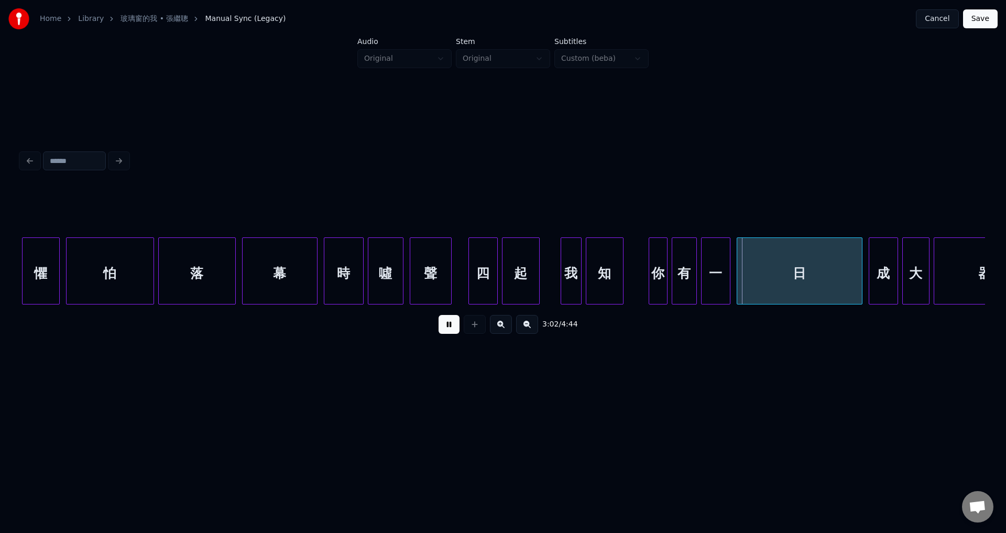
click at [472, 293] on div at bounding box center [470, 271] width 3 height 66
click at [559, 293] on div at bounding box center [560, 271] width 3 height 66
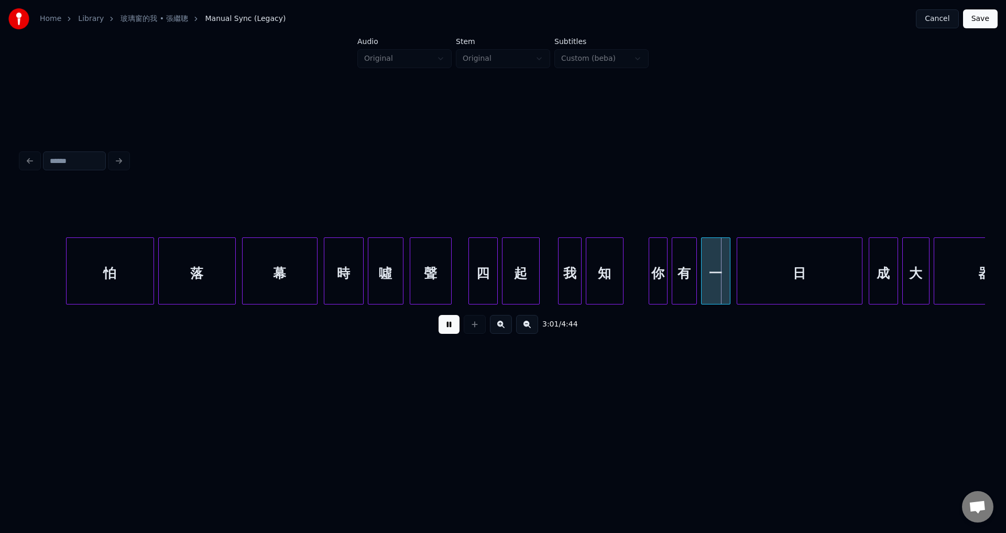
scroll to position [0, 18469]
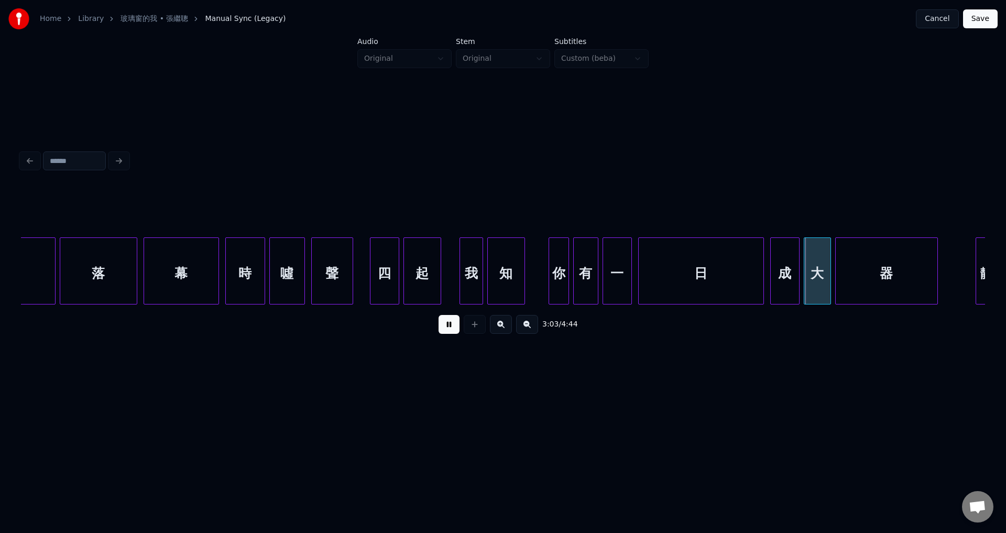
click at [551, 297] on div at bounding box center [550, 271] width 3 height 66
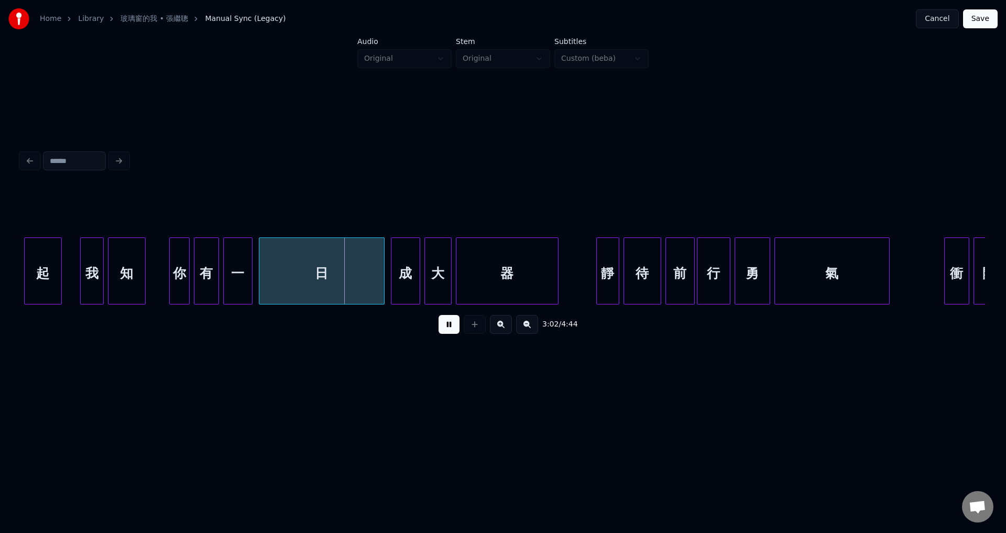
scroll to position [0, 18914]
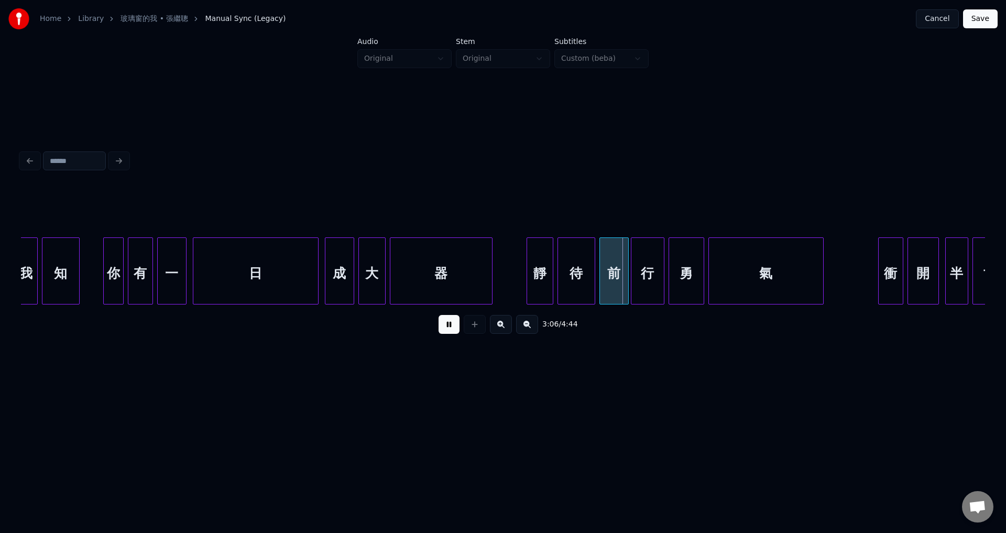
click at [529, 291] on div at bounding box center [528, 271] width 3 height 66
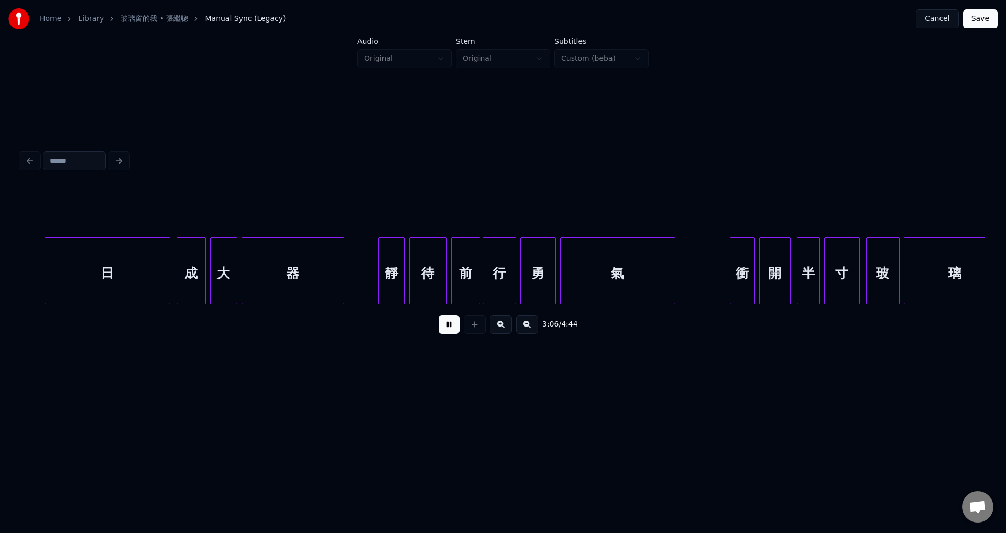
scroll to position [0, 19310]
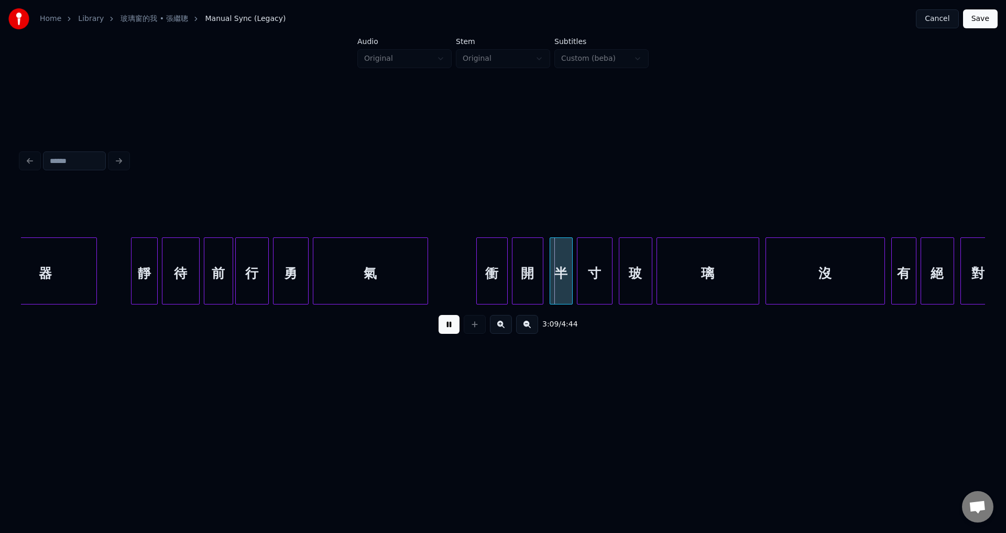
click at [479, 298] on div at bounding box center [478, 271] width 3 height 66
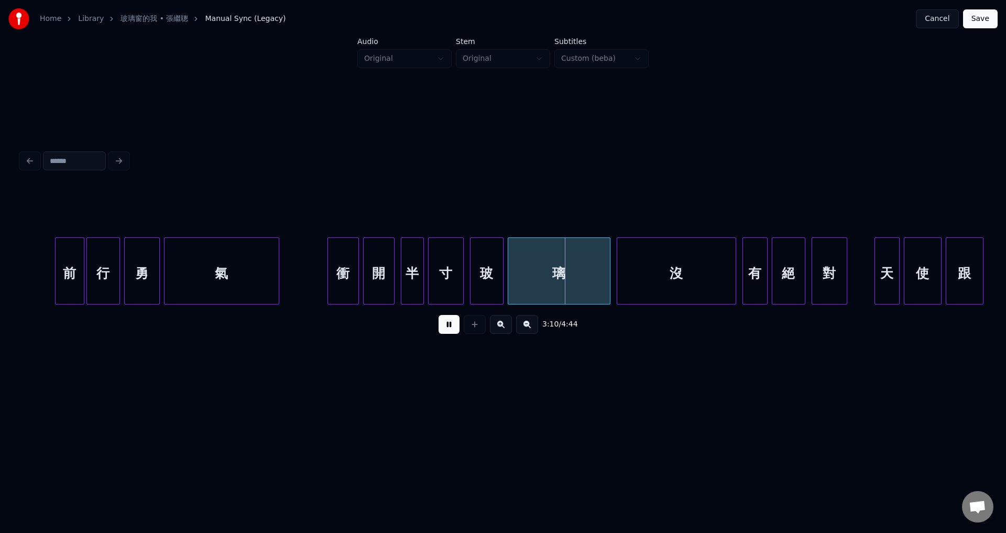
scroll to position [0, 19541]
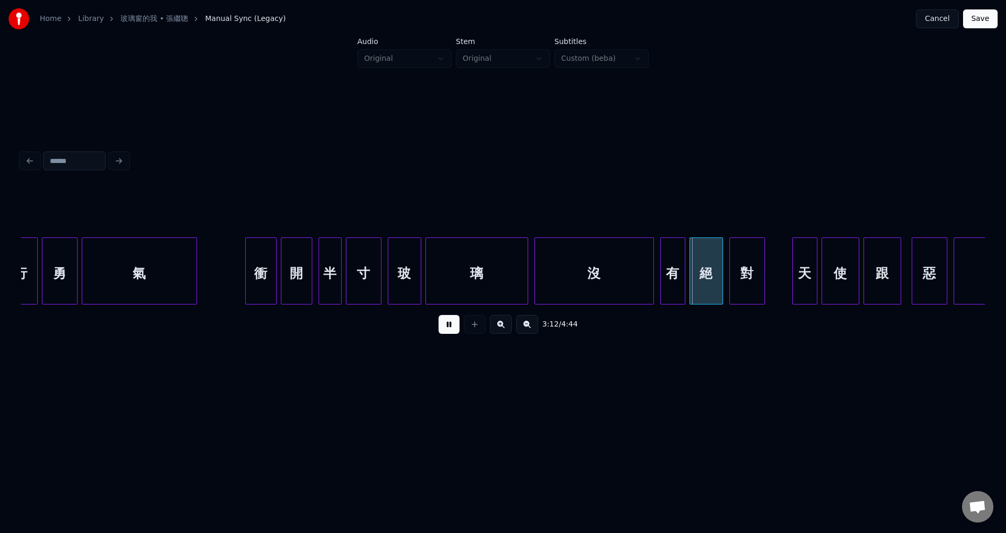
click at [444, 331] on button at bounding box center [449, 324] width 21 height 19
click at [557, 283] on div "沒" at bounding box center [594, 273] width 118 height 71
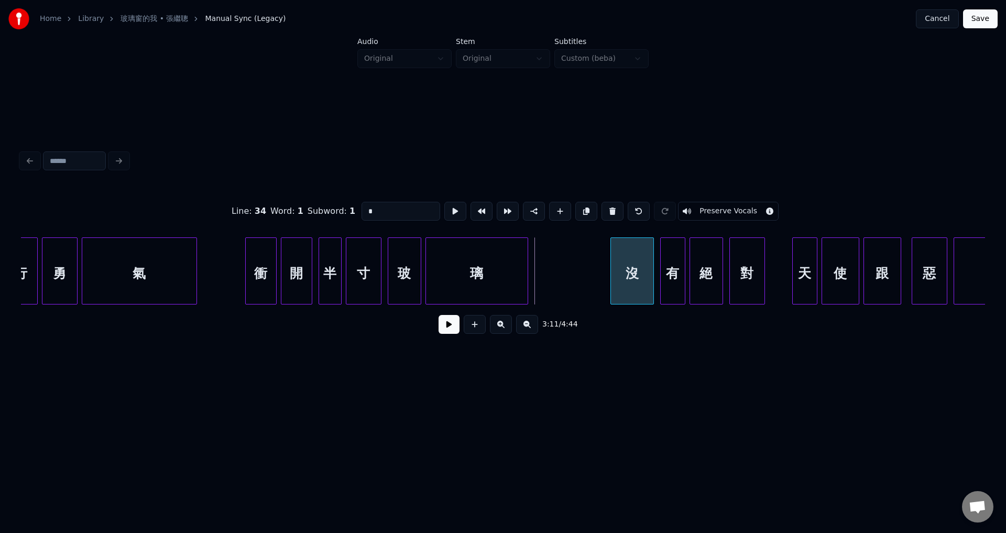
click at [612, 287] on div at bounding box center [612, 271] width 3 height 66
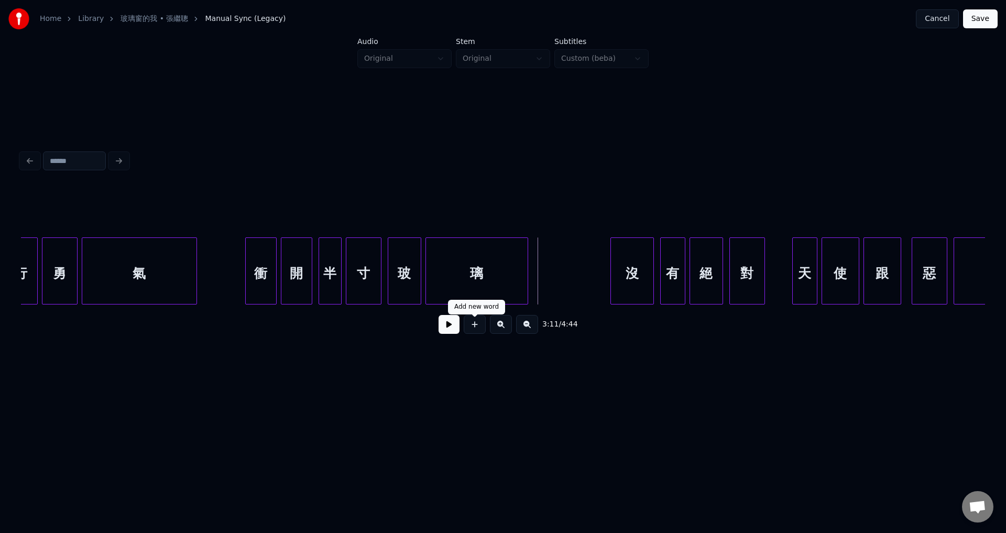
click at [448, 330] on button at bounding box center [449, 324] width 21 height 19
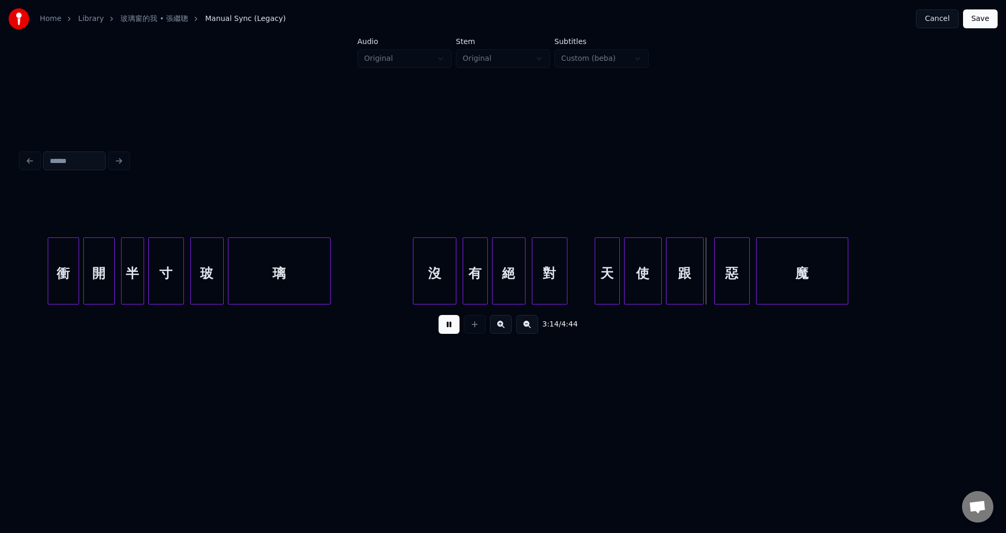
scroll to position [0, 19772]
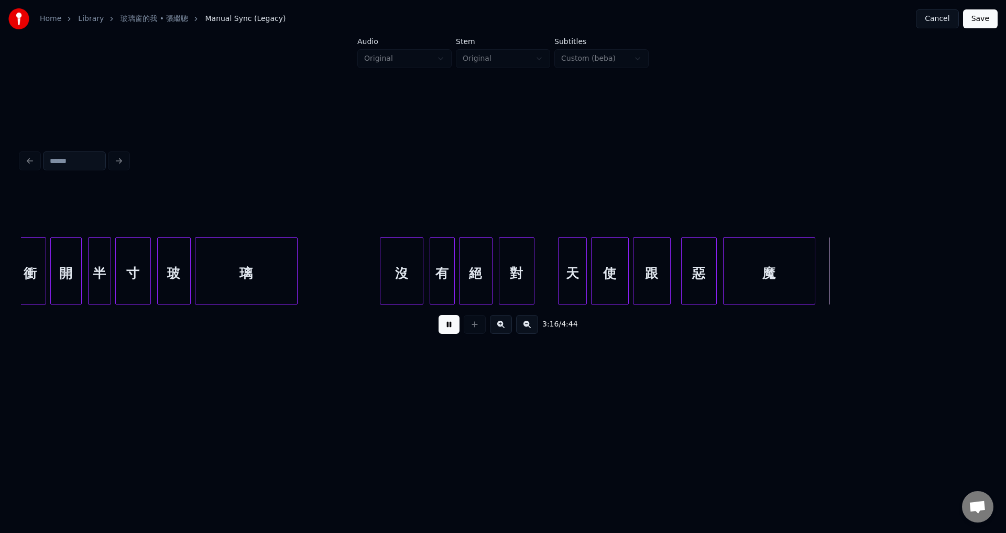
click at [559, 297] on div at bounding box center [560, 271] width 3 height 66
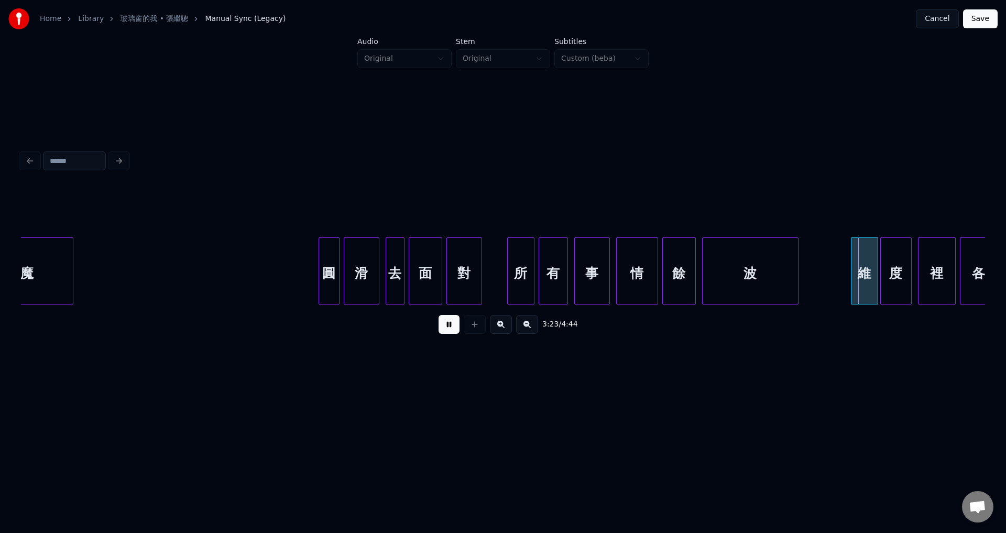
scroll to position [0, 20893]
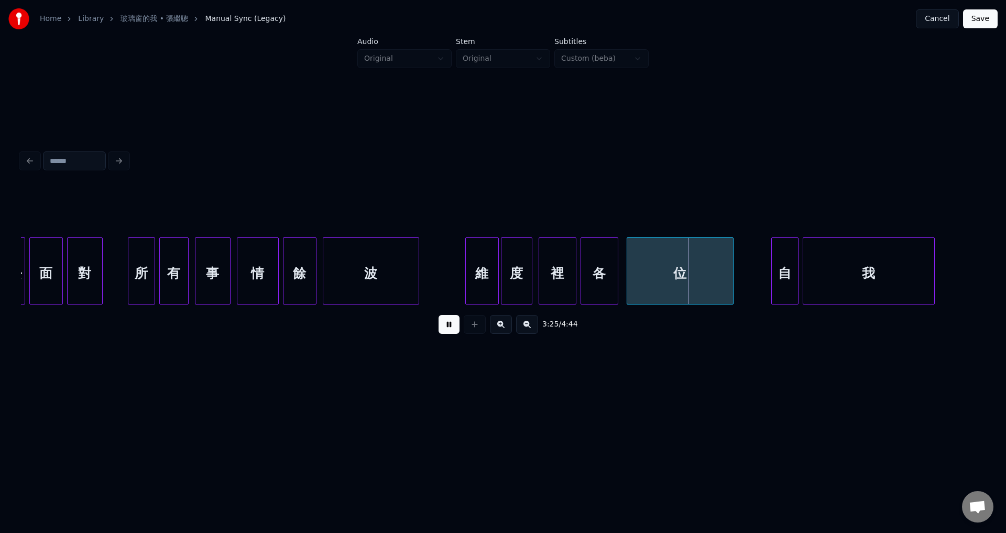
click at [467, 296] on div at bounding box center [467, 271] width 3 height 66
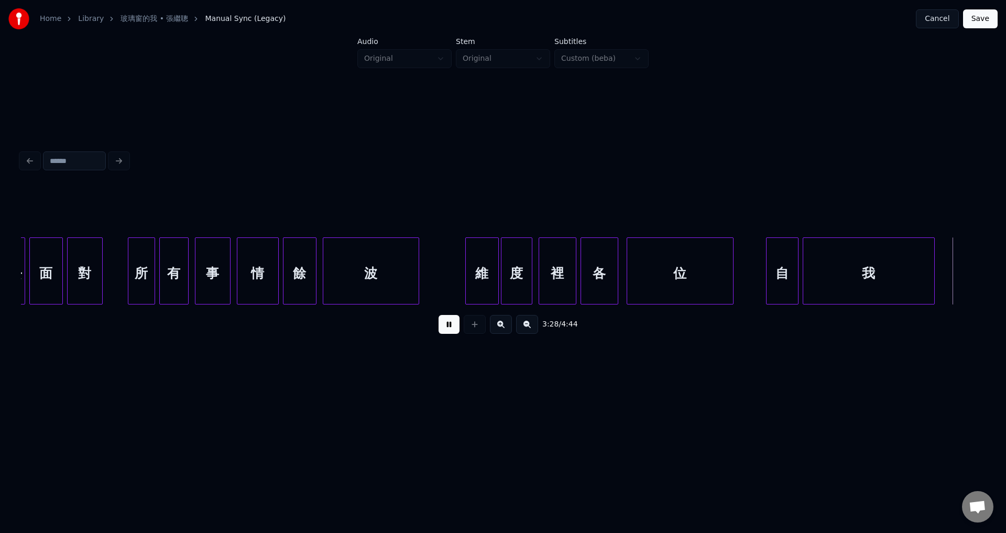
click at [767, 294] on div at bounding box center [768, 271] width 3 height 66
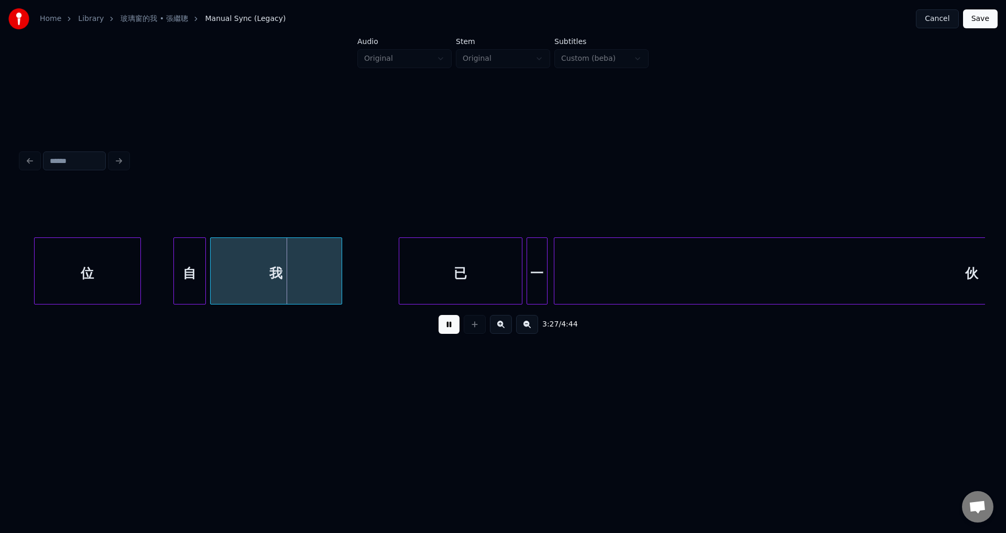
scroll to position [0, 21504]
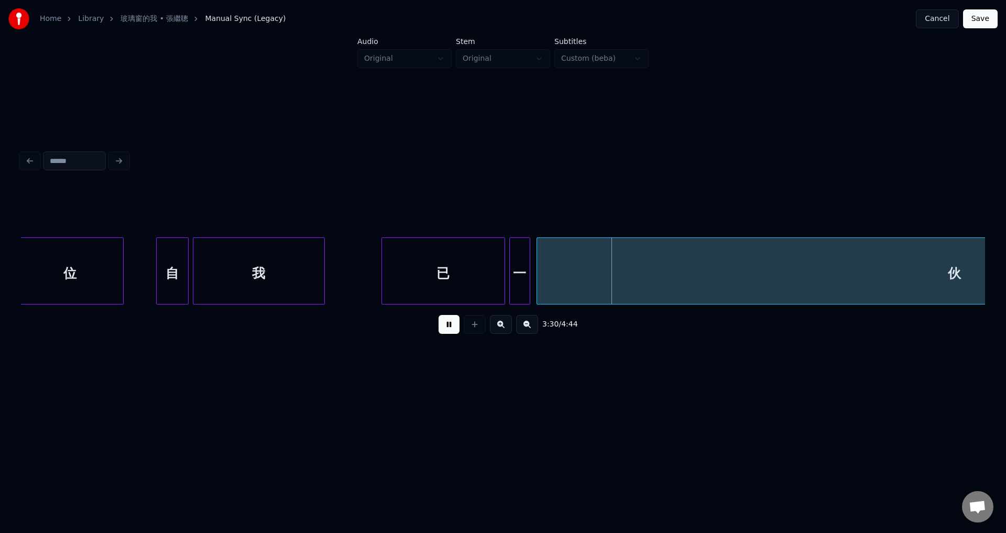
click at [453, 331] on button at bounding box center [449, 324] width 21 height 19
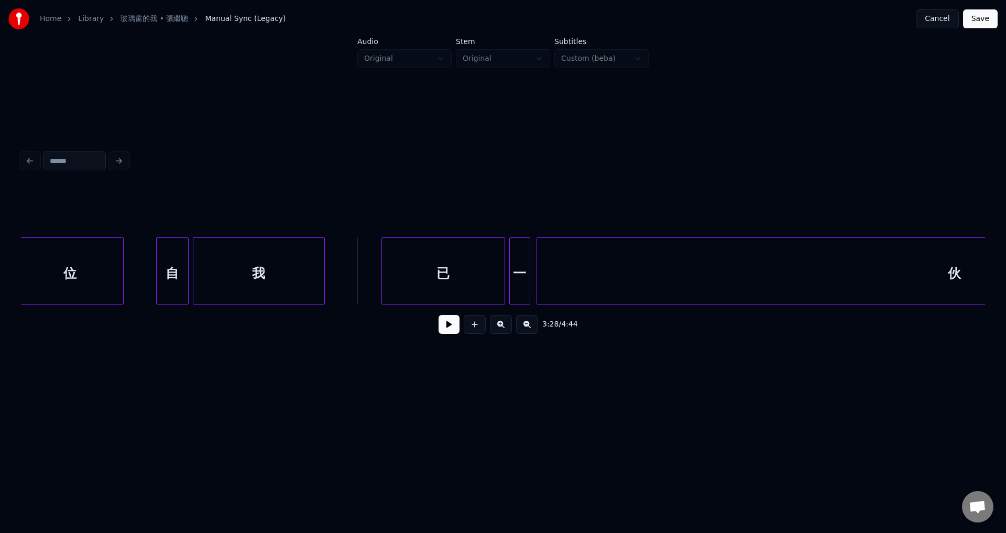
click at [448, 330] on button at bounding box center [449, 324] width 21 height 19
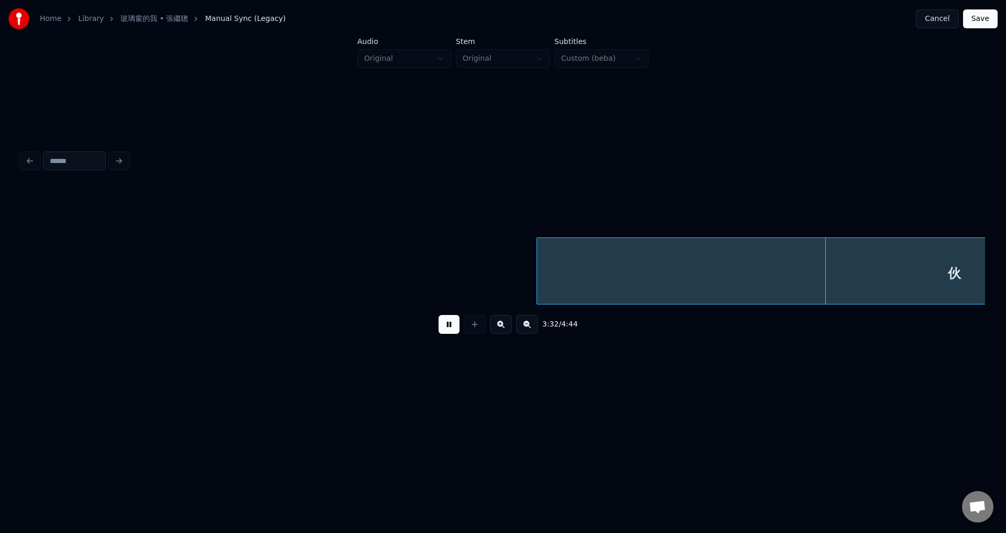
scroll to position [0, 22245]
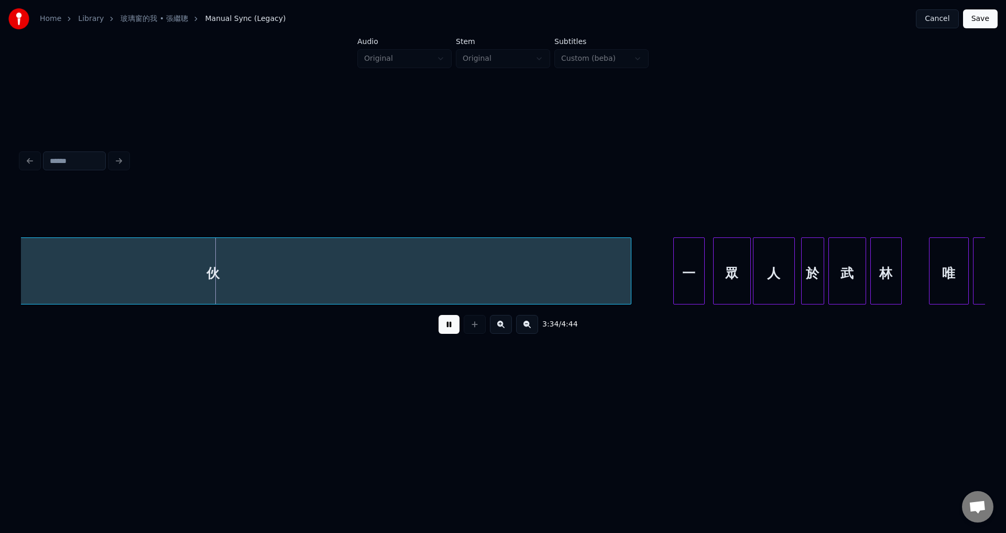
click at [449, 331] on button at bounding box center [449, 324] width 21 height 19
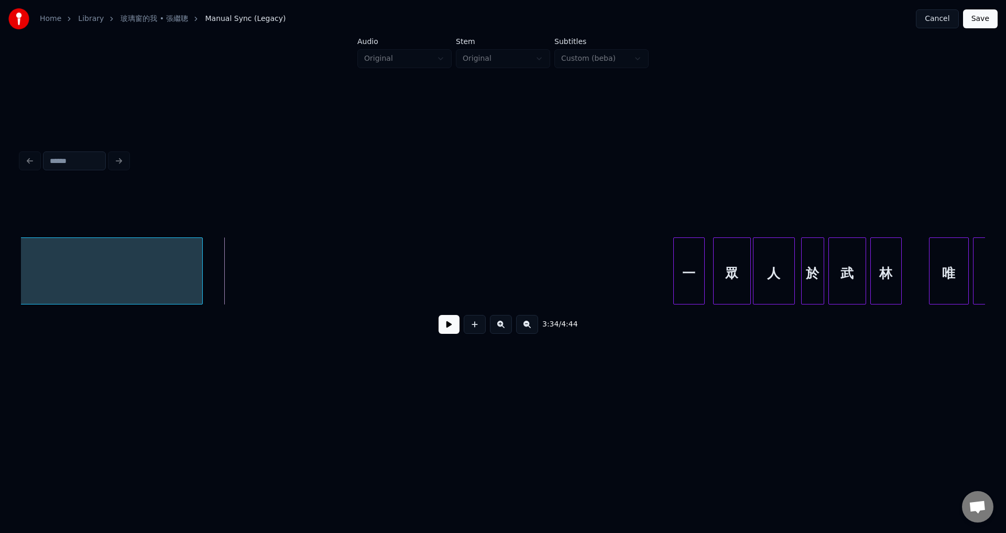
click at [201, 277] on div at bounding box center [200, 271] width 3 height 66
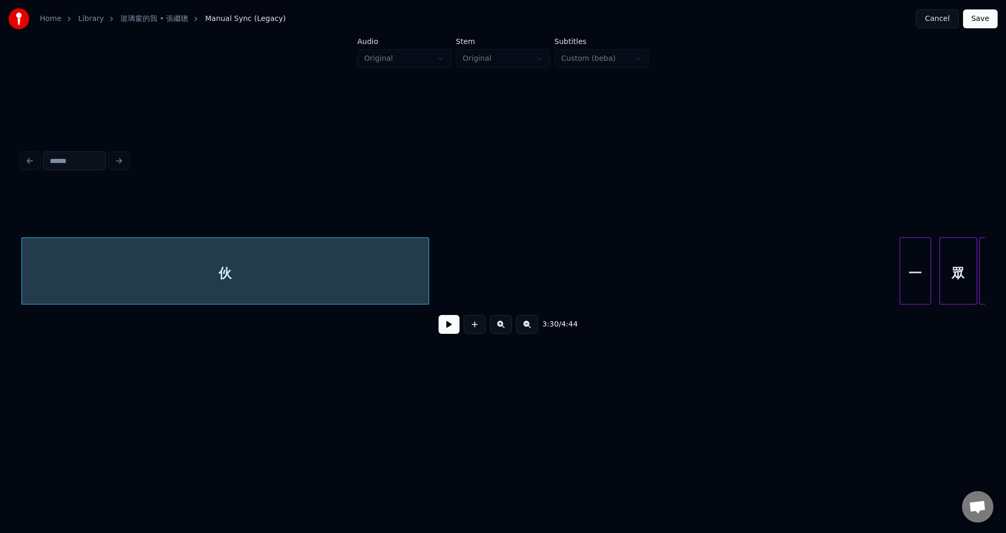
click at [115, 272] on div "伙" at bounding box center [225, 273] width 407 height 71
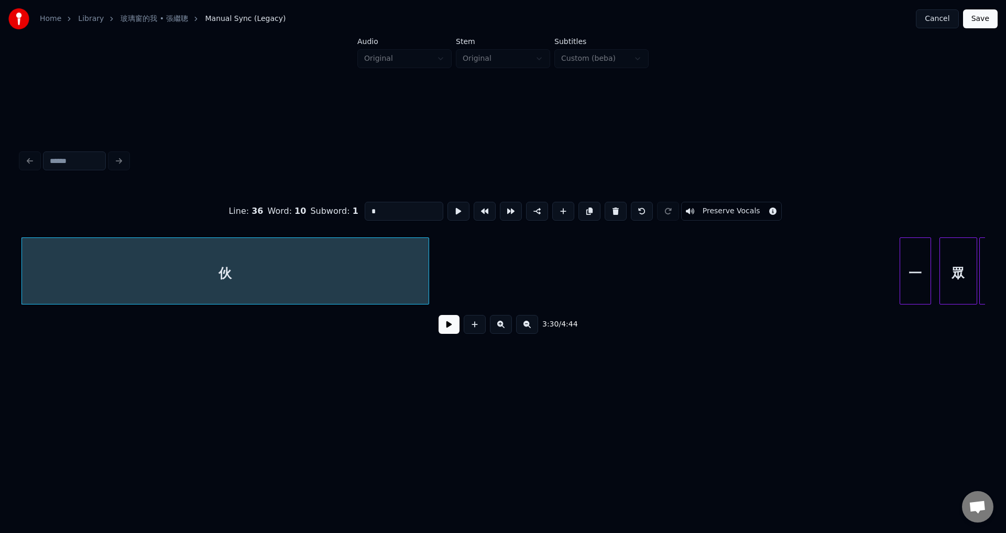
click at [447, 325] on button at bounding box center [449, 324] width 21 height 19
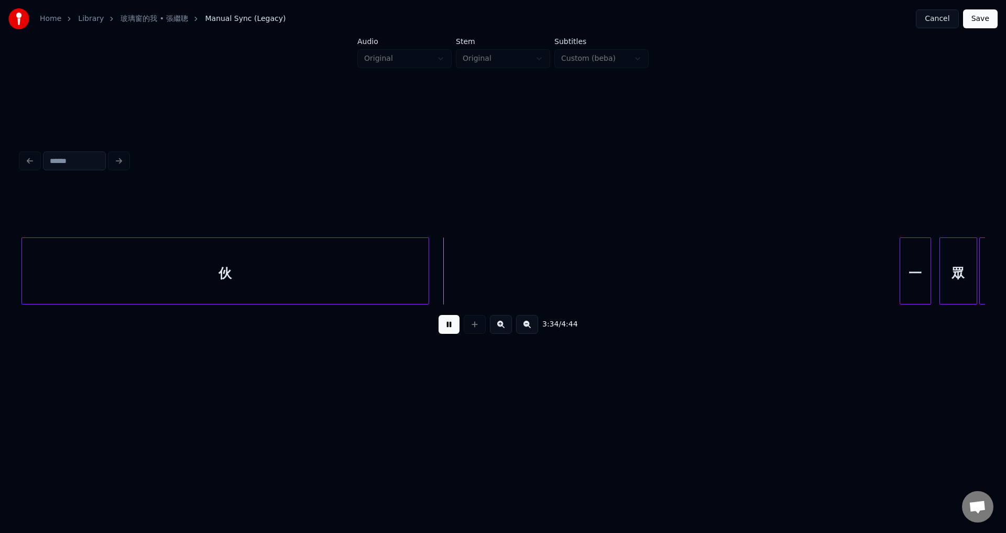
click at [447, 323] on button at bounding box center [449, 324] width 21 height 19
click at [393, 279] on div at bounding box center [392, 271] width 3 height 66
click at [451, 321] on button at bounding box center [449, 324] width 21 height 19
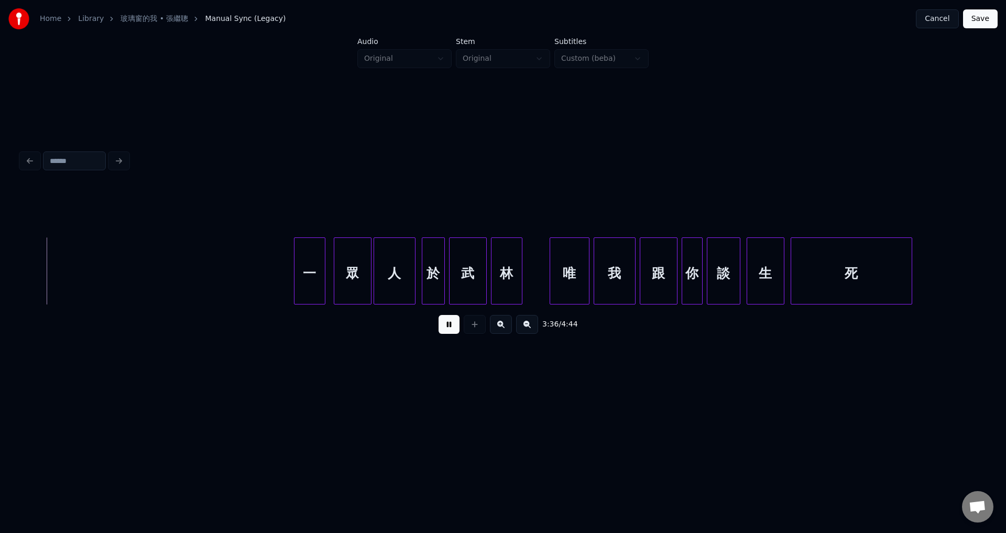
scroll to position [0, 22641]
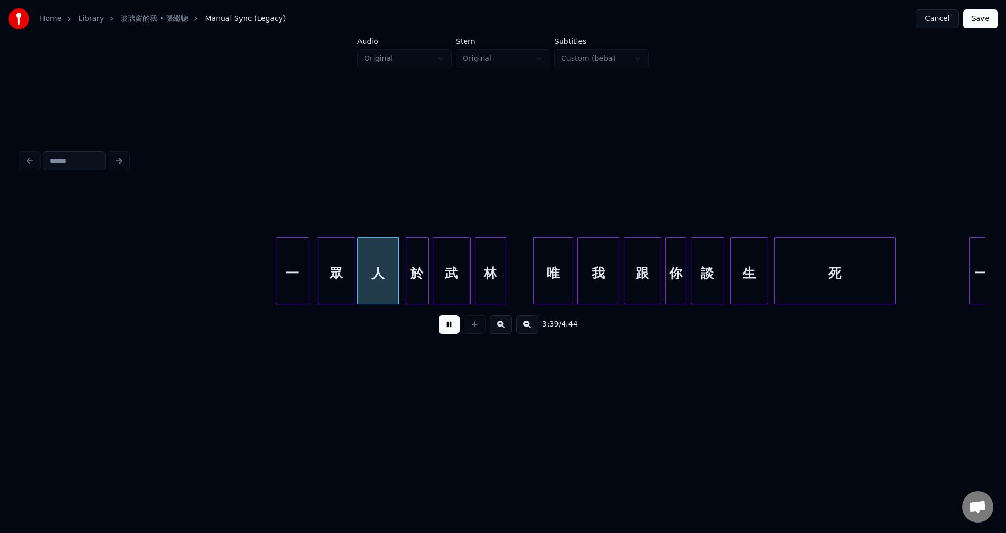
click at [276, 296] on div at bounding box center [277, 271] width 3 height 66
click at [529, 290] on div at bounding box center [530, 271] width 3 height 66
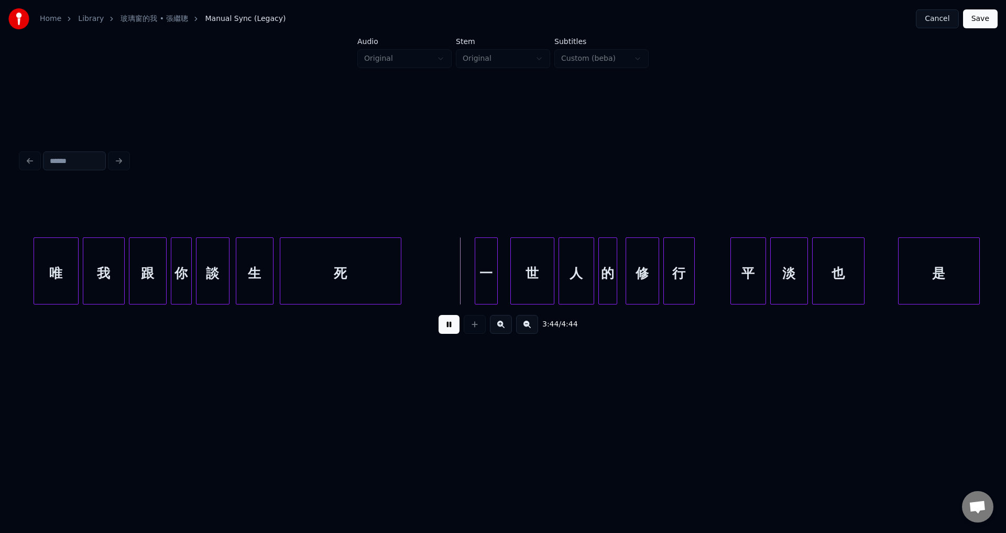
scroll to position [0, 23152]
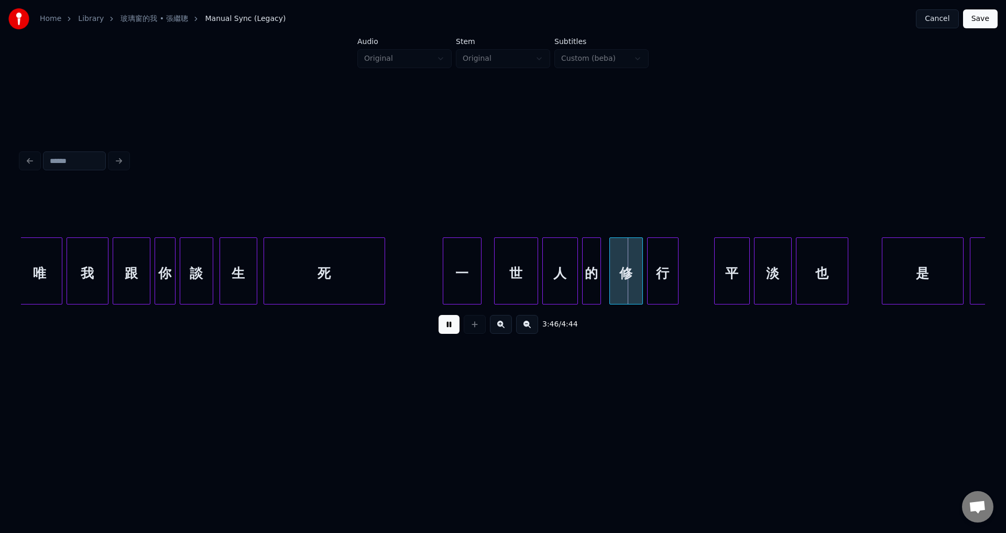
click at [445, 297] on div at bounding box center [444, 271] width 3 height 66
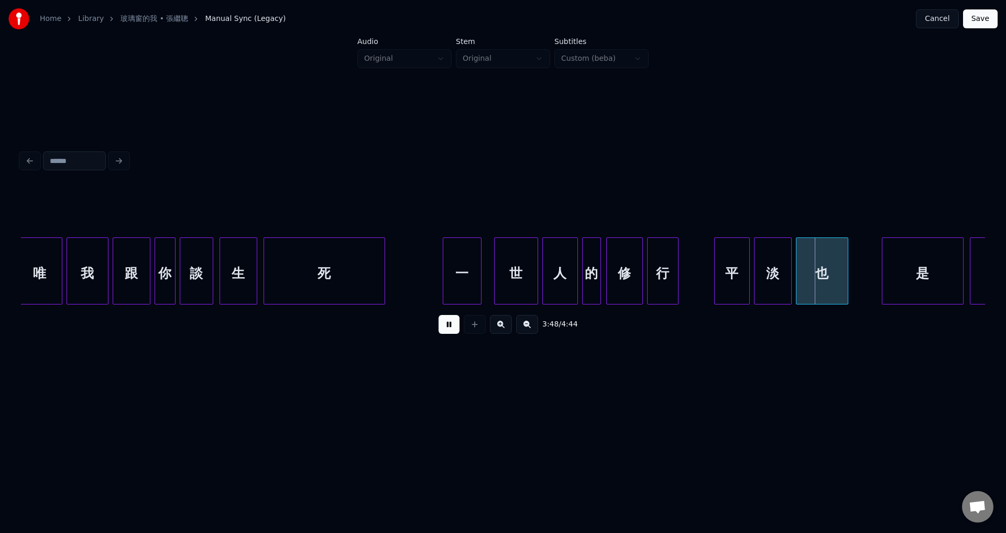
click at [607, 295] on div at bounding box center [608, 271] width 3 height 66
click at [709, 296] on div at bounding box center [710, 271] width 3 height 66
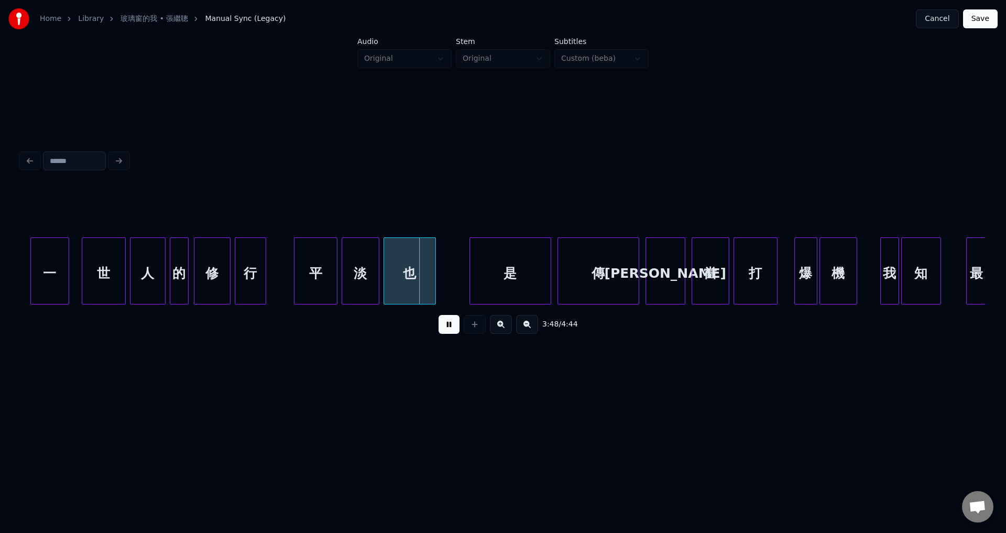
scroll to position [0, 23598]
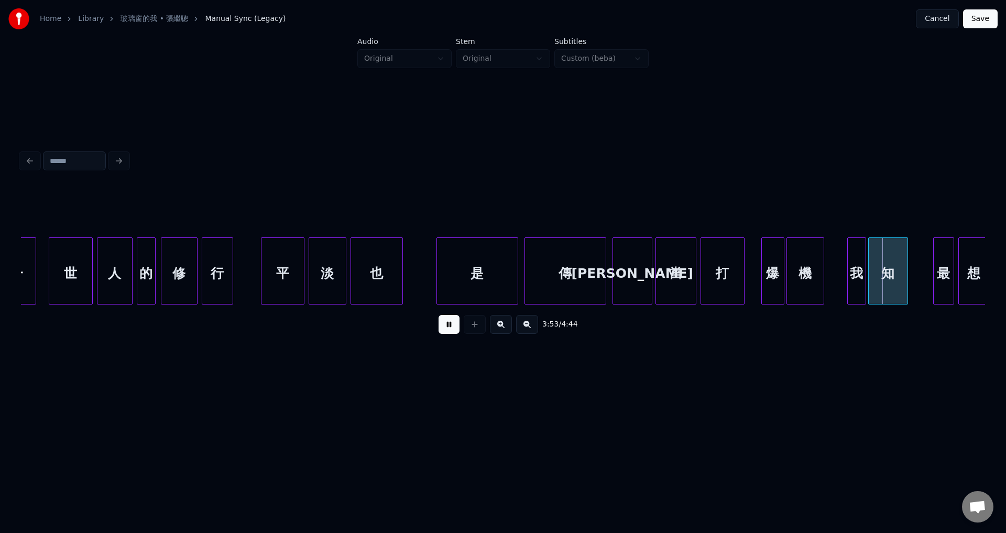
click at [657, 300] on div "當" at bounding box center [676, 270] width 41 height 67
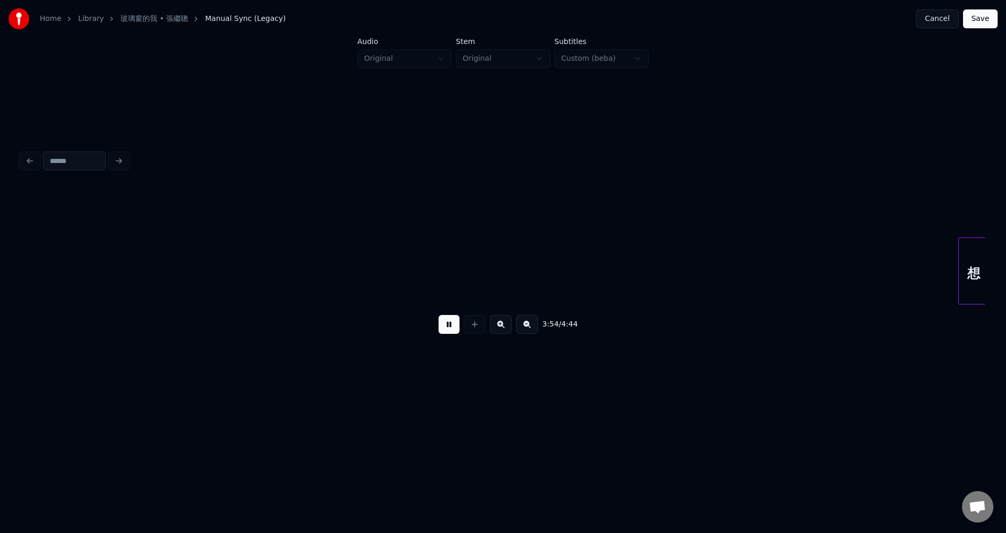
scroll to position [0, 24563]
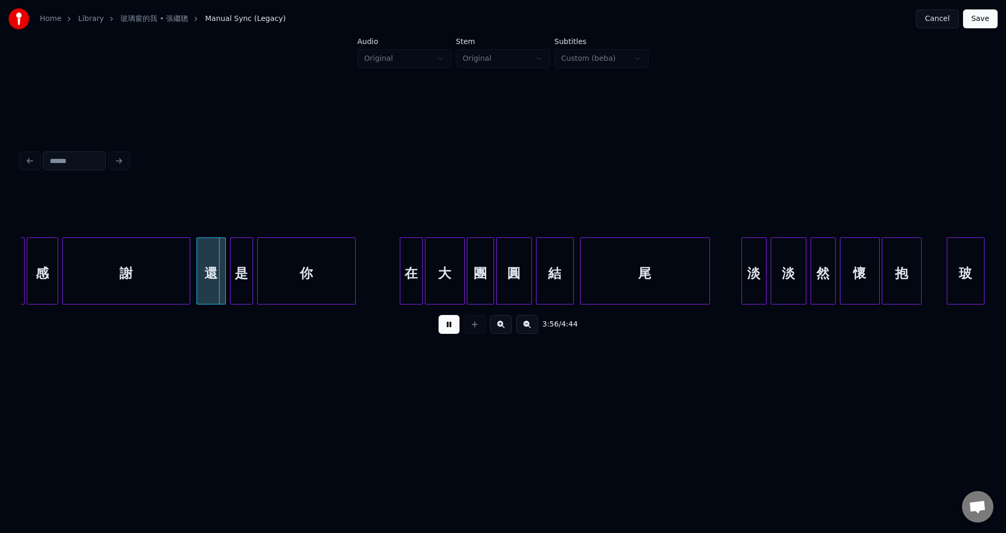
click at [448, 324] on button at bounding box center [449, 324] width 21 height 19
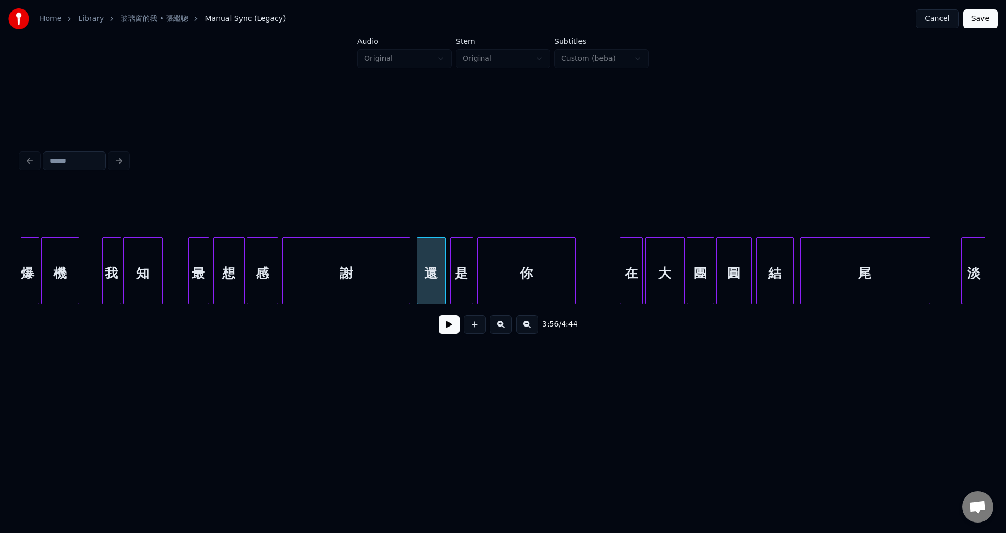
scroll to position [0, 24341]
click at [102, 286] on div at bounding box center [102, 271] width 3 height 66
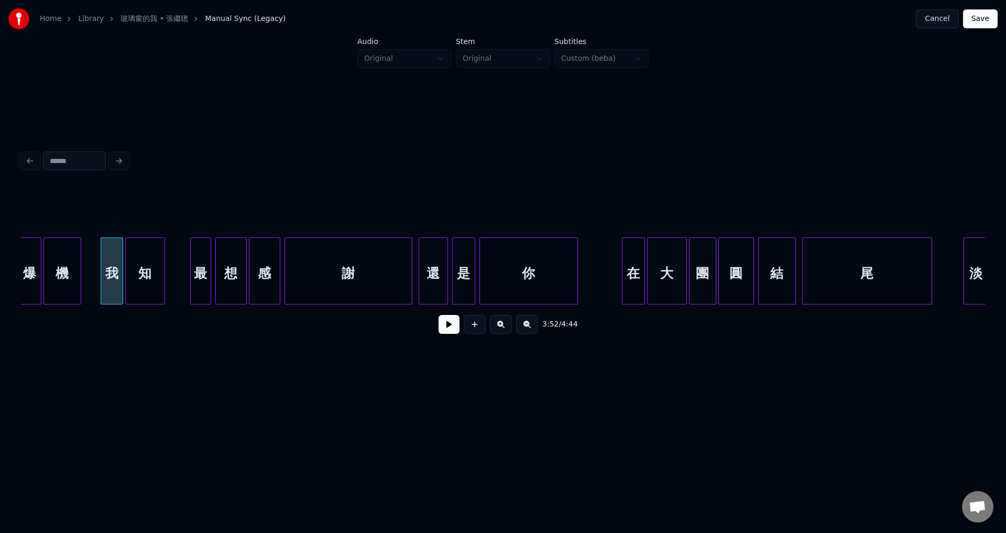
click at [387, 280] on div "謝" at bounding box center [348, 273] width 127 height 71
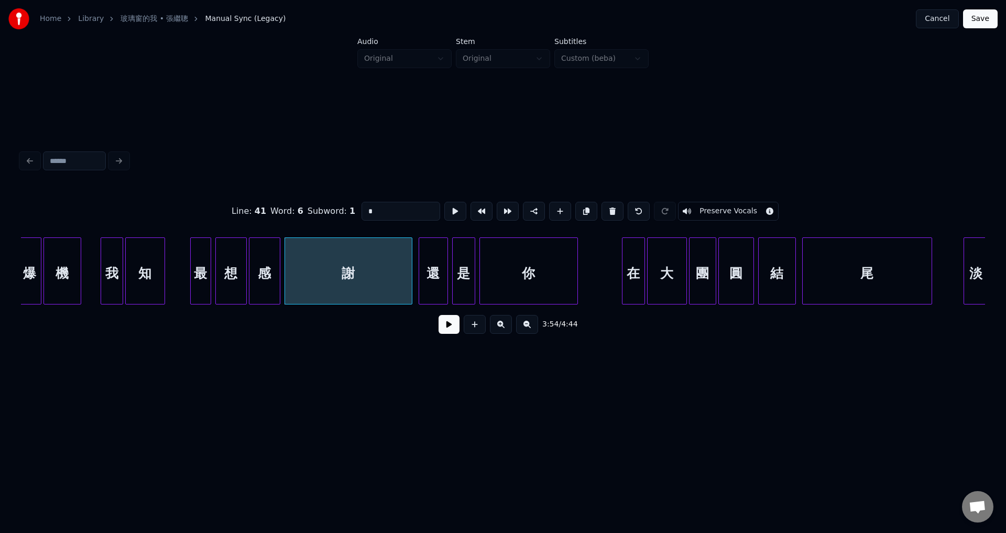
click at [451, 331] on button at bounding box center [449, 324] width 21 height 19
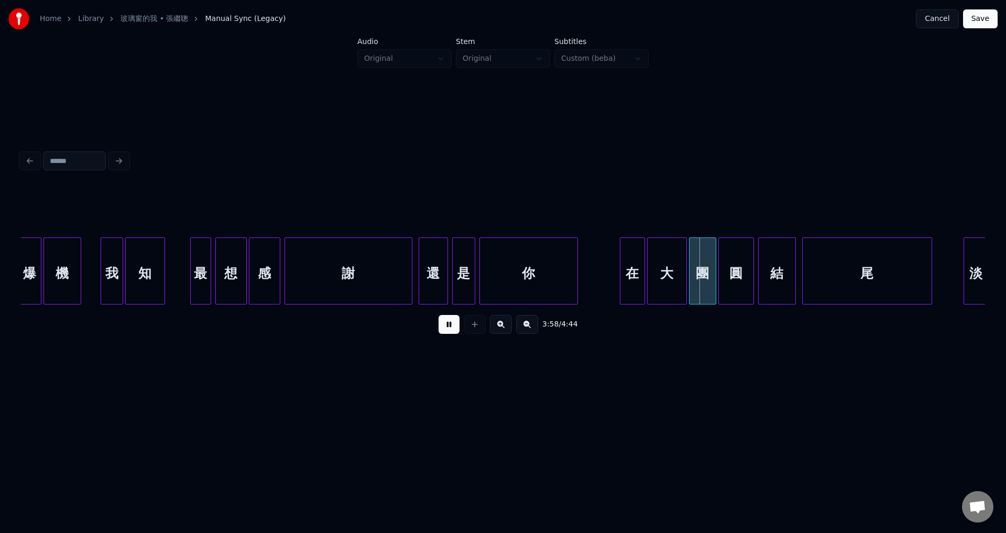
click at [621, 290] on div at bounding box center [622, 271] width 3 height 66
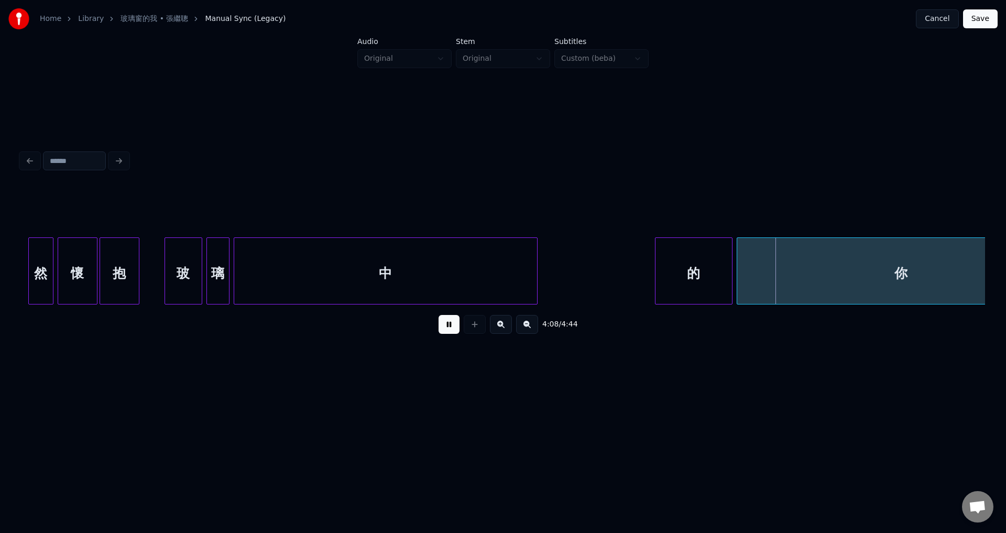
scroll to position [0, 25362]
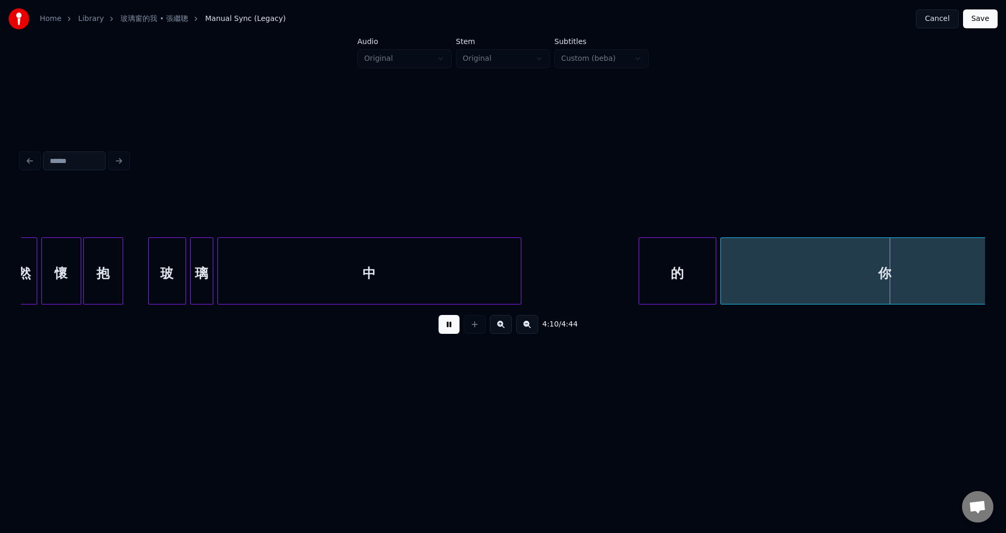
click at [440, 330] on button at bounding box center [449, 324] width 21 height 19
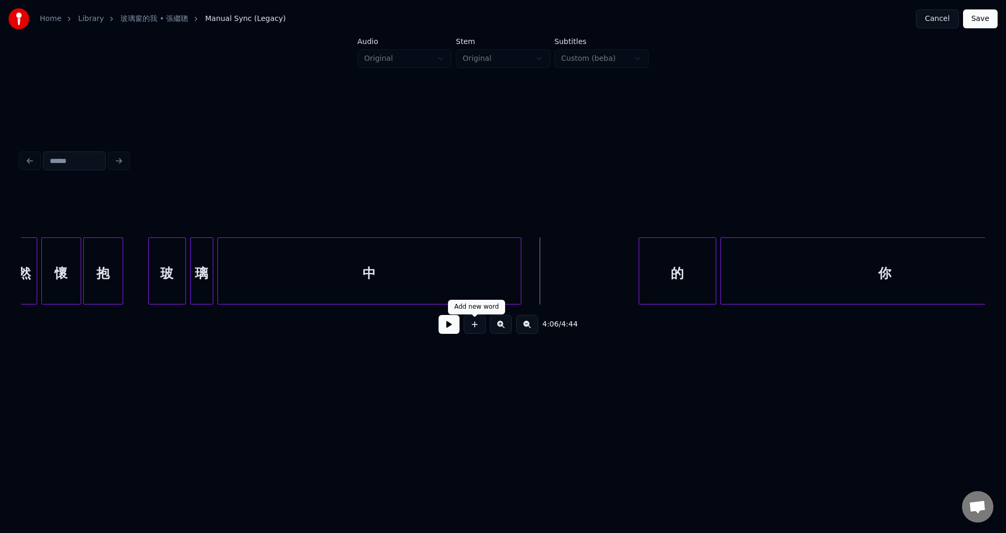
click at [453, 328] on button at bounding box center [449, 324] width 21 height 19
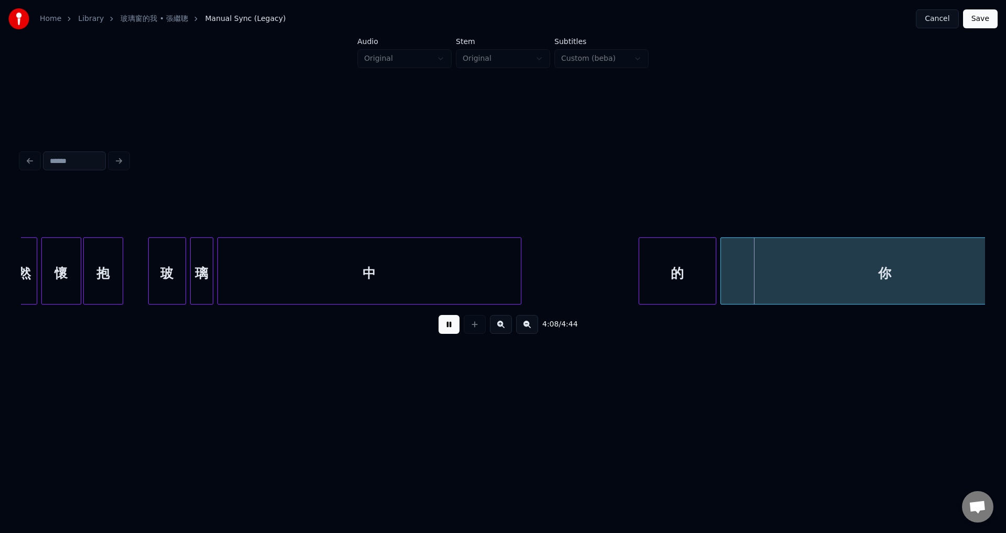
click at [449, 330] on button at bounding box center [449, 324] width 21 height 19
click at [699, 288] on div at bounding box center [699, 271] width 3 height 66
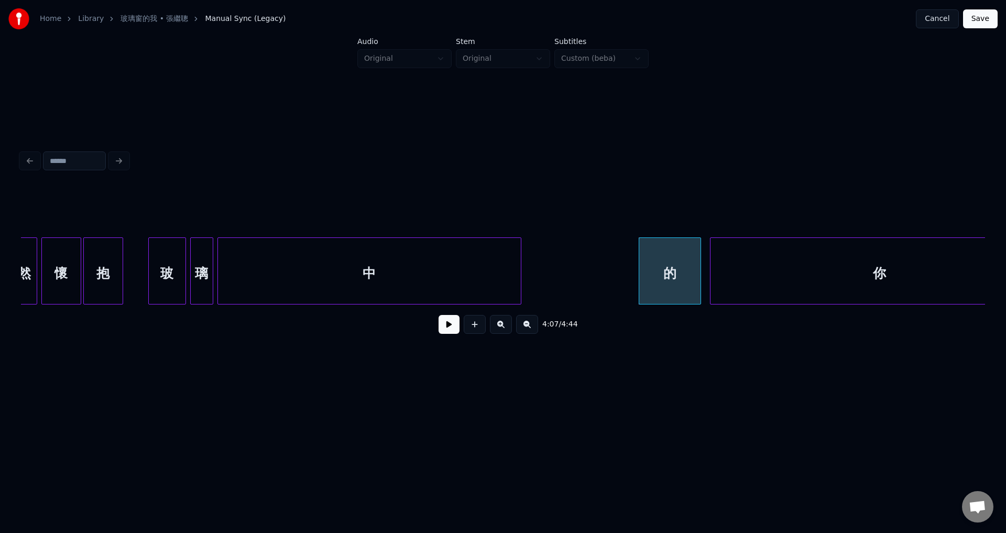
click at [712, 287] on div at bounding box center [712, 271] width 3 height 66
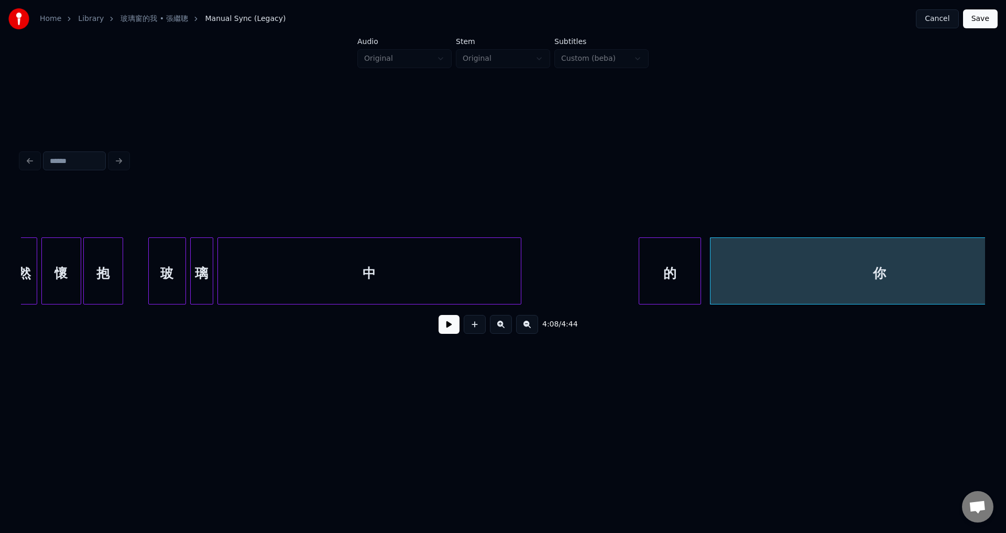
drag, startPoint x: 593, startPoint y: 285, endPoint x: 580, endPoint y: 289, distance: 13.3
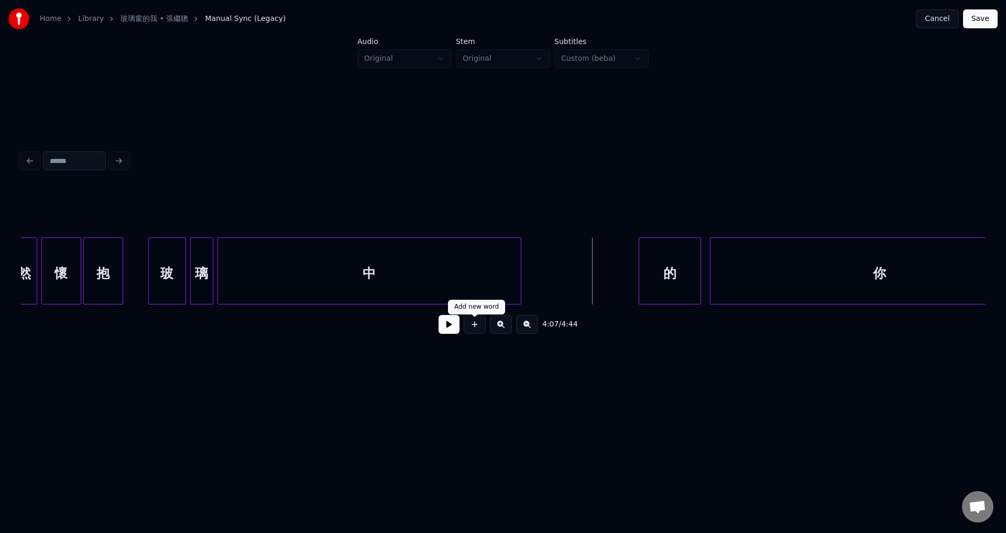
click at [449, 331] on button at bounding box center [449, 324] width 21 height 19
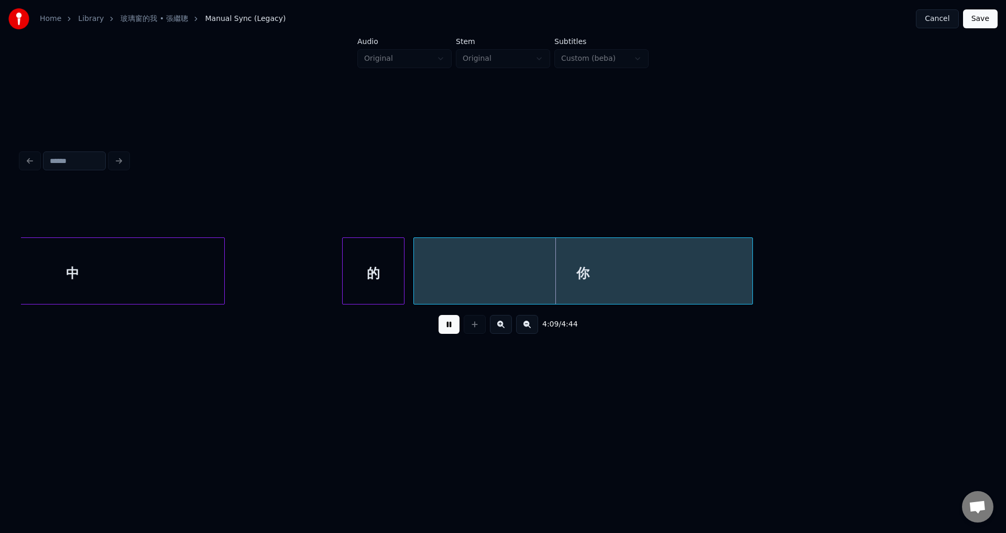
scroll to position [0, 25692]
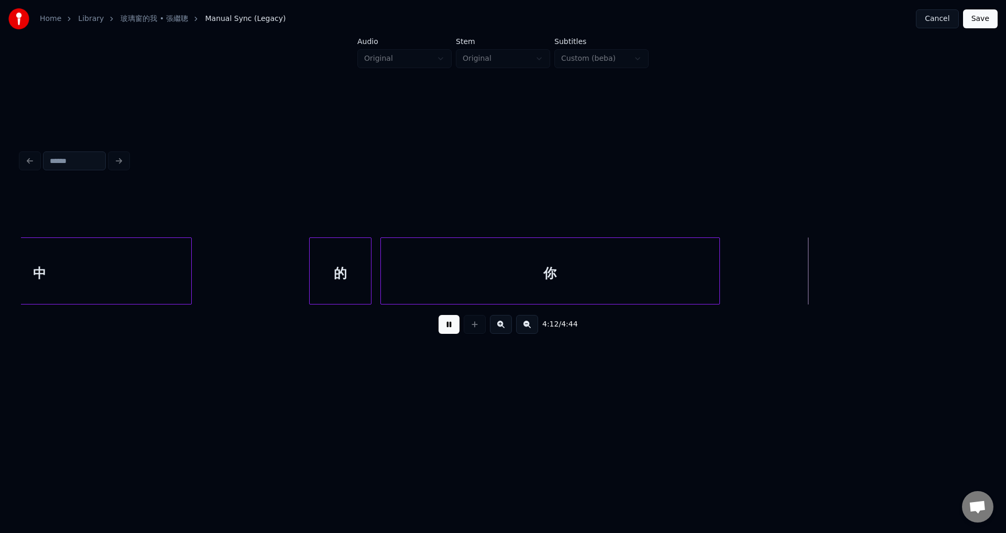
click at [446, 331] on button at bounding box center [449, 324] width 21 height 19
click at [975, 20] on button "Save" at bounding box center [980, 18] width 35 height 19
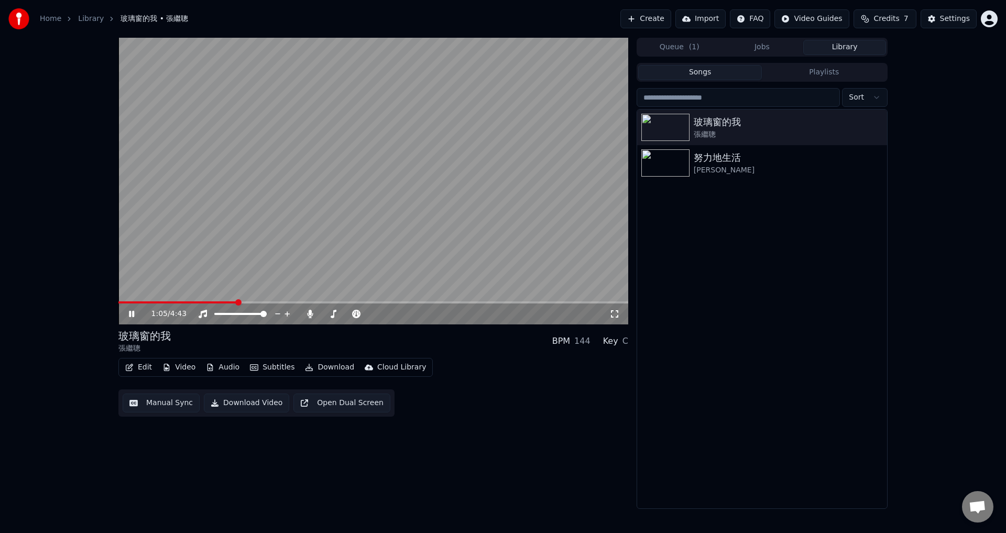
click at [356, 220] on video at bounding box center [373, 181] width 510 height 287
click at [137, 367] on button "Edit" at bounding box center [138, 367] width 35 height 15
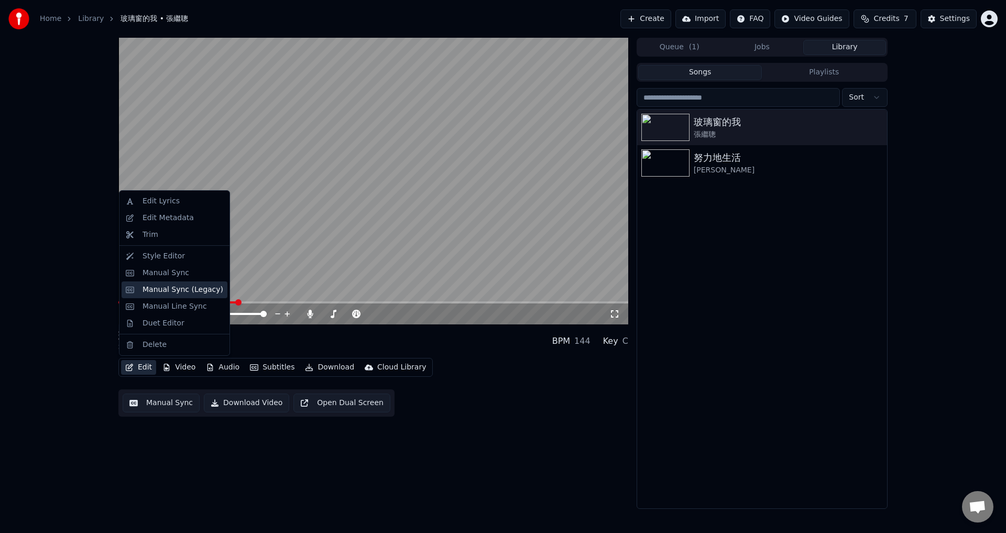
click at [175, 292] on div "Manual Sync (Legacy)" at bounding box center [183, 290] width 81 height 10
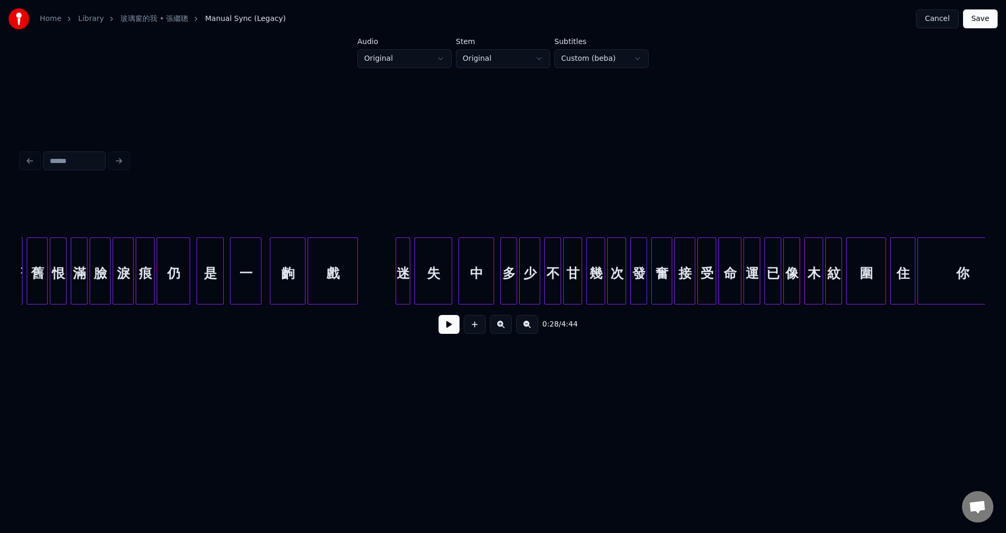
scroll to position [0, 6365]
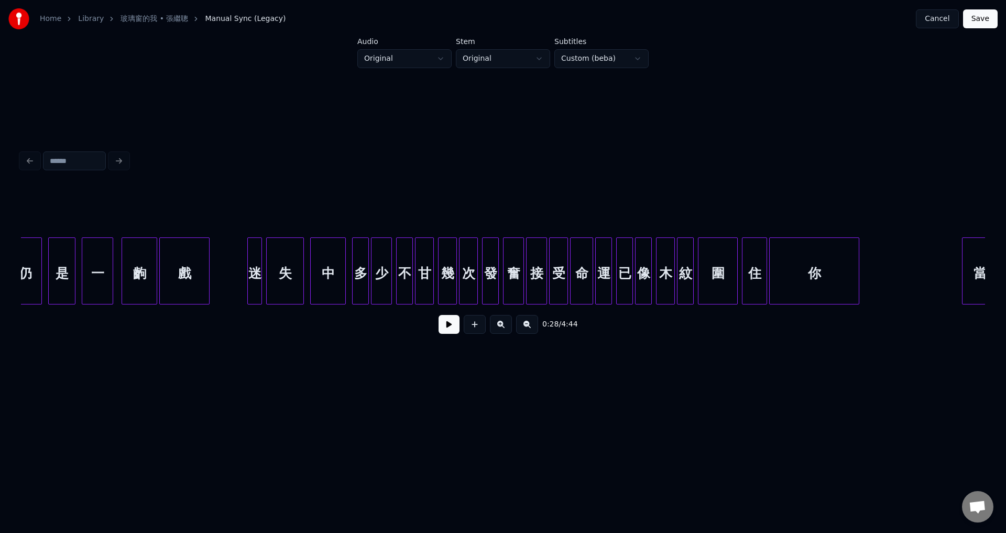
click at [330, 277] on div "中" at bounding box center [328, 273] width 35 height 71
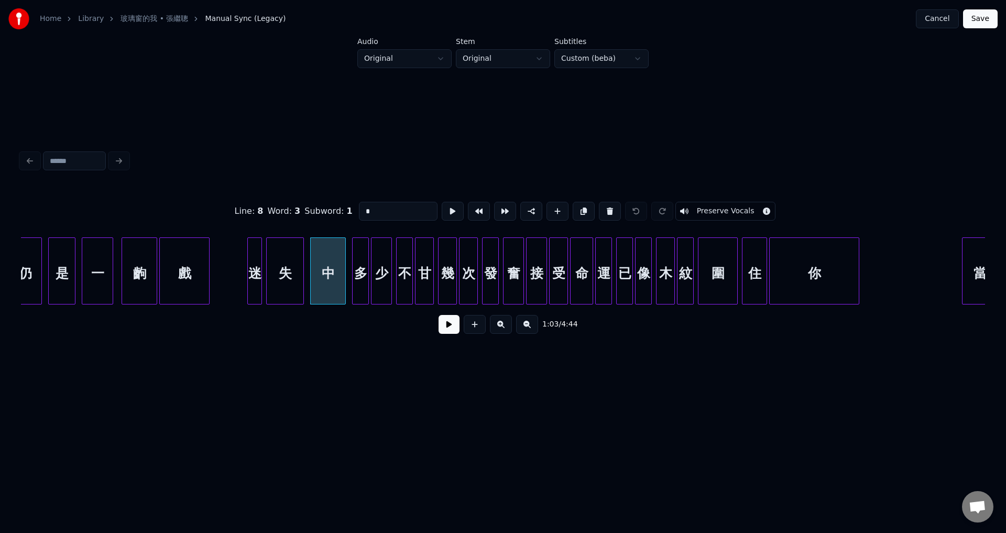
click at [382, 205] on input "*" at bounding box center [398, 211] width 79 height 19
type input "*"
click at [980, 20] on button "Save" at bounding box center [980, 18] width 35 height 19
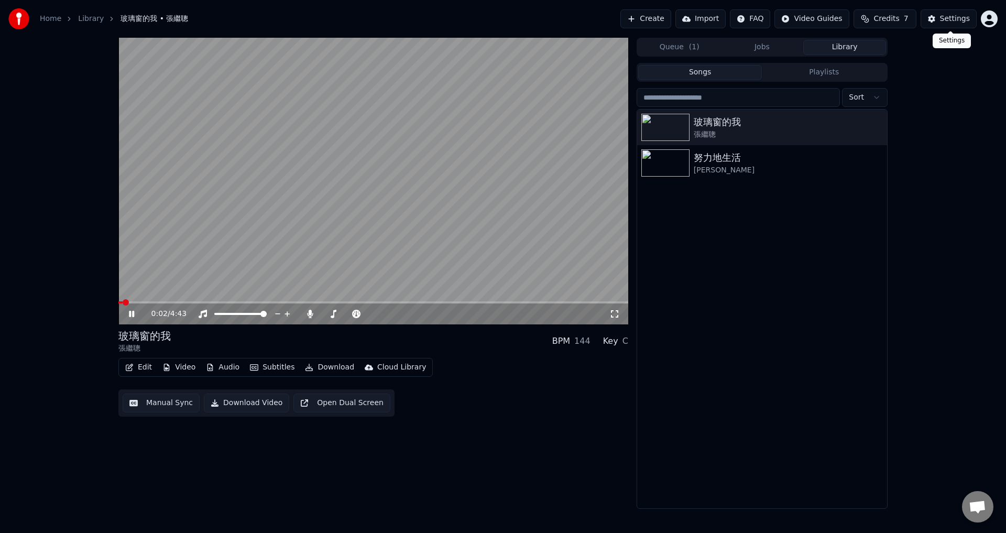
click at [944, 19] on div "Settings" at bounding box center [955, 19] width 30 height 10
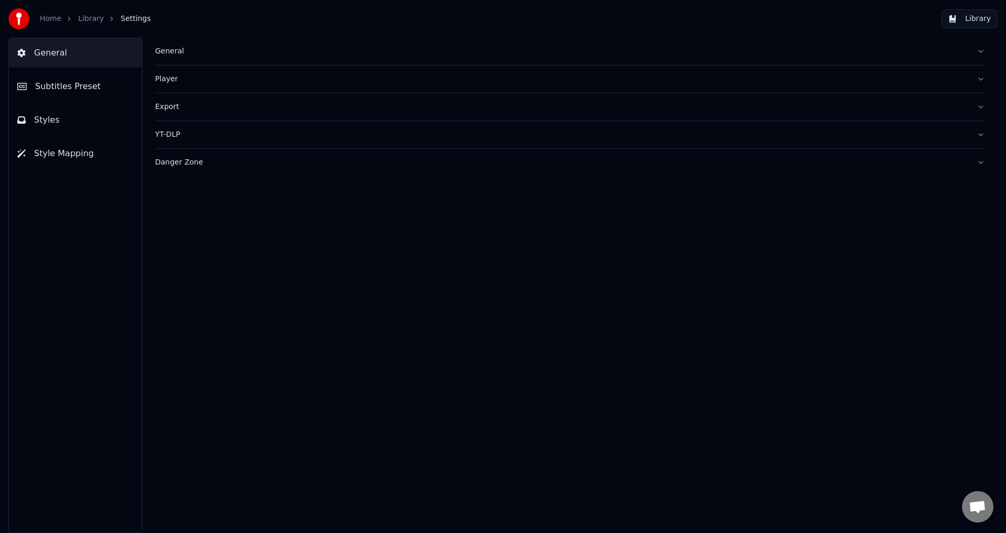
click at [59, 83] on span "Subtitles Preset" at bounding box center [68, 86] width 66 height 13
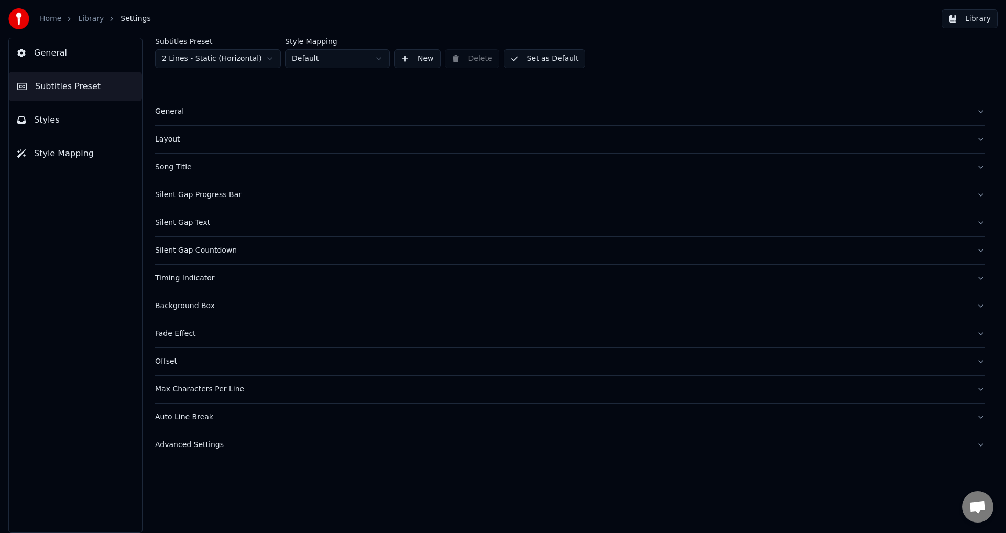
click at [184, 281] on div "Timing Indicator" at bounding box center [561, 278] width 813 height 10
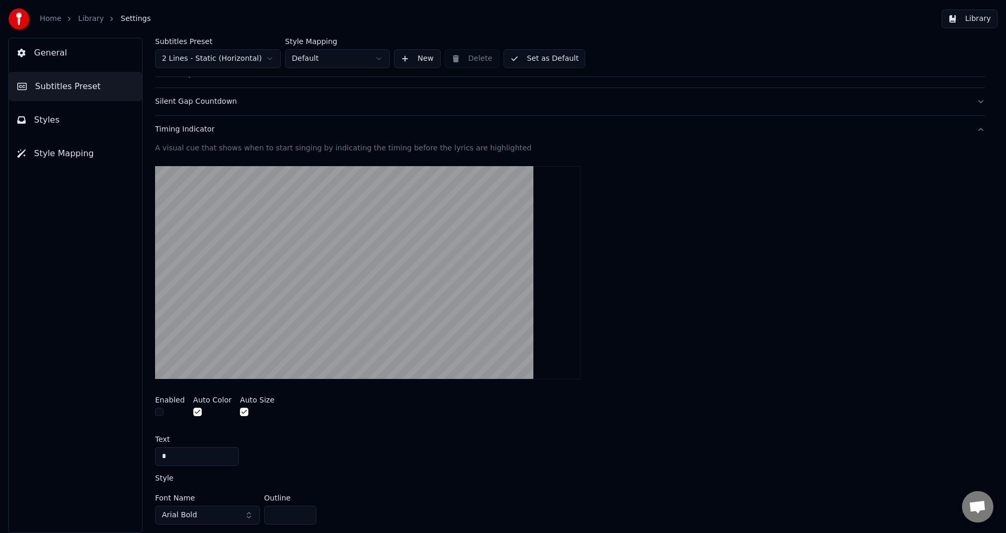
scroll to position [157, 0]
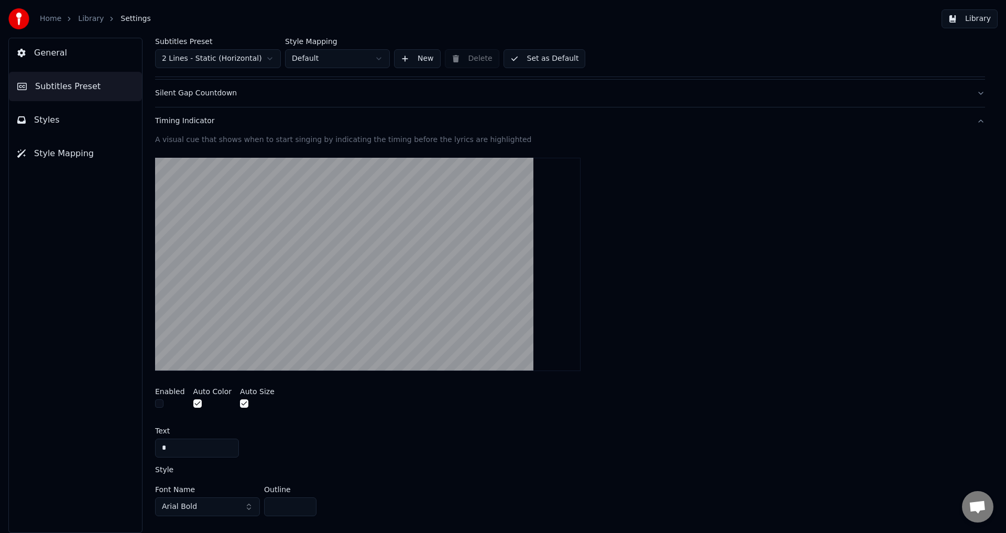
click at [161, 407] on button "button" at bounding box center [159, 403] width 8 height 8
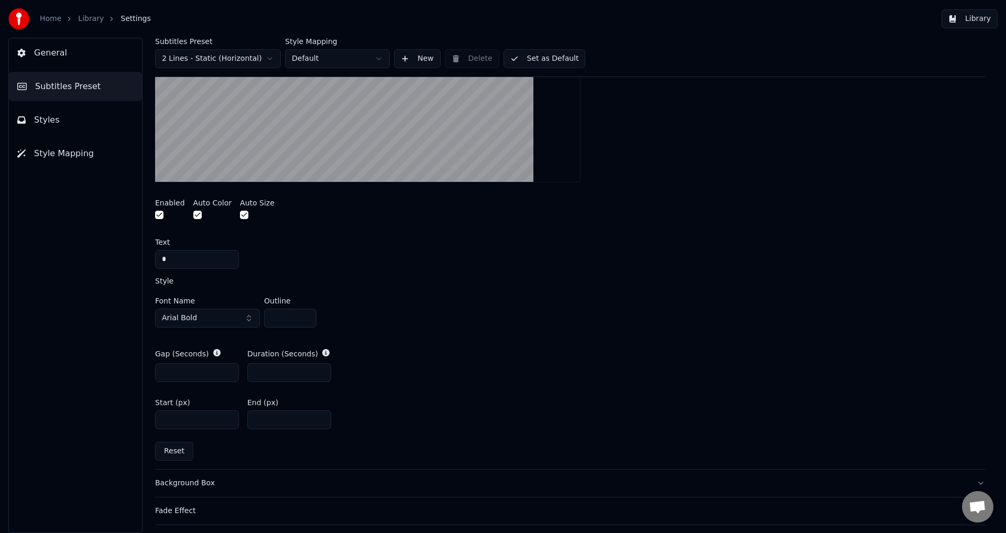
scroll to position [367, 0]
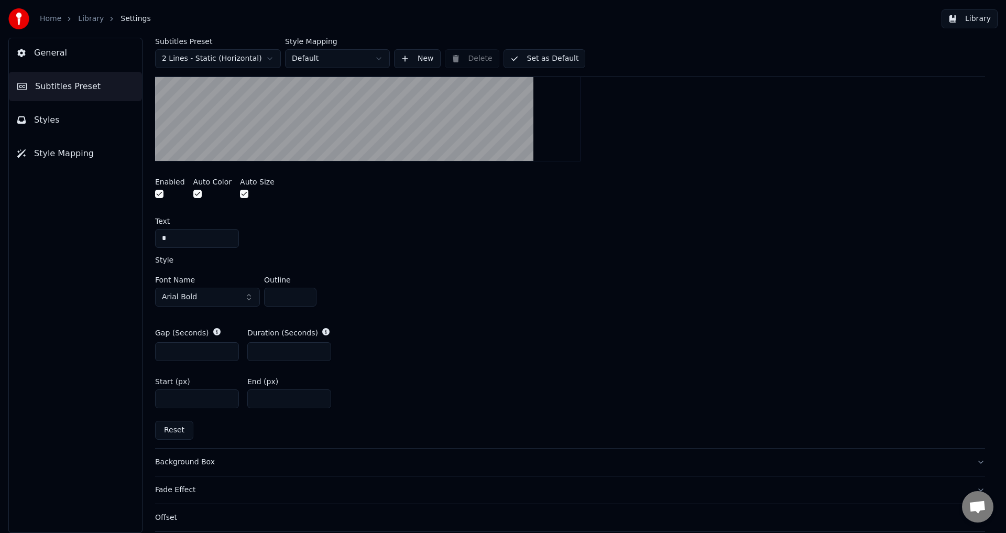
click at [227, 348] on input "*" at bounding box center [197, 351] width 84 height 19
type input "*"
click at [227, 348] on input "*" at bounding box center [197, 351] width 84 height 19
click at [549, 56] on button "Set as Default" at bounding box center [545, 58] width 82 height 19
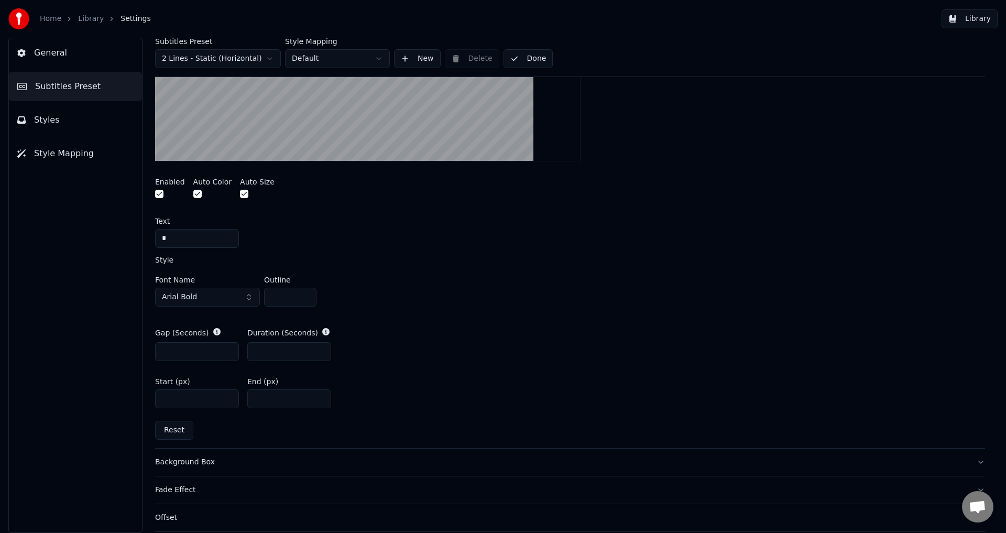
click at [985, 19] on button "Library" at bounding box center [970, 18] width 56 height 19
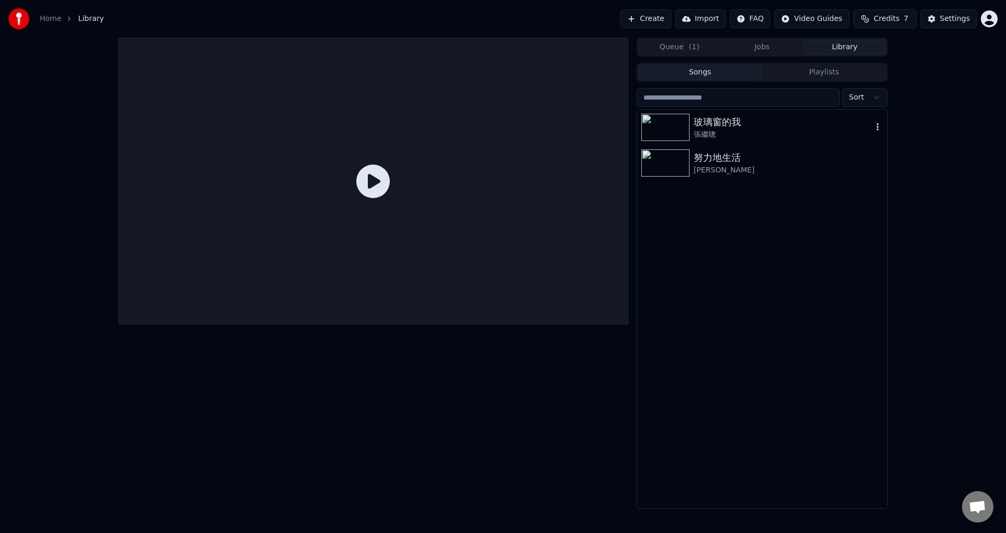
click at [745, 129] on div "張繼聰" at bounding box center [783, 134] width 179 height 10
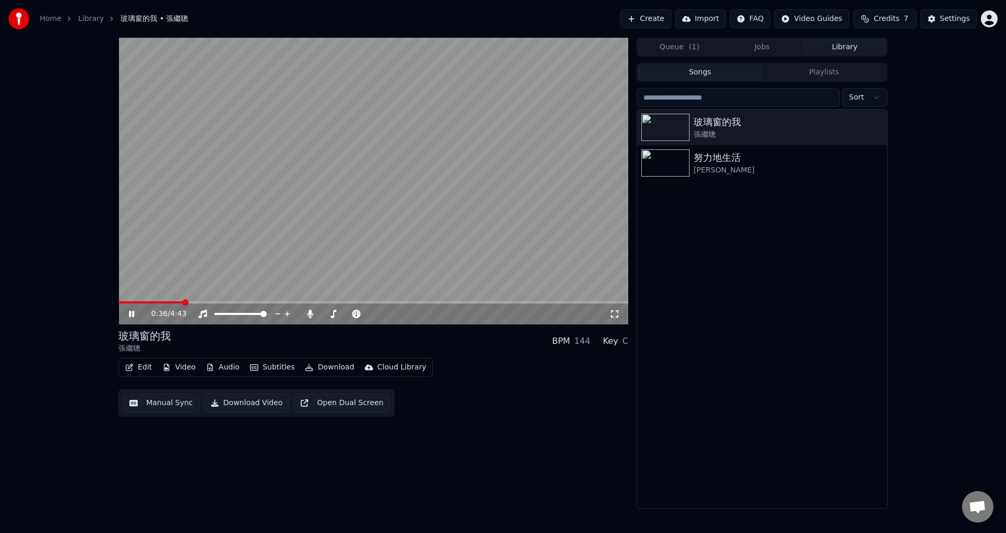
click at [182, 302] on span at bounding box center [373, 302] width 510 height 2
click at [161, 301] on span at bounding box center [139, 302] width 43 height 2
click at [344, 302] on span at bounding box center [373, 302] width 510 height 2
click at [357, 301] on span at bounding box center [373, 302] width 510 height 2
click at [372, 302] on span at bounding box center [373, 302] width 510 height 2
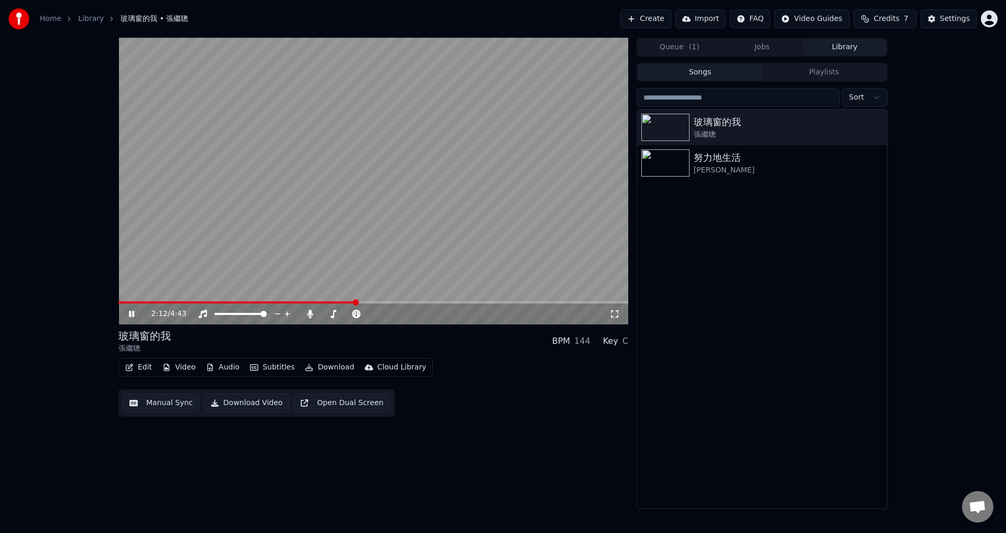
click at [355, 303] on span at bounding box center [236, 302] width 237 height 2
click at [29, 310] on div "2:13 / 4:43 玻璃窗的我 [PERSON_NAME] BPM 144 Key C Edit Video Audio Subtitles Downlo…" at bounding box center [503, 273] width 1006 height 471
click at [467, 302] on span at bounding box center [292, 302] width 349 height 2
click at [381, 302] on span at bounding box center [292, 302] width 349 height 2
click at [361, 303] on span at bounding box center [239, 302] width 243 height 2
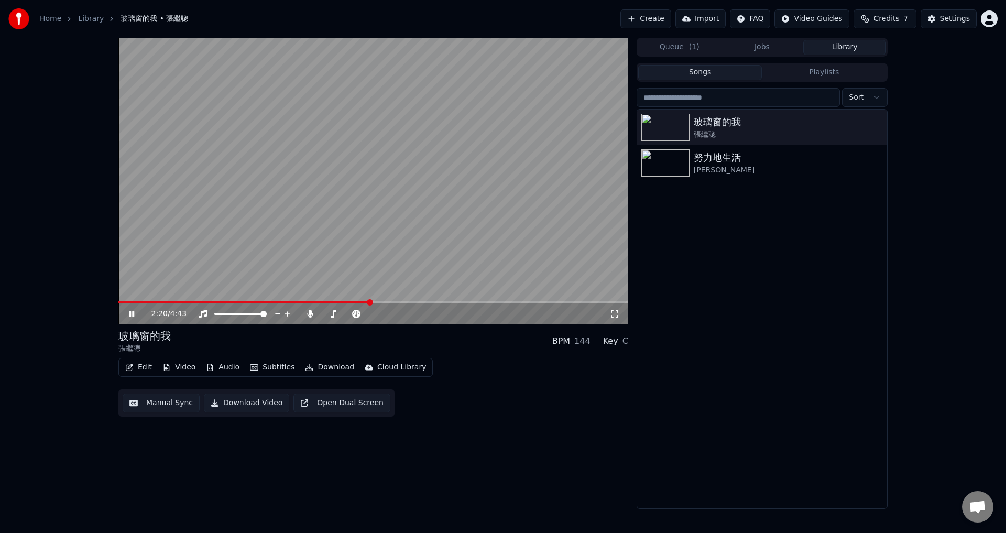
click at [370, 303] on span at bounding box center [373, 302] width 510 height 2
click at [357, 303] on span at bounding box center [237, 302] width 239 height 2
click at [357, 262] on video at bounding box center [373, 181] width 510 height 287
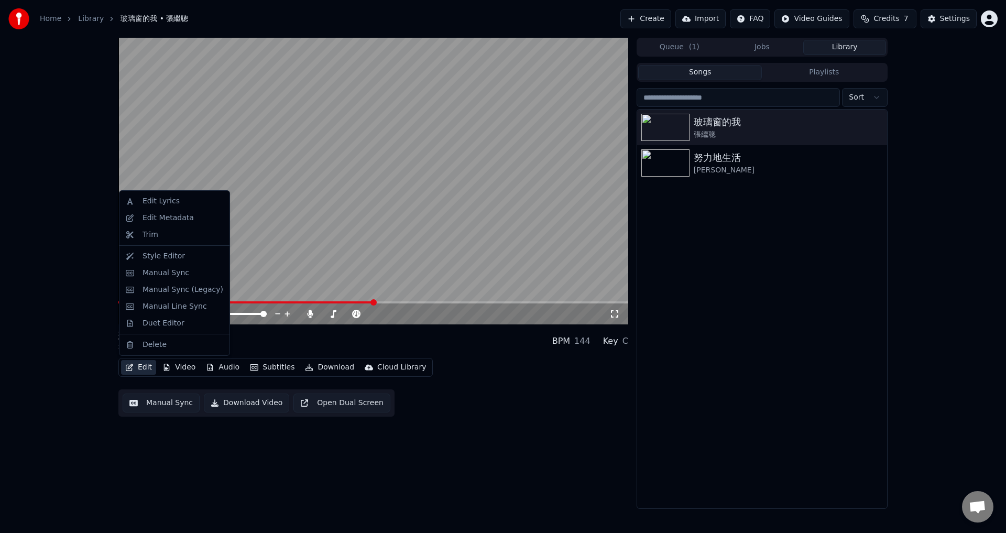
click at [140, 365] on button "Edit" at bounding box center [138, 367] width 35 height 15
click at [189, 291] on div "Manual Sync (Legacy)" at bounding box center [183, 290] width 81 height 10
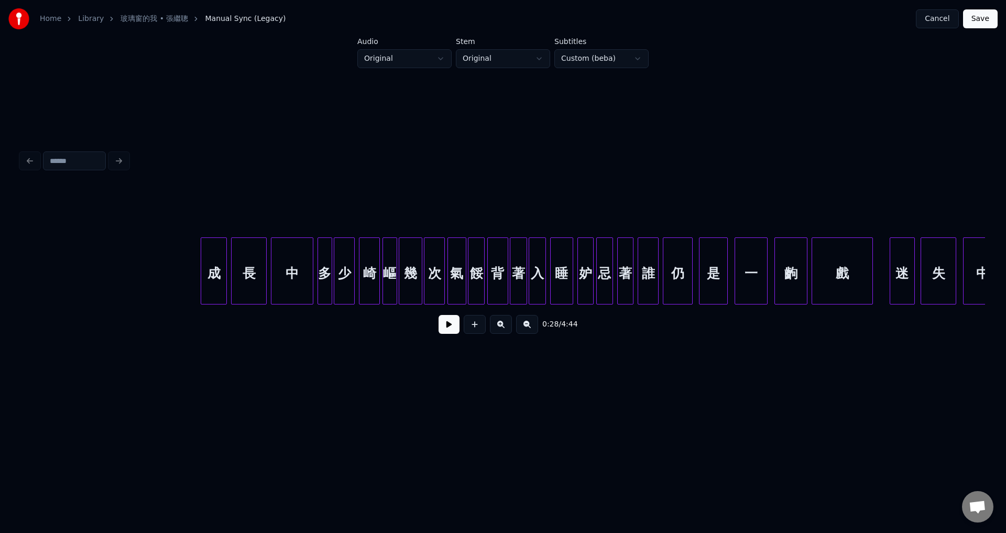
scroll to position [0, 14346]
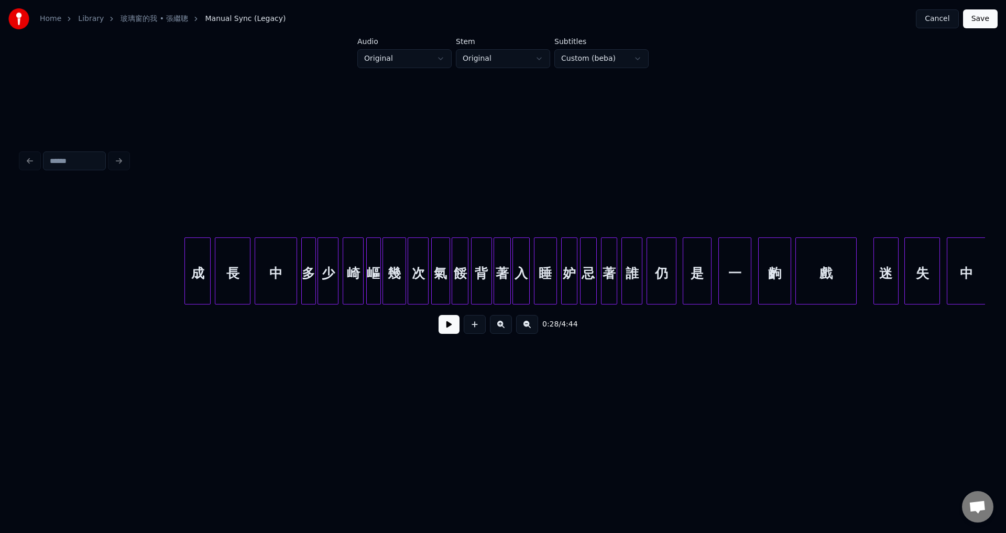
click at [461, 279] on div "餒" at bounding box center [460, 273] width 16 height 71
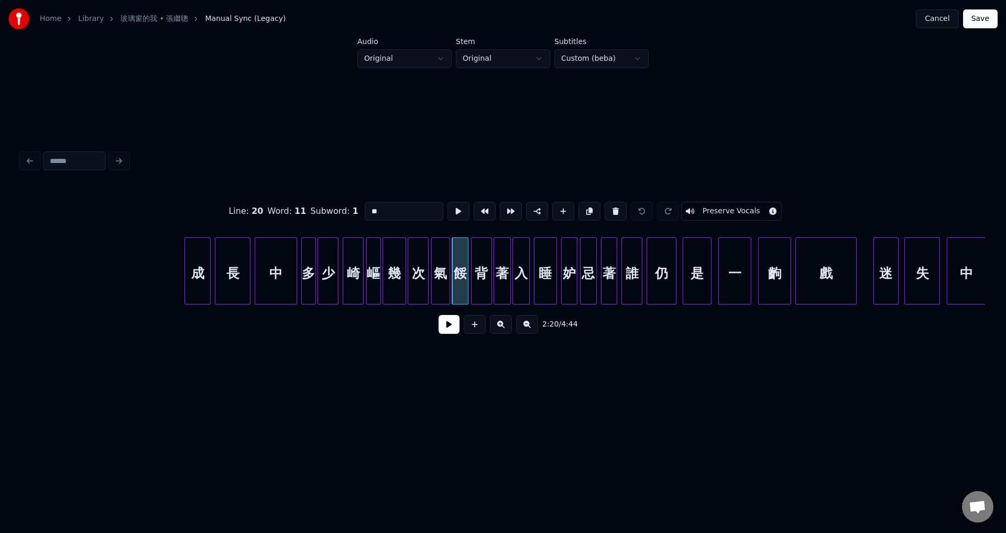
click at [490, 269] on div at bounding box center [490, 271] width 3 height 66
click at [529, 208] on button at bounding box center [537, 211] width 22 height 19
click at [568, 278] on div "妒" at bounding box center [570, 273] width 16 height 71
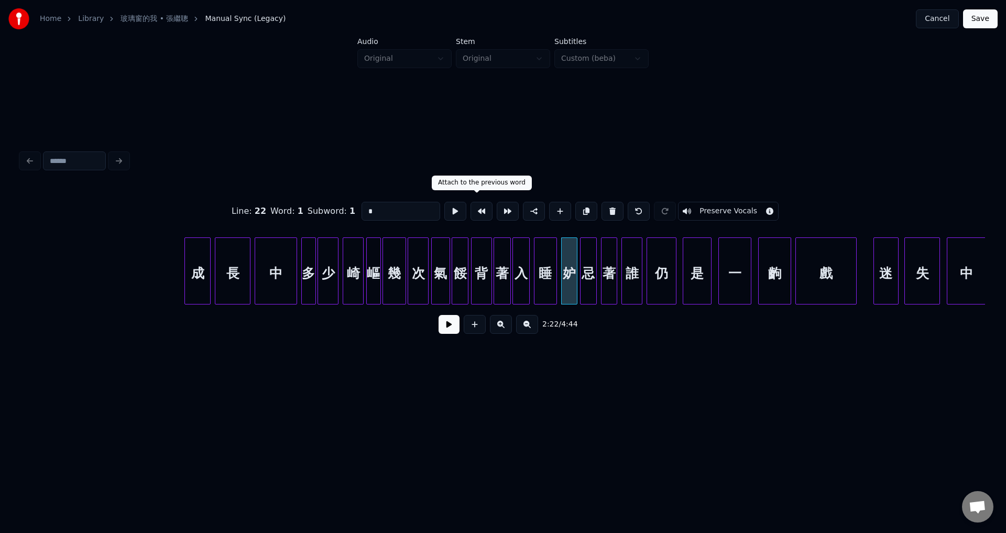
click at [474, 208] on button at bounding box center [482, 211] width 22 height 19
click at [596, 359] on div "Line : 22 Word : 1 Subword : 1 * Preserve Vocals 2:22 / 4:44" at bounding box center [503, 245] width 973 height 320
click at [571, 283] on div "妒" at bounding box center [568, 273] width 20 height 71
click at [498, 210] on button at bounding box center [508, 211] width 22 height 19
click at [634, 208] on button at bounding box center [639, 211] width 22 height 19
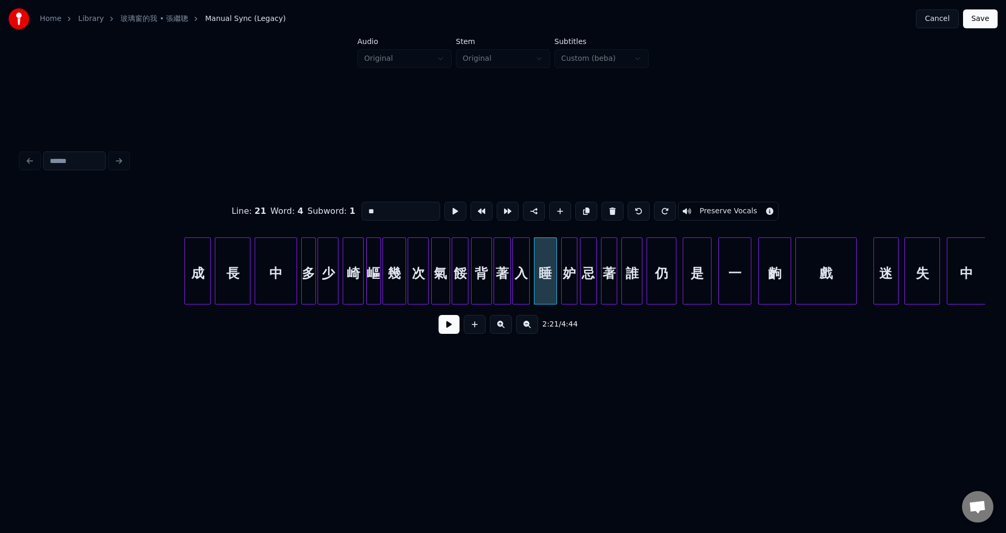
click at [477, 281] on div "背" at bounding box center [482, 273] width 20 height 71
click at [457, 280] on div "餒" at bounding box center [460, 273] width 16 height 71
click at [481, 276] on div "背" at bounding box center [482, 273] width 20 height 71
click at [566, 279] on div "妒" at bounding box center [570, 273] width 16 height 71
click at [545, 279] on div "睡" at bounding box center [546, 273] width 22 height 71
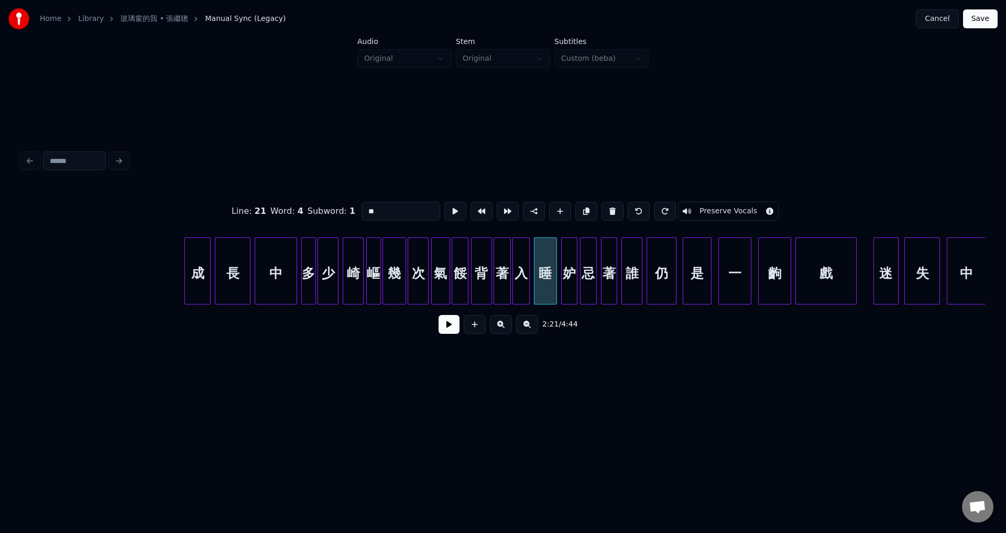
click at [568, 278] on div "妒" at bounding box center [570, 273] width 16 height 71
type input "*"
click at [263, 206] on span "22" at bounding box center [261, 211] width 12 height 10
click at [265, 206] on span "22" at bounding box center [261, 211] width 12 height 10
click at [759, 208] on button "Preserve Vocals" at bounding box center [728, 211] width 101 height 19
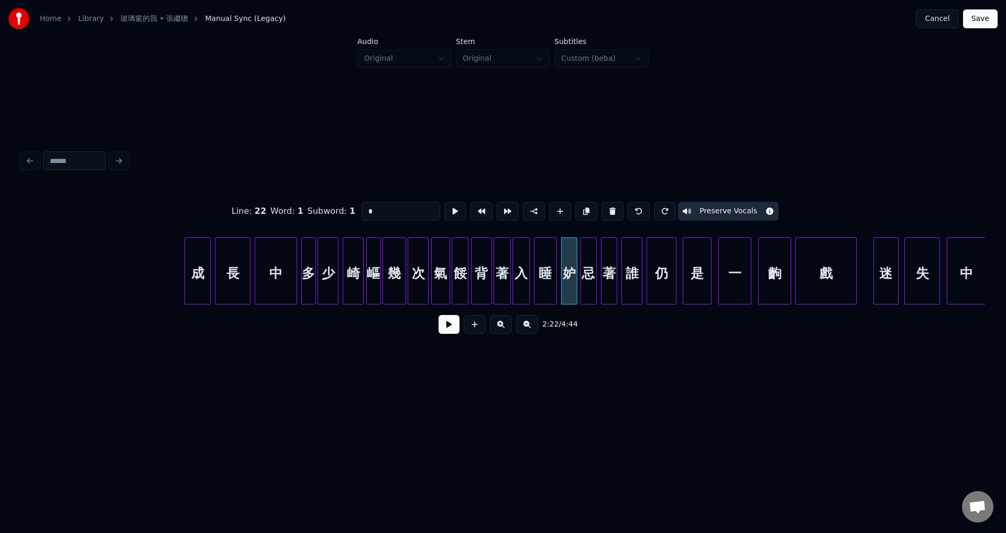
click at [761, 208] on button "Preserve Vocals" at bounding box center [728, 211] width 101 height 19
click at [972, 21] on button "Save" at bounding box center [980, 18] width 35 height 19
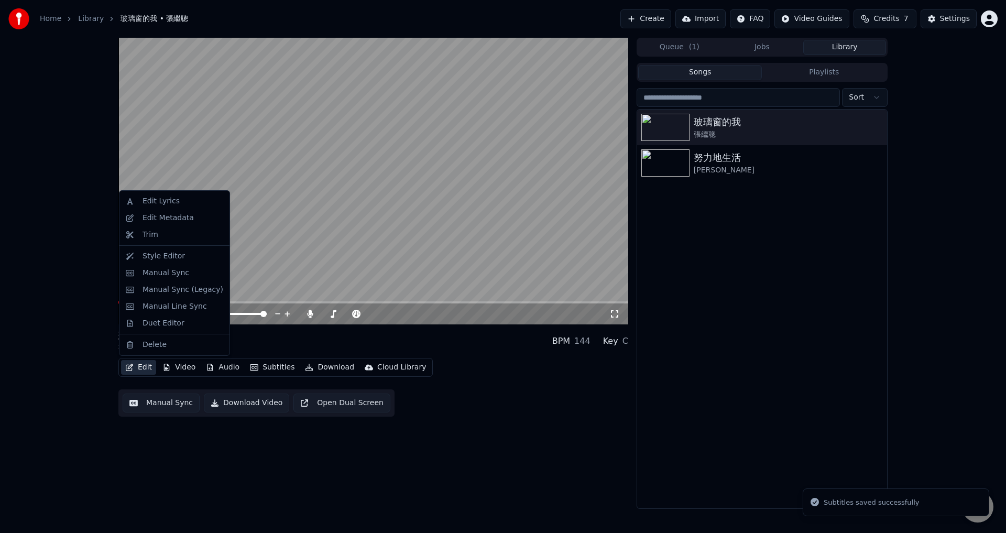
click at [142, 367] on button "Edit" at bounding box center [138, 367] width 35 height 15
click at [178, 308] on div "Manual Line Sync" at bounding box center [175, 306] width 64 height 10
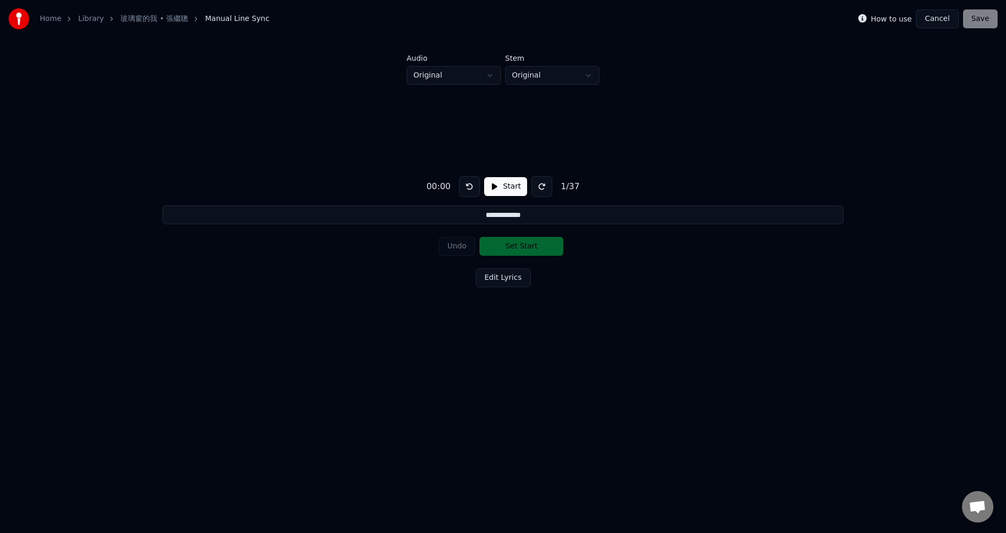
click at [507, 282] on button "Edit Lyrics" at bounding box center [503, 277] width 55 height 19
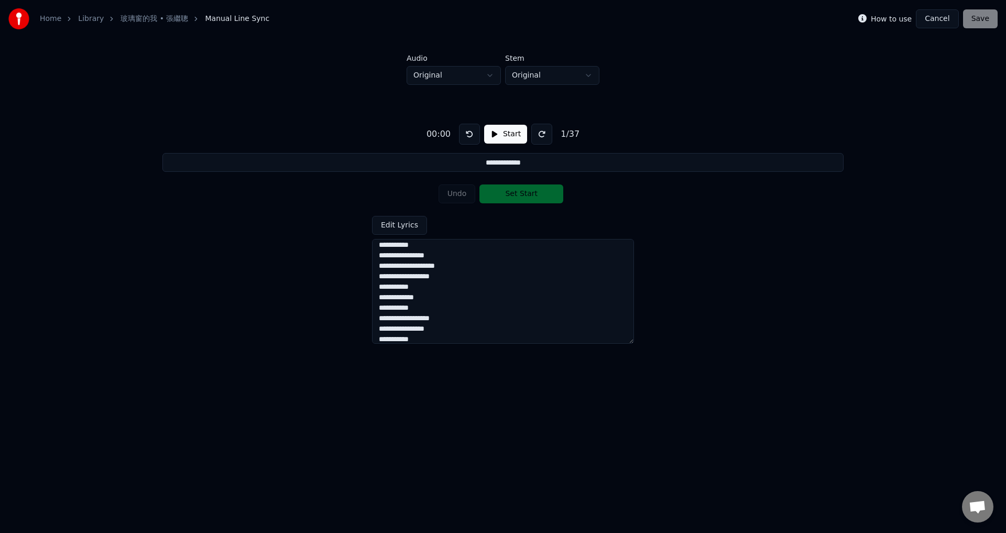
scroll to position [292, 0]
click at [935, 19] on button "Cancel" at bounding box center [937, 18] width 42 height 19
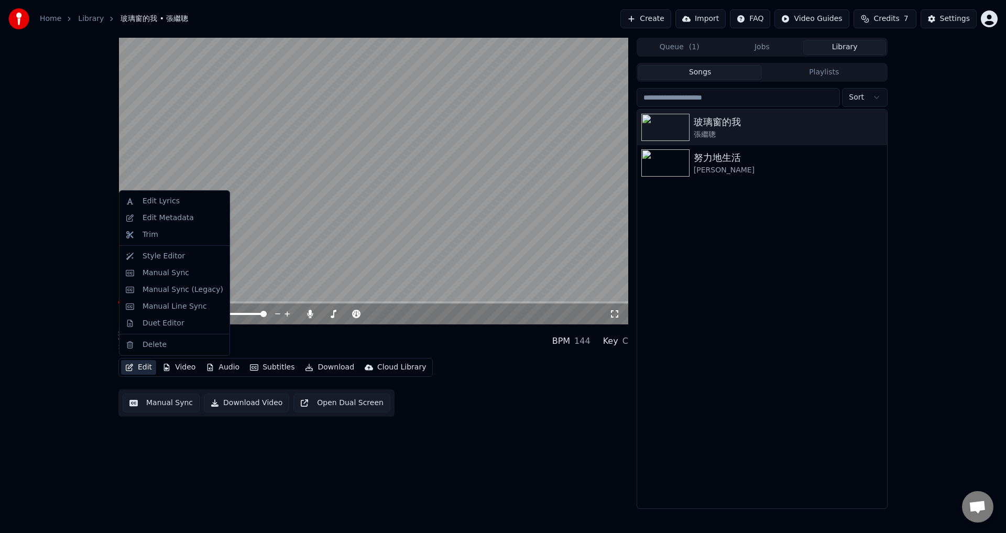
click at [145, 365] on button "Edit" at bounding box center [138, 367] width 35 height 15
click at [175, 272] on div "Manual Sync" at bounding box center [166, 273] width 47 height 10
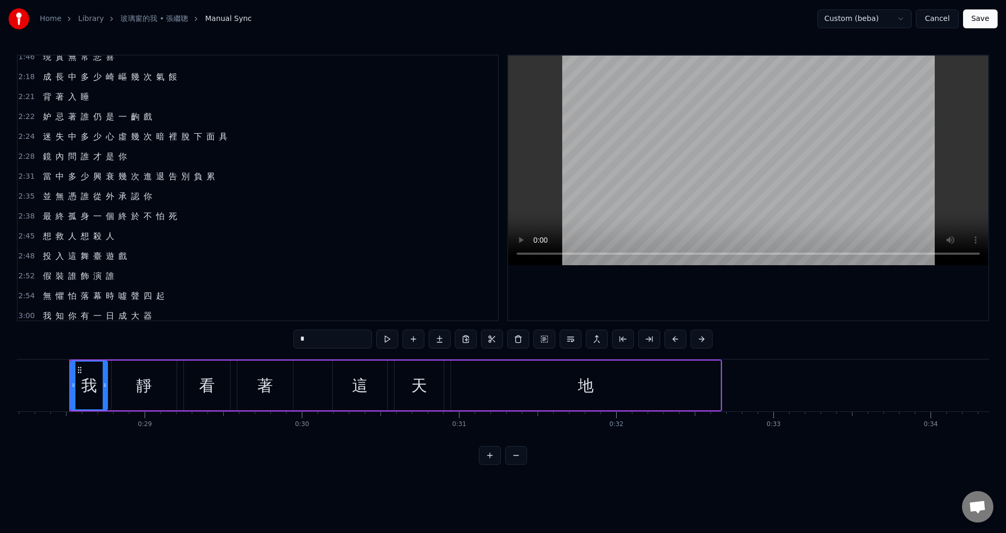
scroll to position [314, 0]
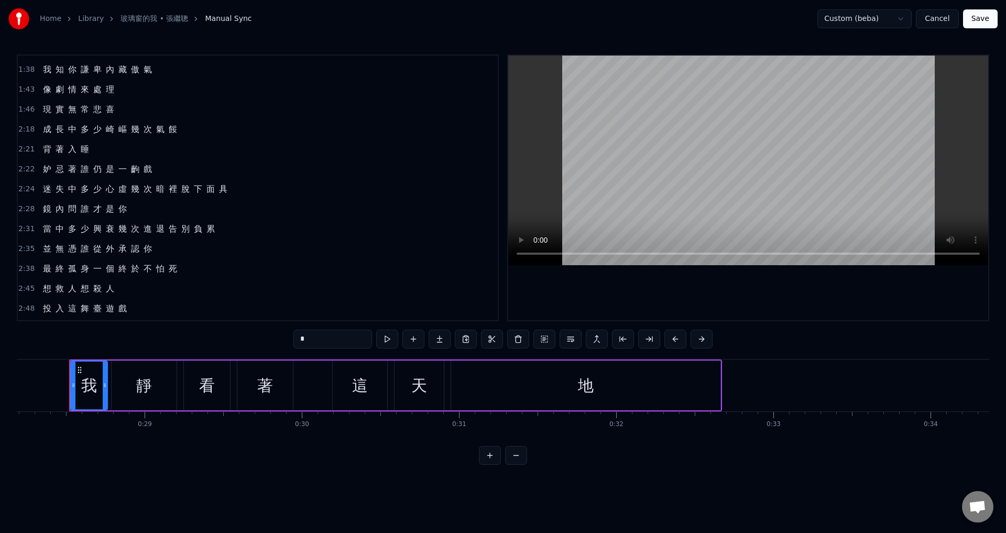
click at [28, 150] on span "2:21" at bounding box center [26, 149] width 16 height 10
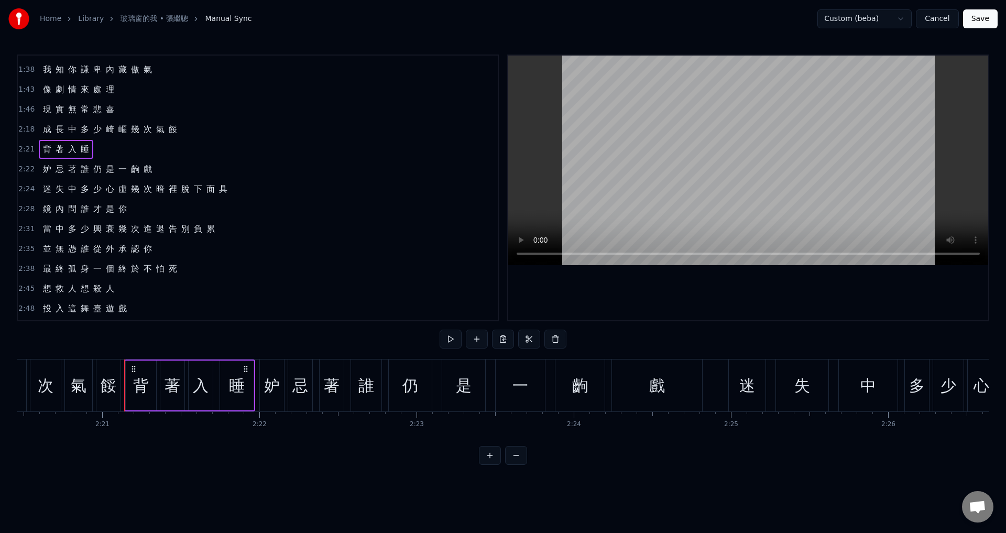
scroll to position [0, 22141]
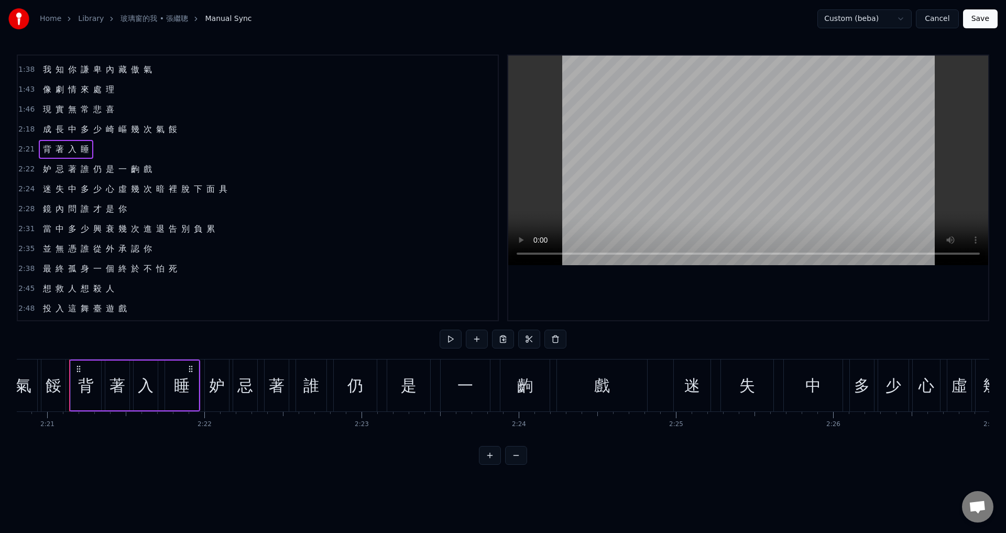
drag, startPoint x: 36, startPoint y: 152, endPoint x: 39, endPoint y: 170, distance: 18.1
click at [39, 170] on div "0:28 我 靜 看 著 這 天 地 0:34 從 玻 璃 反 映 一 個 你 0:41 努 力 兌 現 這 風 光 明 媚 0:47 感 覺 多 神 奇 0…" at bounding box center [258, 188] width 482 height 267
click at [28, 170] on html "Home Library 玻璃窗的我 • [PERSON_NAME]Manual Sync Custom (beba) Cancel Save 0:28 我 …" at bounding box center [503, 241] width 1006 height 482
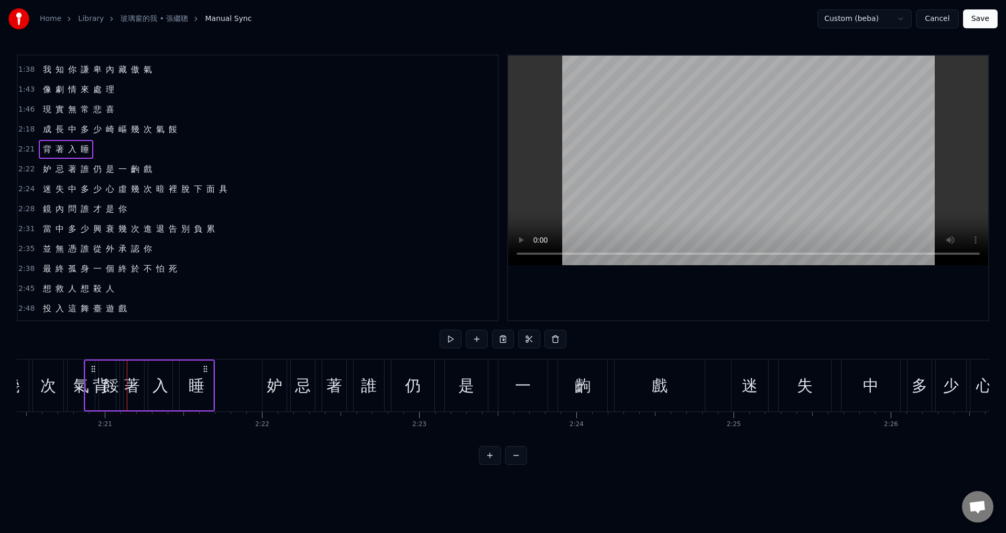
scroll to position [0, 22078]
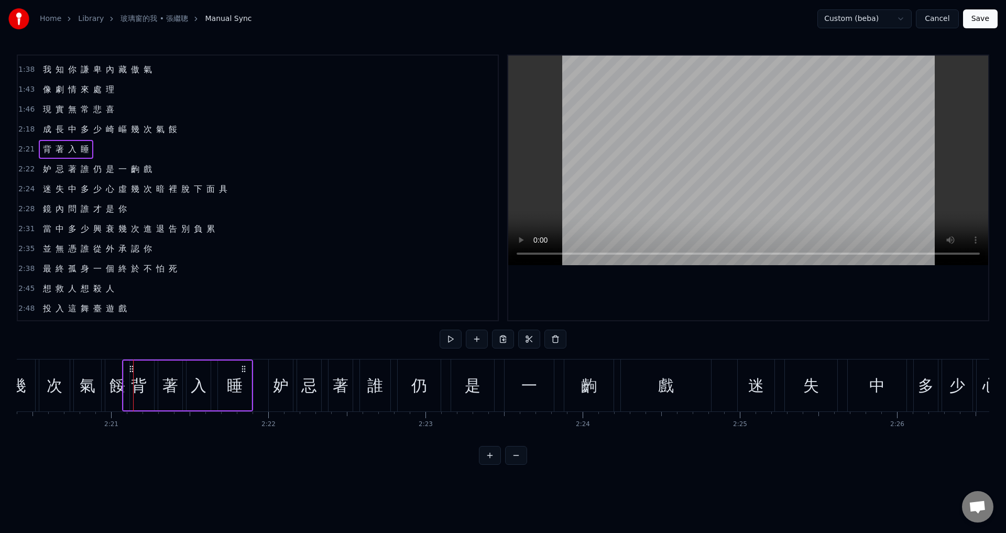
drag, startPoint x: 189, startPoint y: 370, endPoint x: 242, endPoint y: 375, distance: 53.2
click at [242, 375] on div "背 著 入 睡" at bounding box center [187, 386] width 131 height 52
click at [120, 393] on div "餒" at bounding box center [118, 386] width 16 height 24
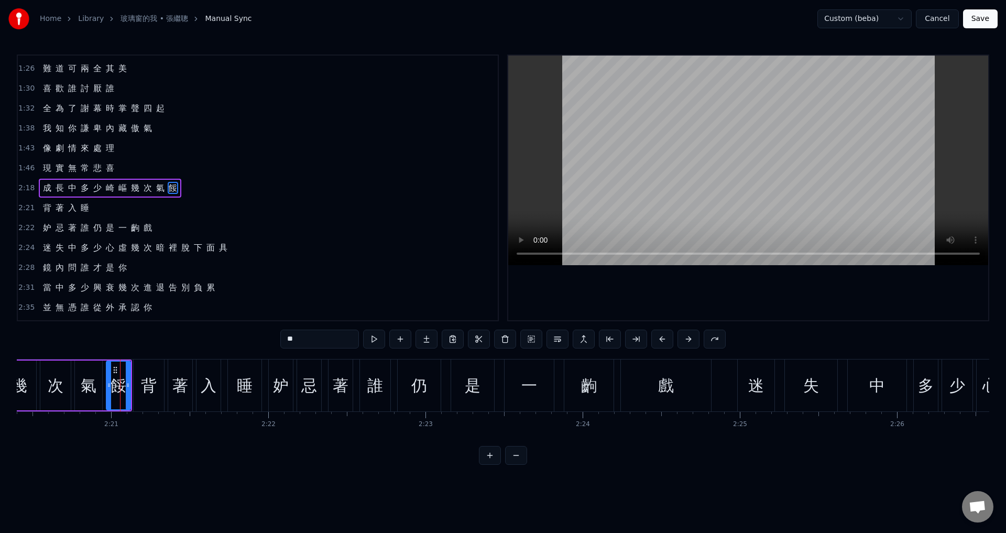
click at [144, 392] on div "背" at bounding box center [149, 386] width 16 height 24
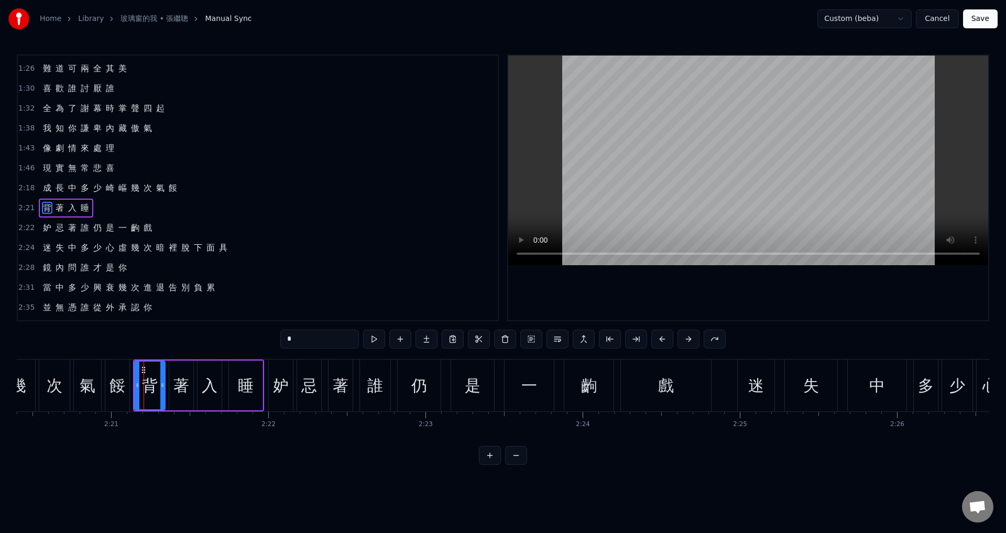
scroll to position [276, 0]
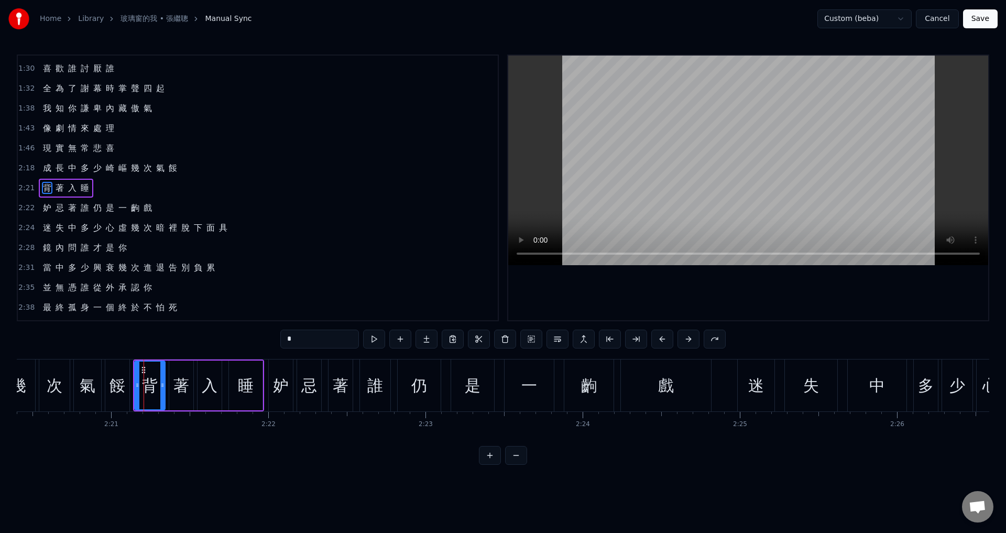
click at [65, 392] on div "次" at bounding box center [54, 386] width 30 height 52
type input "*"
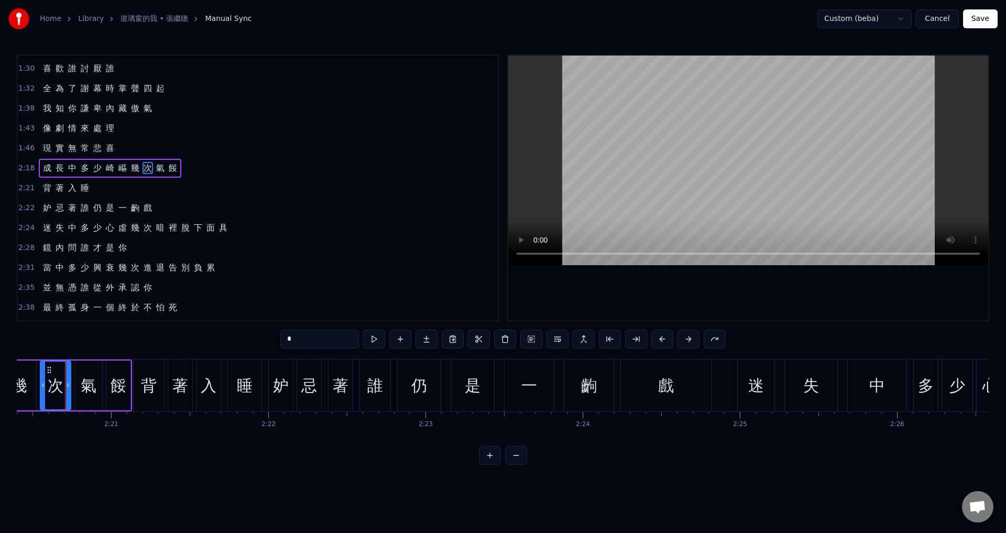
scroll to position [256, 0]
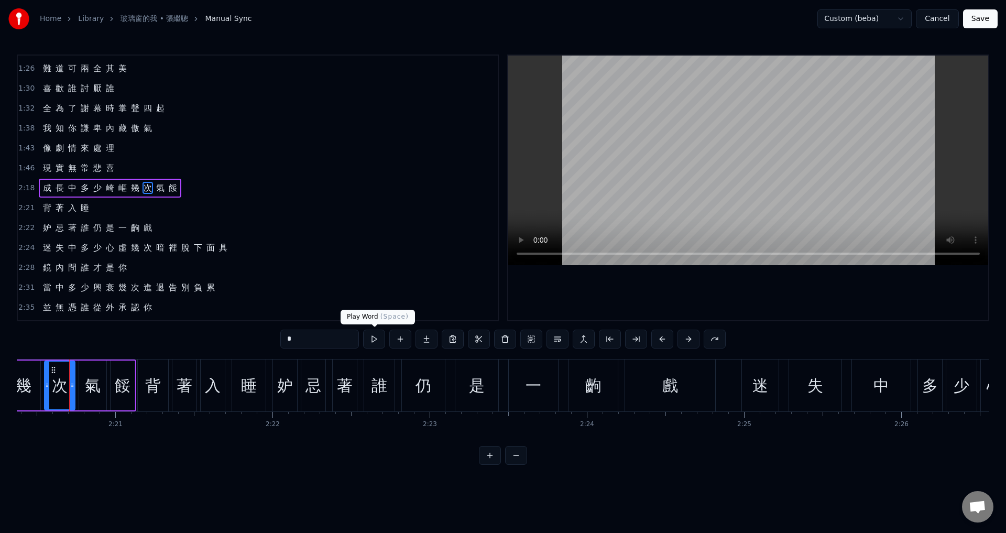
click at [375, 340] on button at bounding box center [374, 339] width 22 height 19
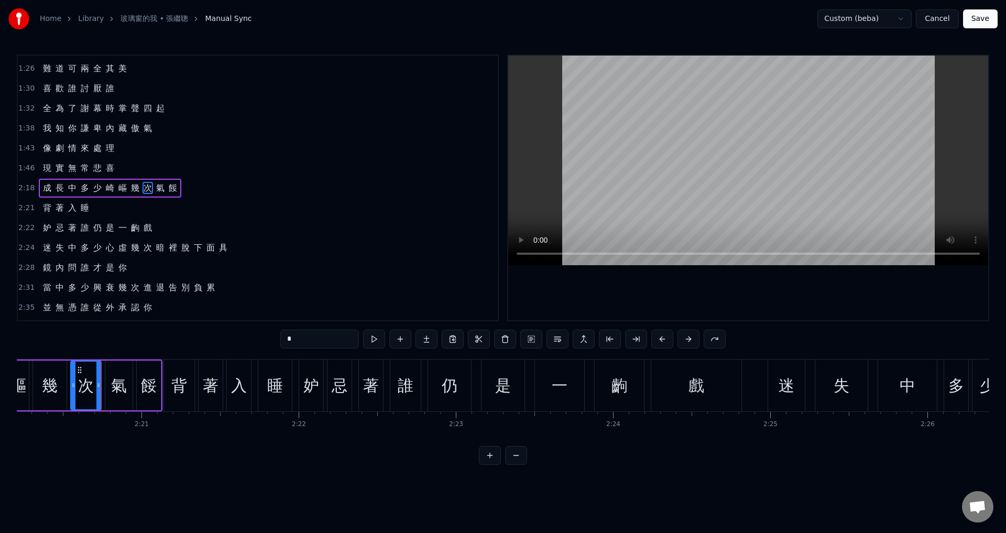
click at [104, 429] on div "我 靜 看 著 這 天 地 從 玻 璃 反 映 一 個 你 努 力 兌 現 這 風 光 明 媚 感 覺 多 神 奇 十 五 樓 那 天 怎 麼 緣 起 成 長…" at bounding box center [503, 398] width 973 height 79
click at [181, 159] on div "1:46 現 實 無 常 悲 喜" at bounding box center [258, 168] width 480 height 20
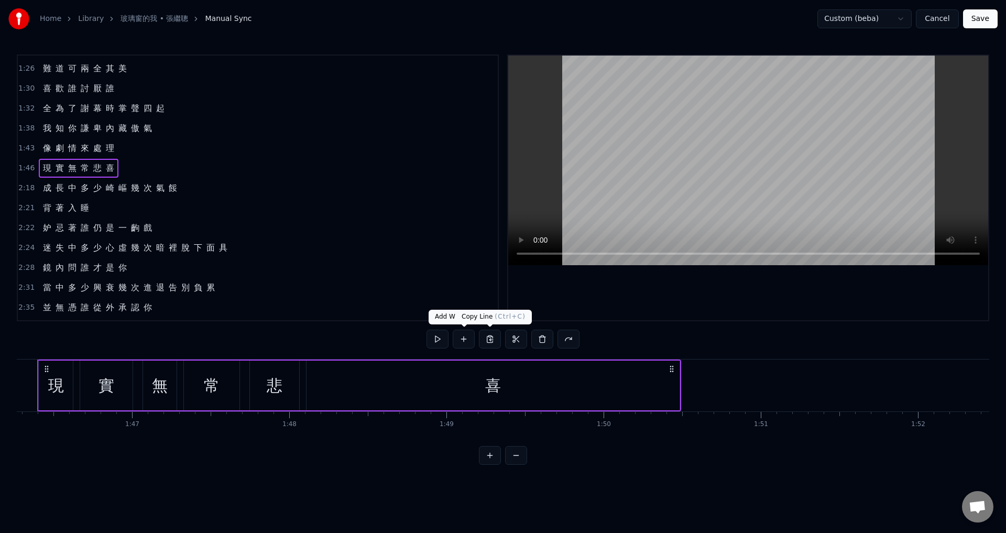
scroll to position [0, 16678]
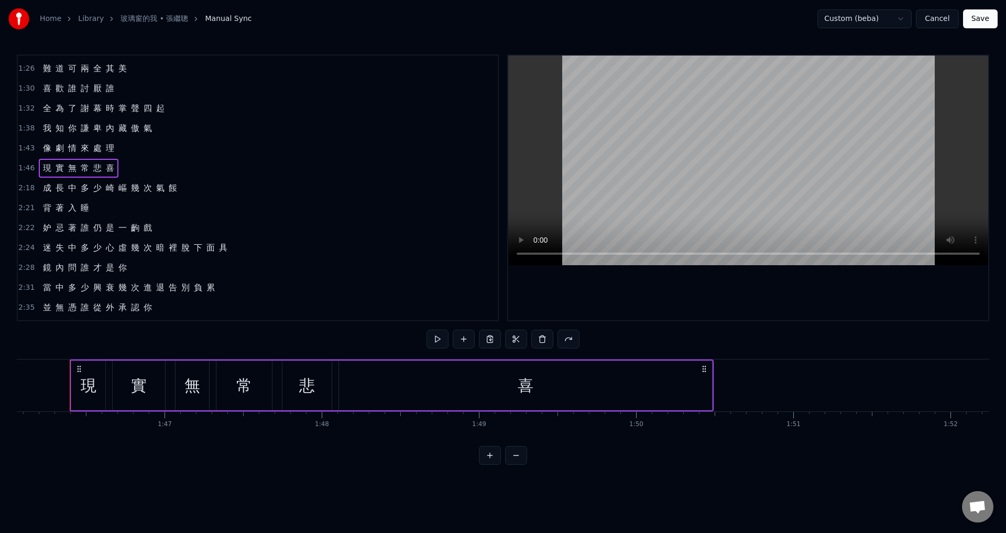
click at [204, 186] on div "2:18 成 長 中 多 少 崎 嶇 幾 次 氣 餒" at bounding box center [258, 188] width 480 height 20
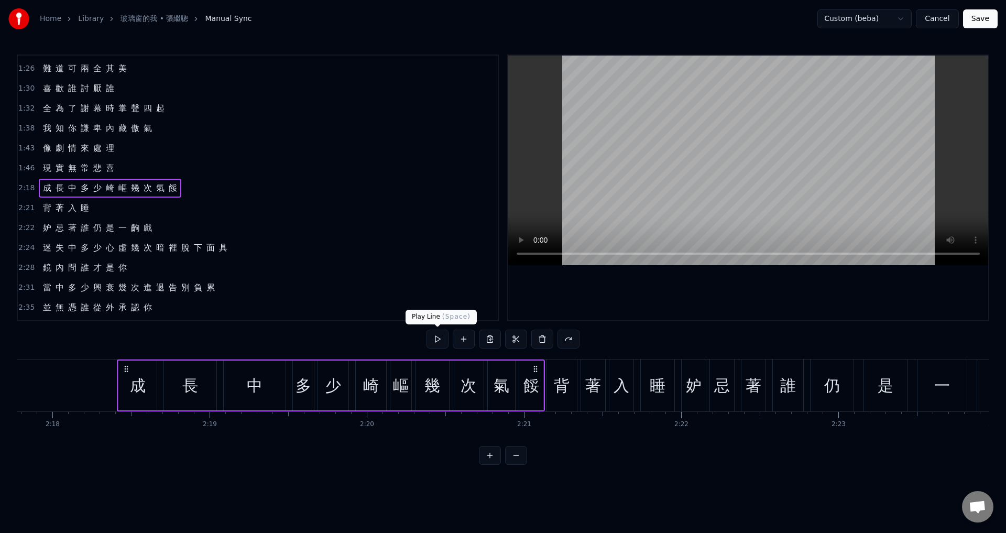
scroll to position [0, 21712]
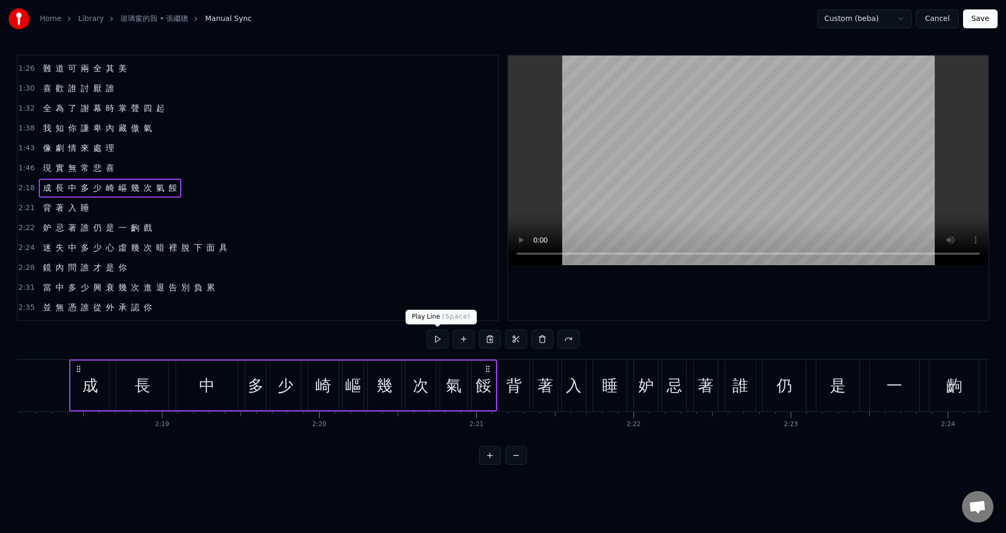
click at [436, 340] on button at bounding box center [438, 339] width 22 height 19
click at [89, 209] on div "背 著 入 睡" at bounding box center [66, 208] width 55 height 19
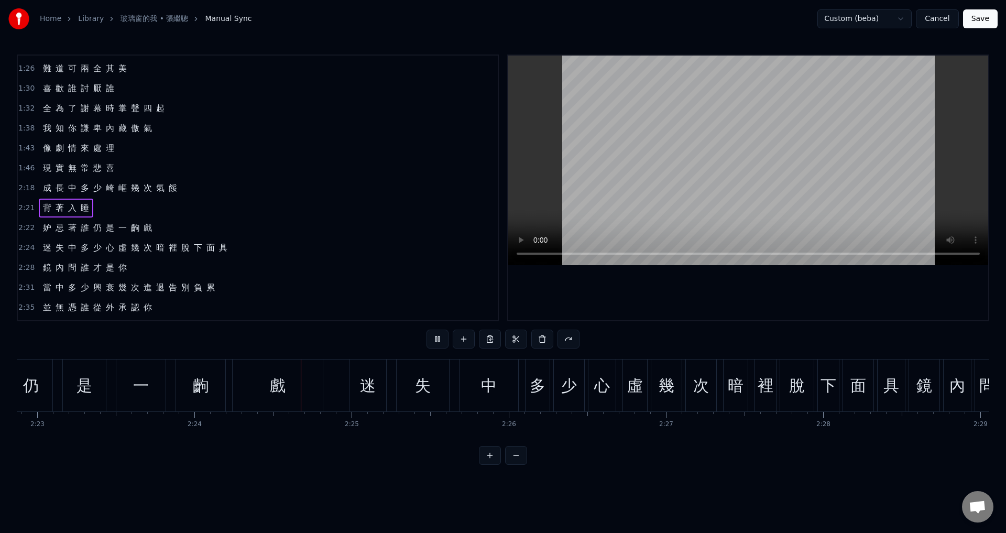
scroll to position [0, 22601]
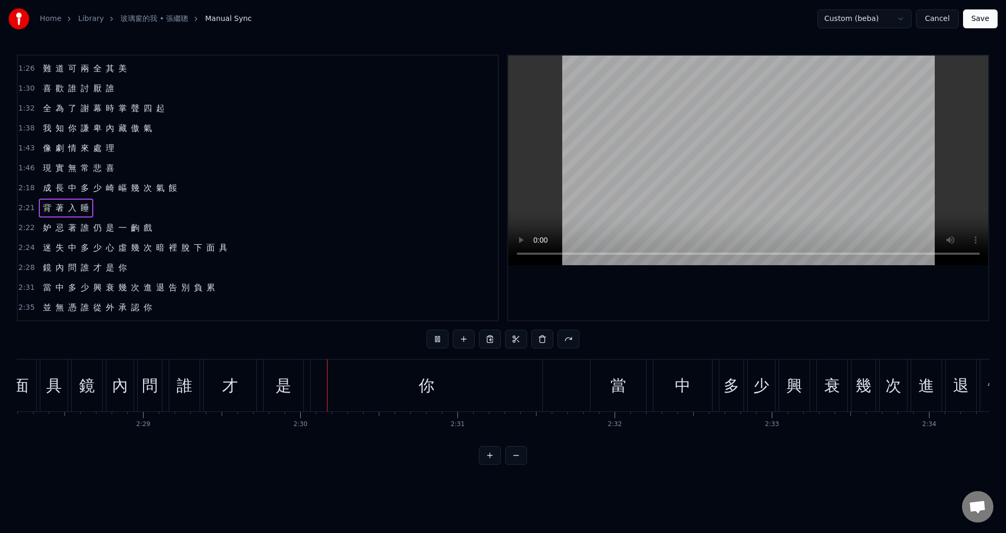
click at [987, 16] on button "Save" at bounding box center [980, 18] width 35 height 19
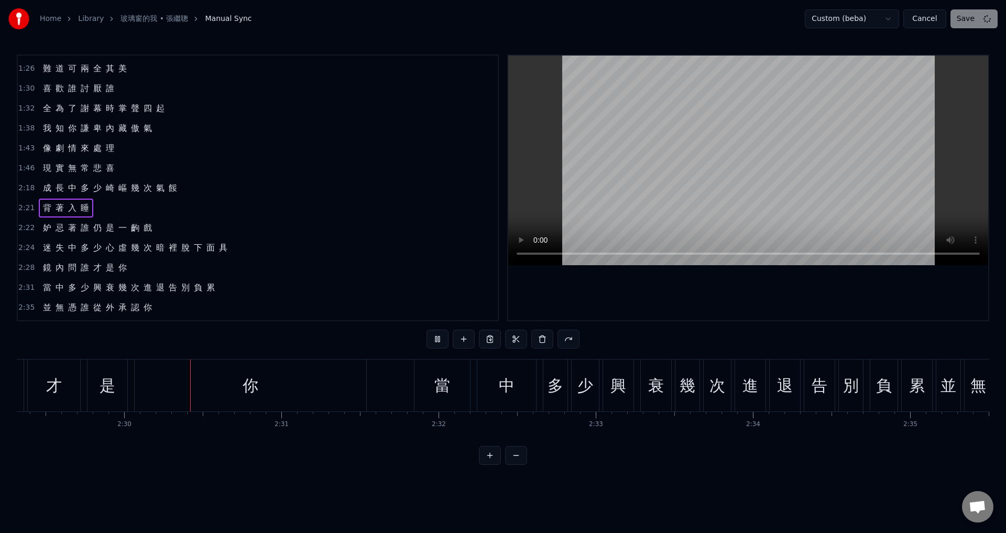
scroll to position [0, 23500]
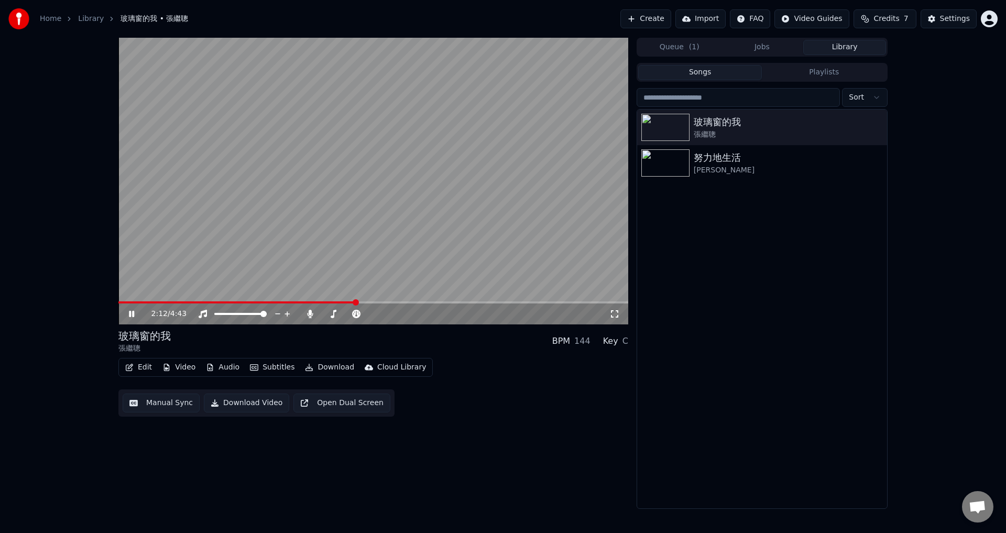
click at [356, 302] on span at bounding box center [373, 302] width 510 height 2
click at [173, 305] on div "2:31 / 4:43" at bounding box center [373, 313] width 510 height 21
click at [171, 303] on span at bounding box center [254, 302] width 273 height 2
click at [158, 303] on span at bounding box center [137, 302] width 39 height 2
click at [168, 303] on span at bounding box center [373, 302] width 510 height 2
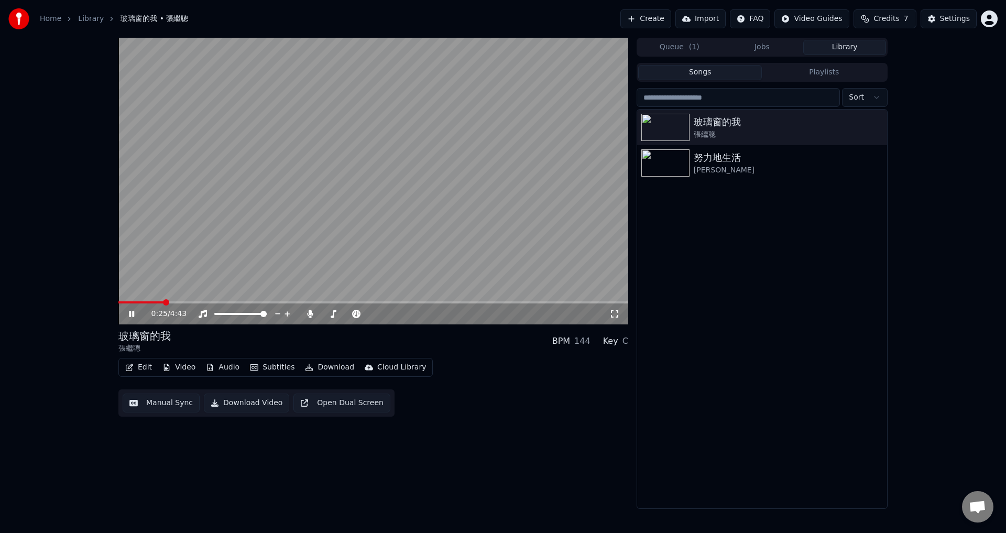
click at [163, 302] on span at bounding box center [140, 302] width 45 height 2
click at [376, 304] on div "0:34 / 4:43" at bounding box center [373, 313] width 510 height 21
click at [376, 301] on video at bounding box center [373, 181] width 510 height 287
click at [376, 301] on span at bounding box center [373, 302] width 510 height 2
click at [359, 302] on span at bounding box center [238, 302] width 241 height 2
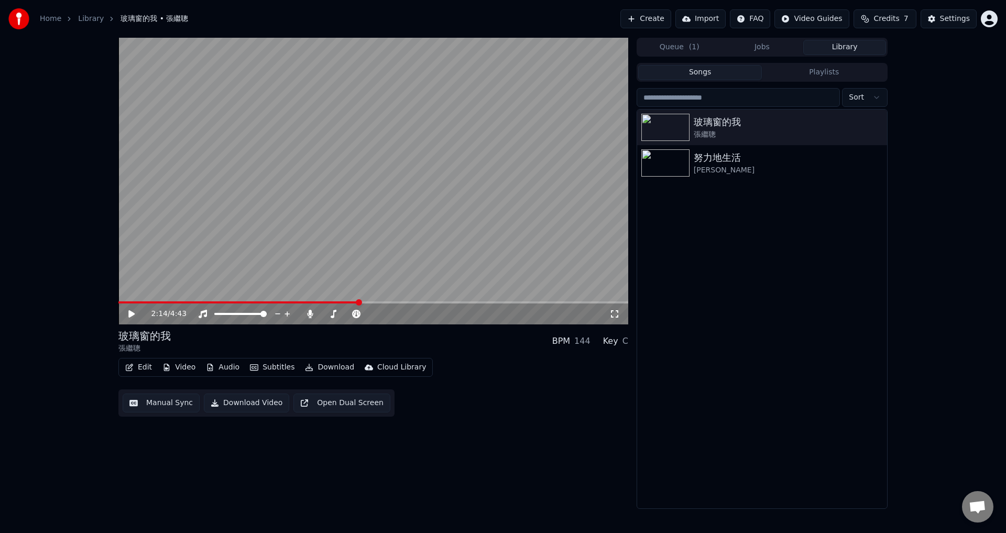
click at [364, 302] on span at bounding box center [373, 302] width 510 height 2
click at [370, 266] on video at bounding box center [373, 181] width 510 height 287
click at [310, 316] on icon at bounding box center [310, 314] width 10 height 8
click at [309, 317] on icon at bounding box center [310, 314] width 10 height 8
click at [481, 302] on span at bounding box center [373, 302] width 510 height 2
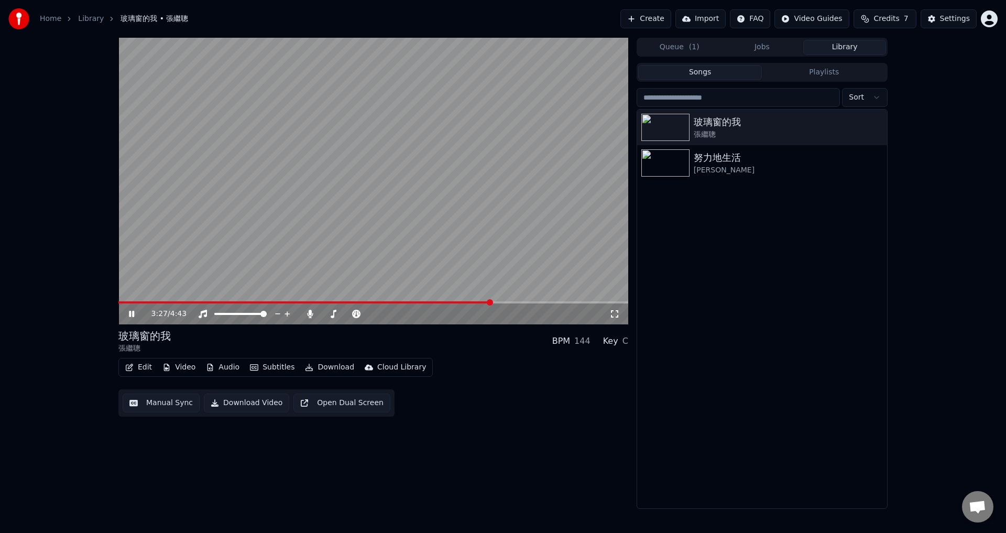
click at [133, 317] on icon at bounding box center [131, 314] width 5 height 6
click at [309, 316] on icon at bounding box center [310, 314] width 6 height 8
click at [327, 370] on button "Download" at bounding box center [330, 367] width 58 height 15
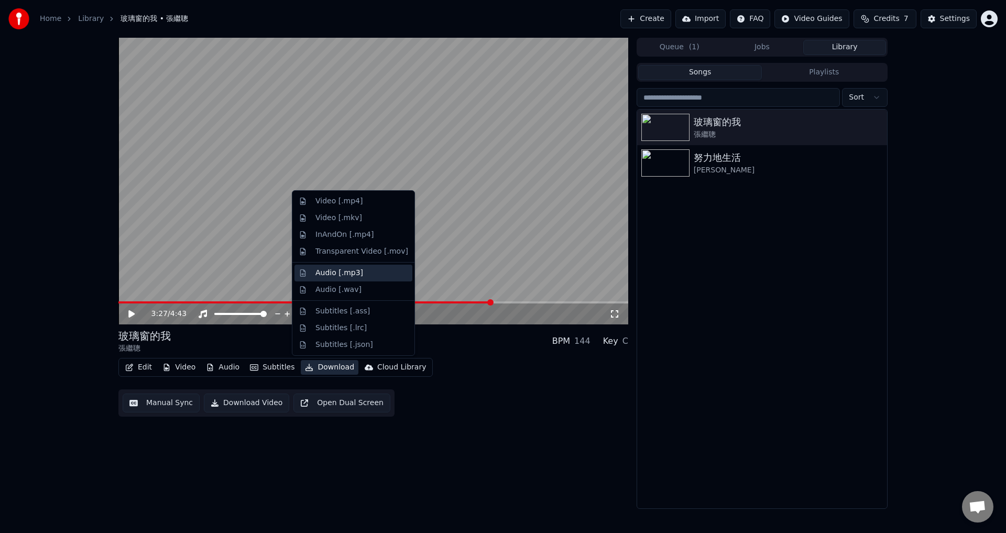
click at [355, 273] on div "Audio [.mp3]" at bounding box center [340, 273] width 48 height 10
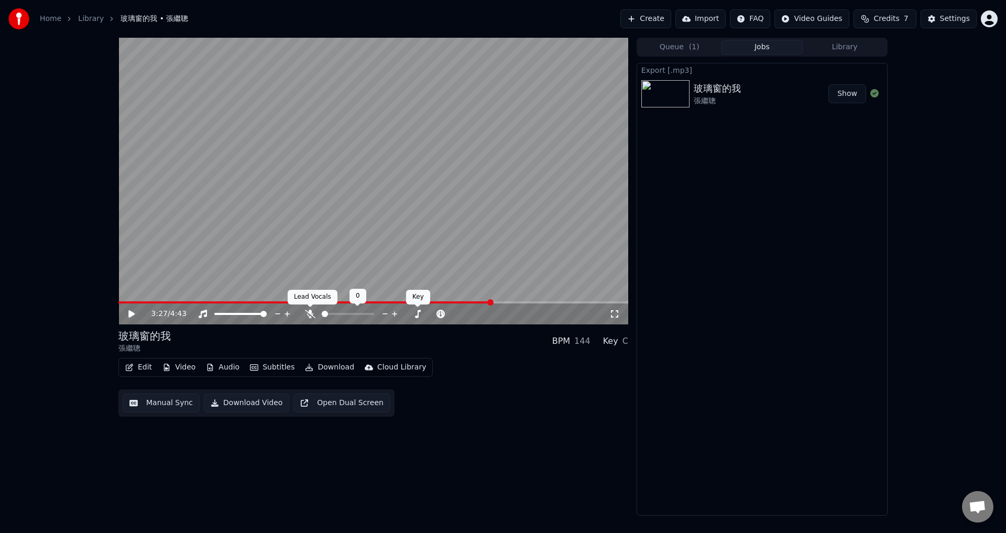
click at [307, 316] on icon at bounding box center [310, 314] width 10 height 8
click at [322, 366] on button "Download" at bounding box center [330, 367] width 58 height 15
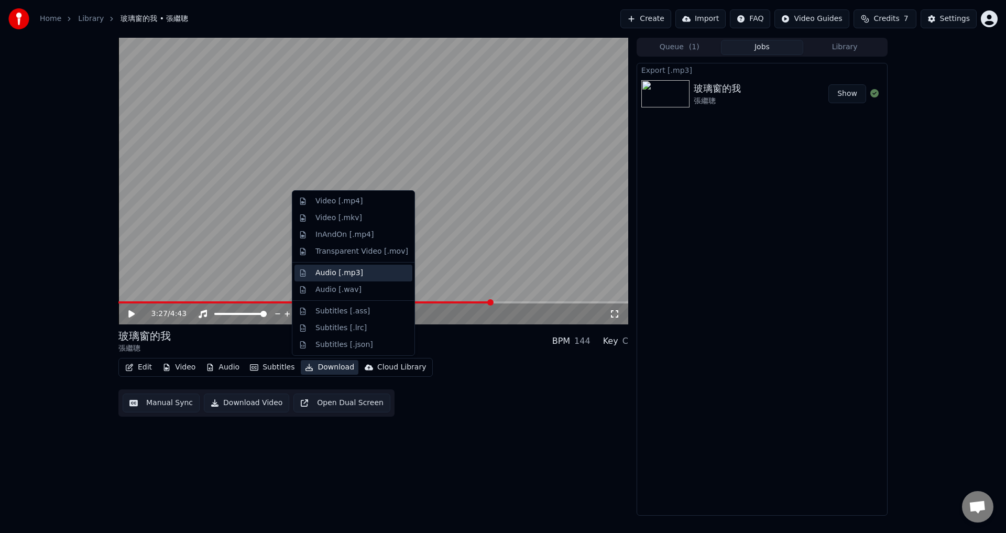
click at [336, 279] on div "Audio [.mp3]" at bounding box center [354, 273] width 118 height 17
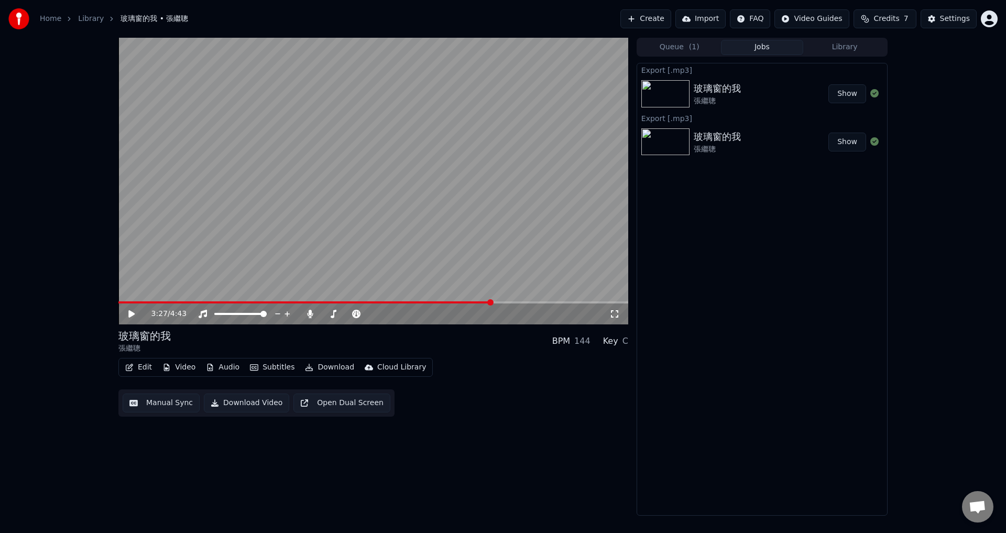
click at [308, 316] on icon at bounding box center [310, 314] width 6 height 8
click at [317, 368] on button "Download" at bounding box center [330, 367] width 58 height 15
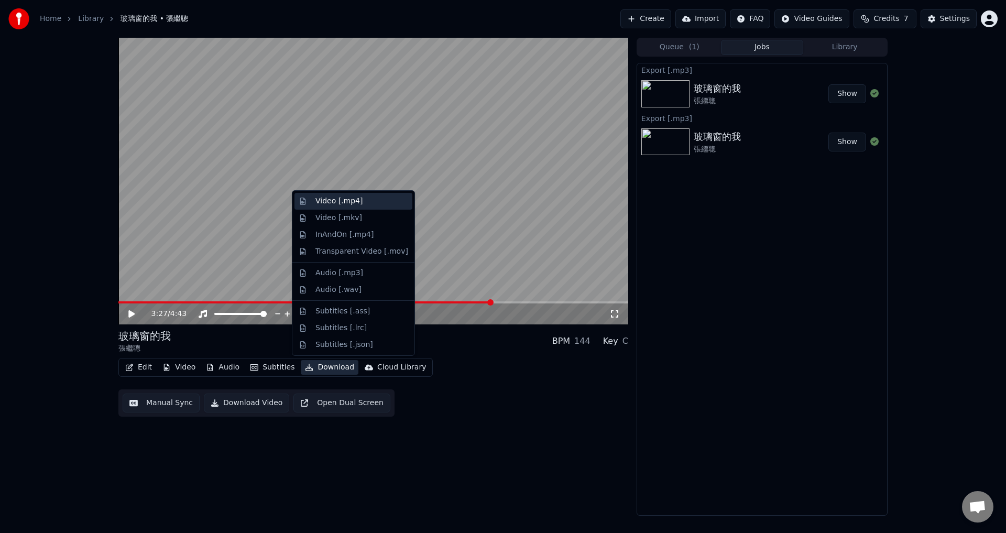
click at [337, 207] on div "Video [.mp4]" at bounding box center [354, 201] width 118 height 17
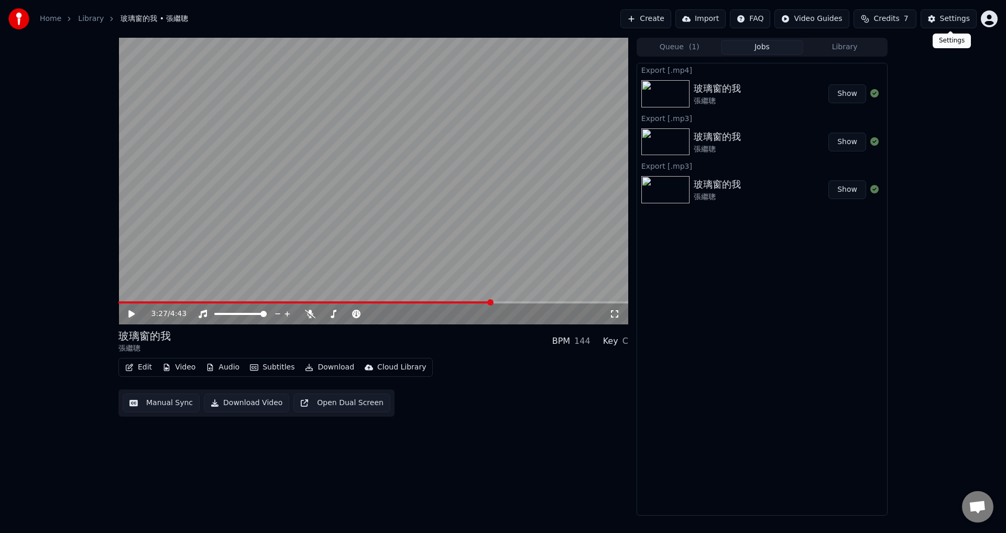
click at [949, 19] on div "Settings" at bounding box center [955, 19] width 30 height 10
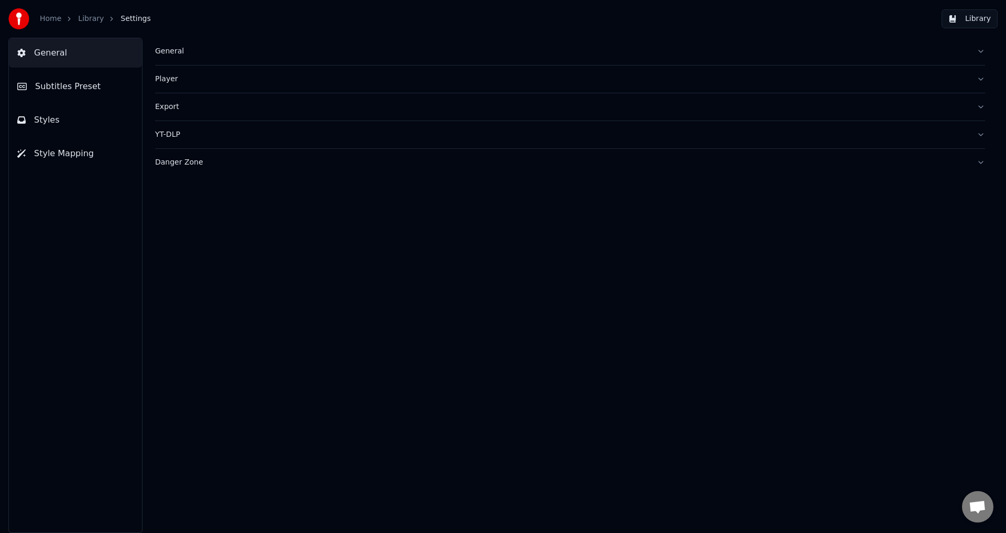
click at [51, 18] on link "Home" at bounding box center [50, 19] width 21 height 10
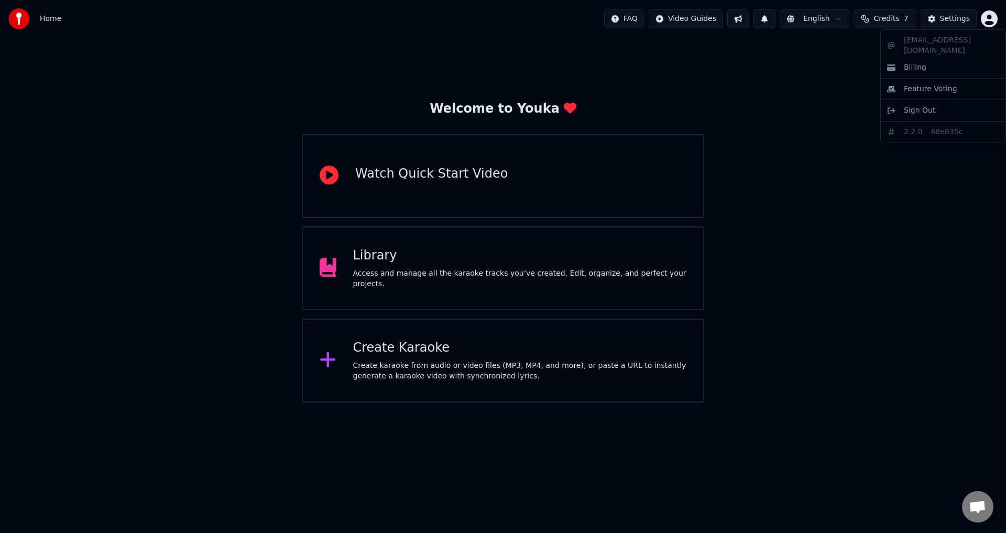
click at [992, 19] on html "Home FAQ Video Guides English Credits 7 Settings Welcome to Youka Watch Quick S…" at bounding box center [503, 201] width 1006 height 403
